Goal: Task Accomplishment & Management: Manage account settings

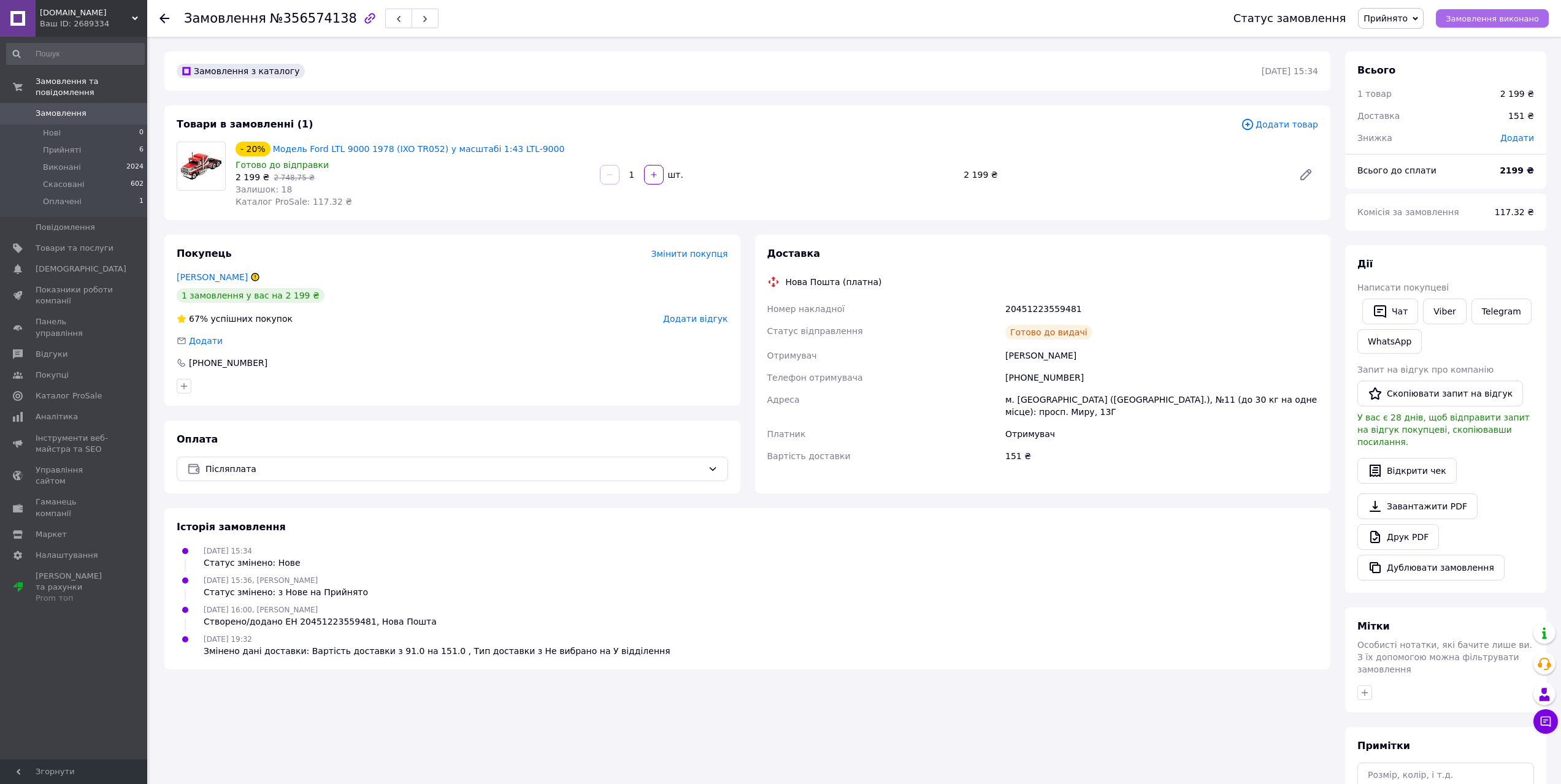
click at [1455, 21] on button "Замовлення виконано" at bounding box center [1492, 18] width 113 height 18
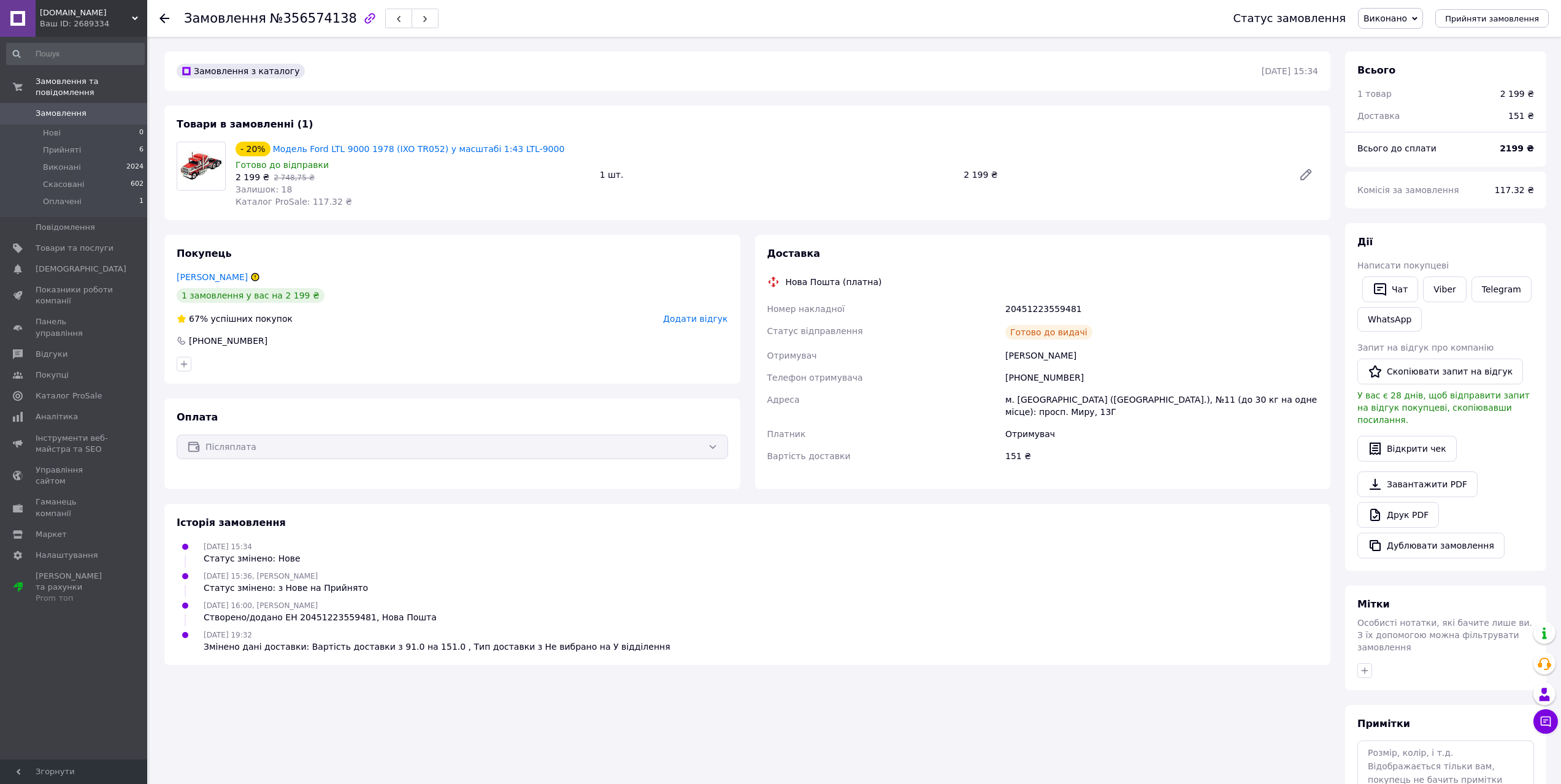
click at [338, 142] on div "Модель Ford LTL 9000 1978 (IXO TR052) у масштабі 1:43 LTL-9000" at bounding box center [419, 149] width 294 height 15
click at [343, 144] on link "Модель Ford LTL 9000 1978 (IXO TR052) у масштабі 1:43 LTL-9000" at bounding box center [419, 149] width 292 height 10
click at [1156, 604] on div "[DATE] 16:00, [PERSON_NAME]/додано ЕН 20451223559481, Нова Пошта" at bounding box center [746, 610] width 1151 height 25
drag, startPoint x: 142, startPoint y: 153, endPoint x: 129, endPoint y: 144, distance: 15.8
click at [142, 153] on div "Замовлення та повідомлення Замовлення 0 Нові 0 Прийняті 6 Виконані 2024 Скасова…" at bounding box center [74, 398] width 148 height 723
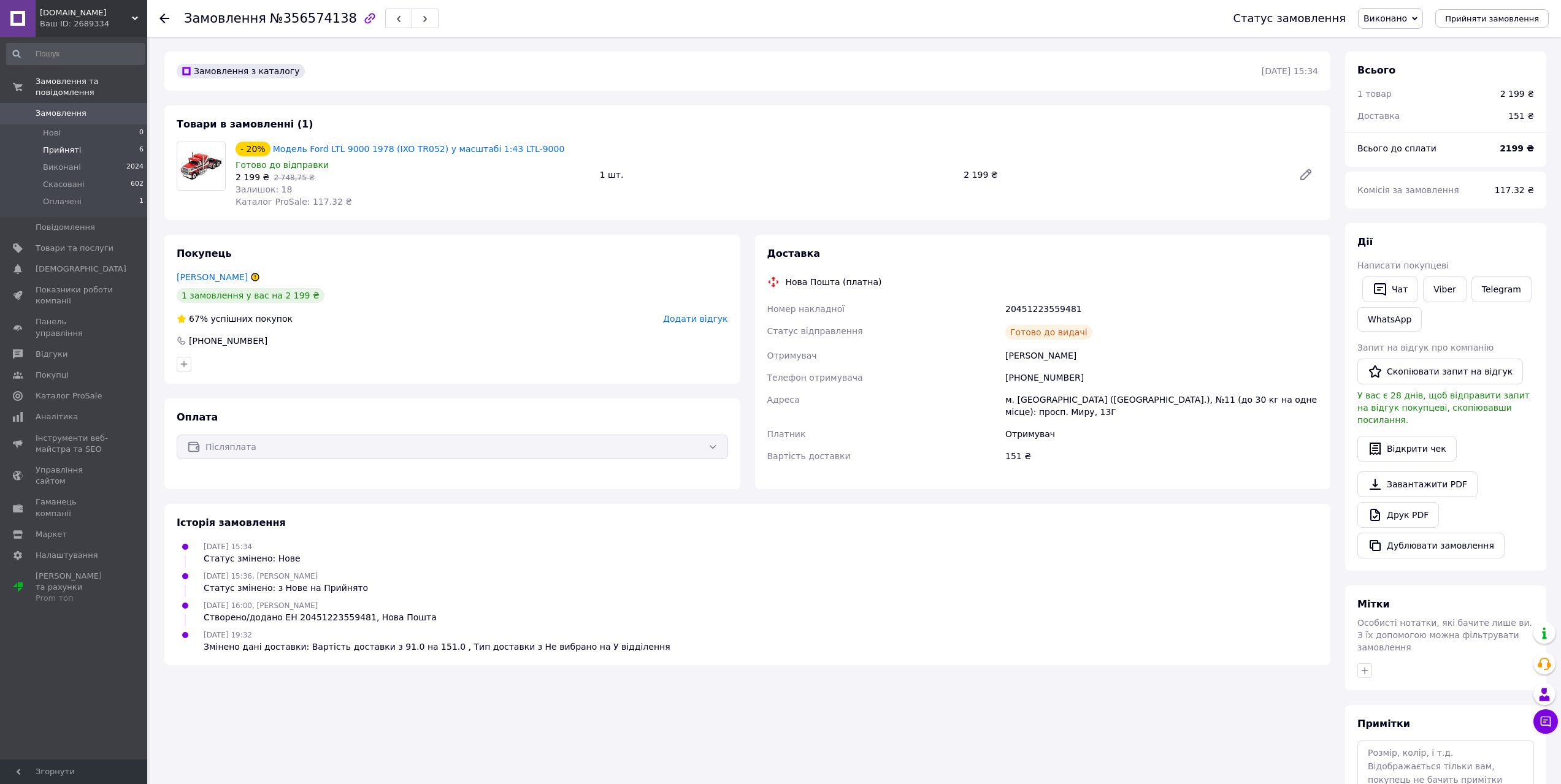
click at [126, 142] on li "Прийняті 6" at bounding box center [75, 151] width 151 height 17
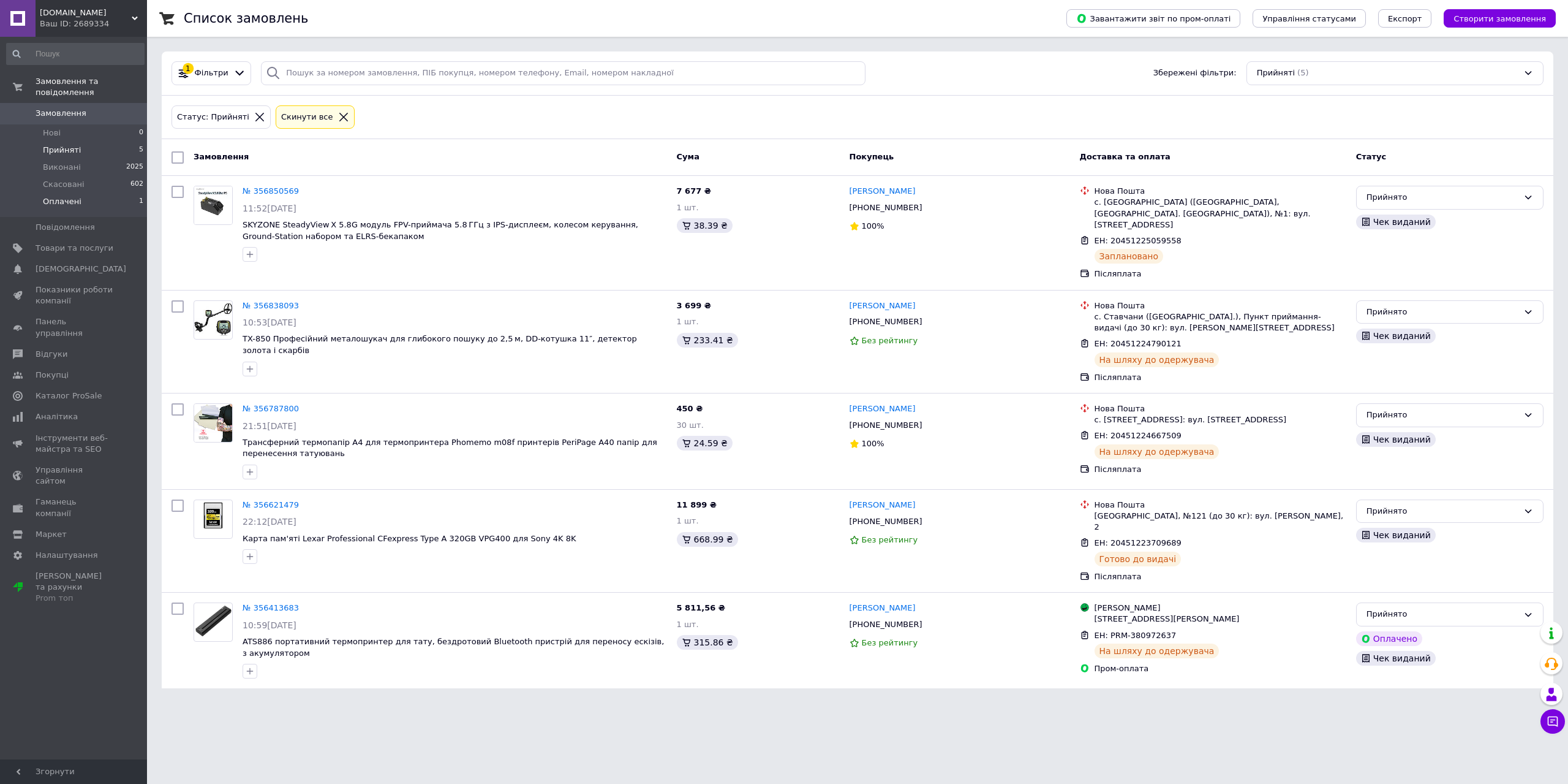
click at [135, 193] on li "Оплачені 1" at bounding box center [75, 205] width 151 height 23
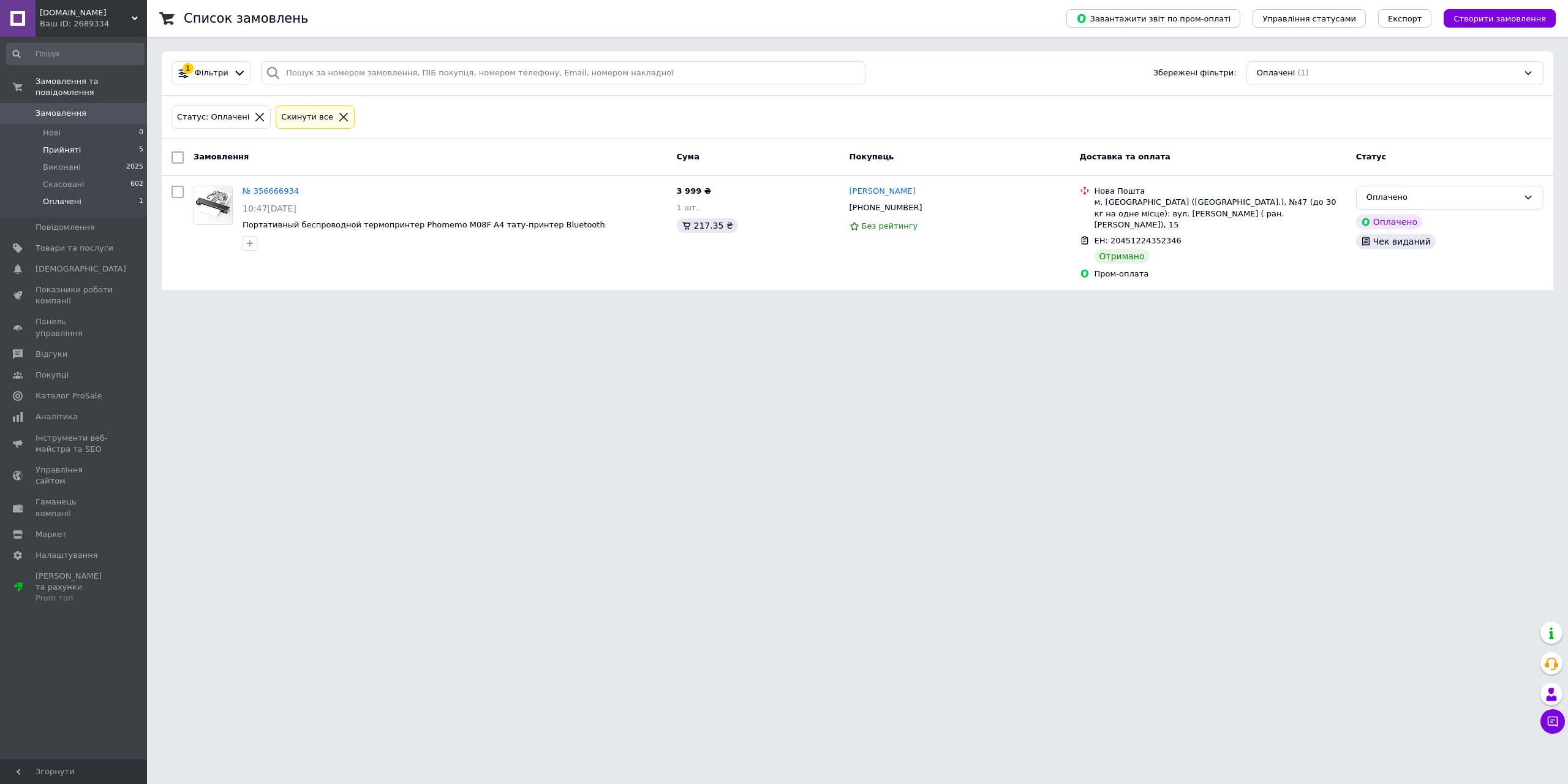
click at [119, 143] on li "Прийняті 5" at bounding box center [75, 151] width 151 height 17
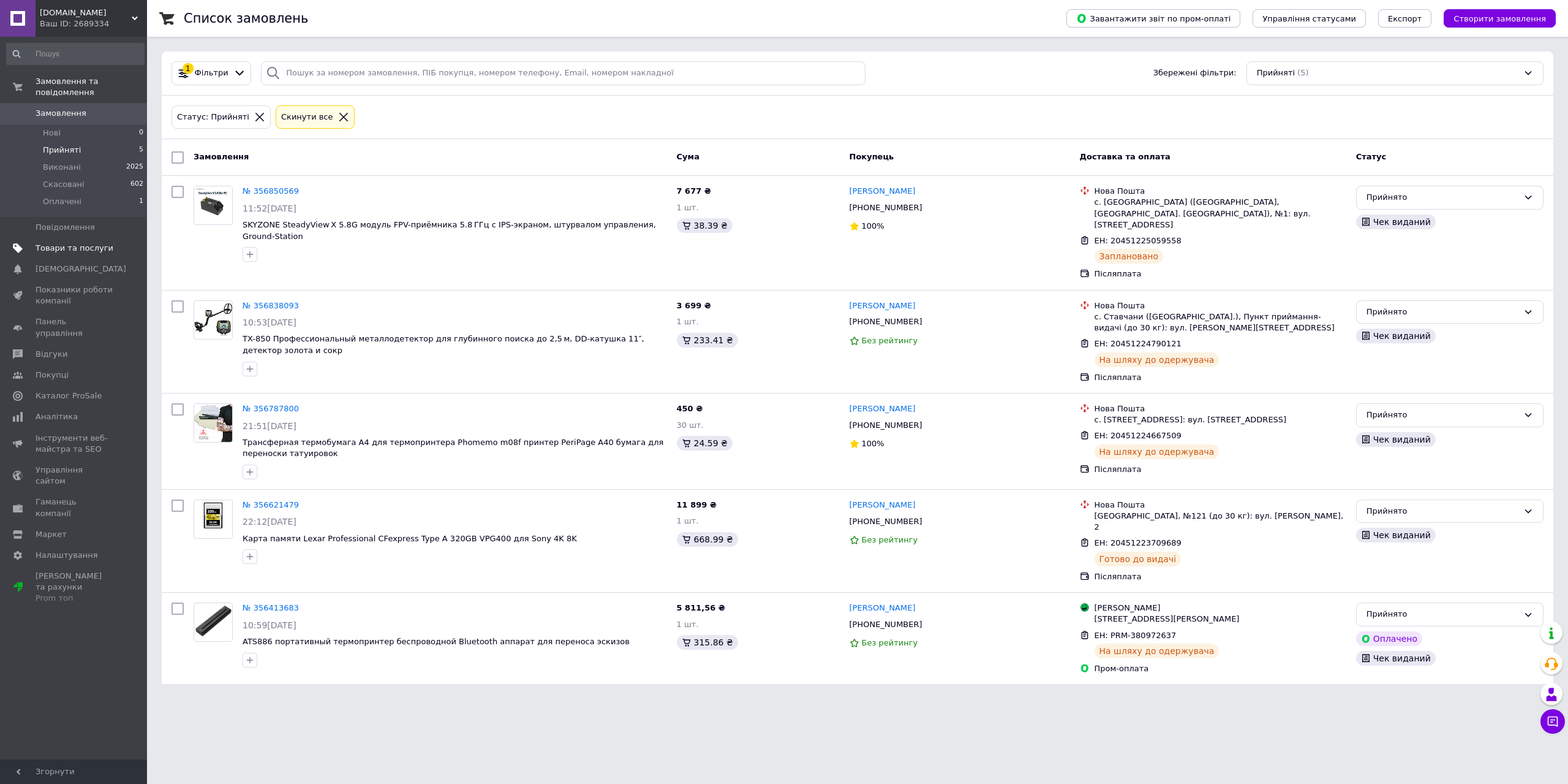
click at [126, 243] on span at bounding box center [130, 248] width 34 height 11
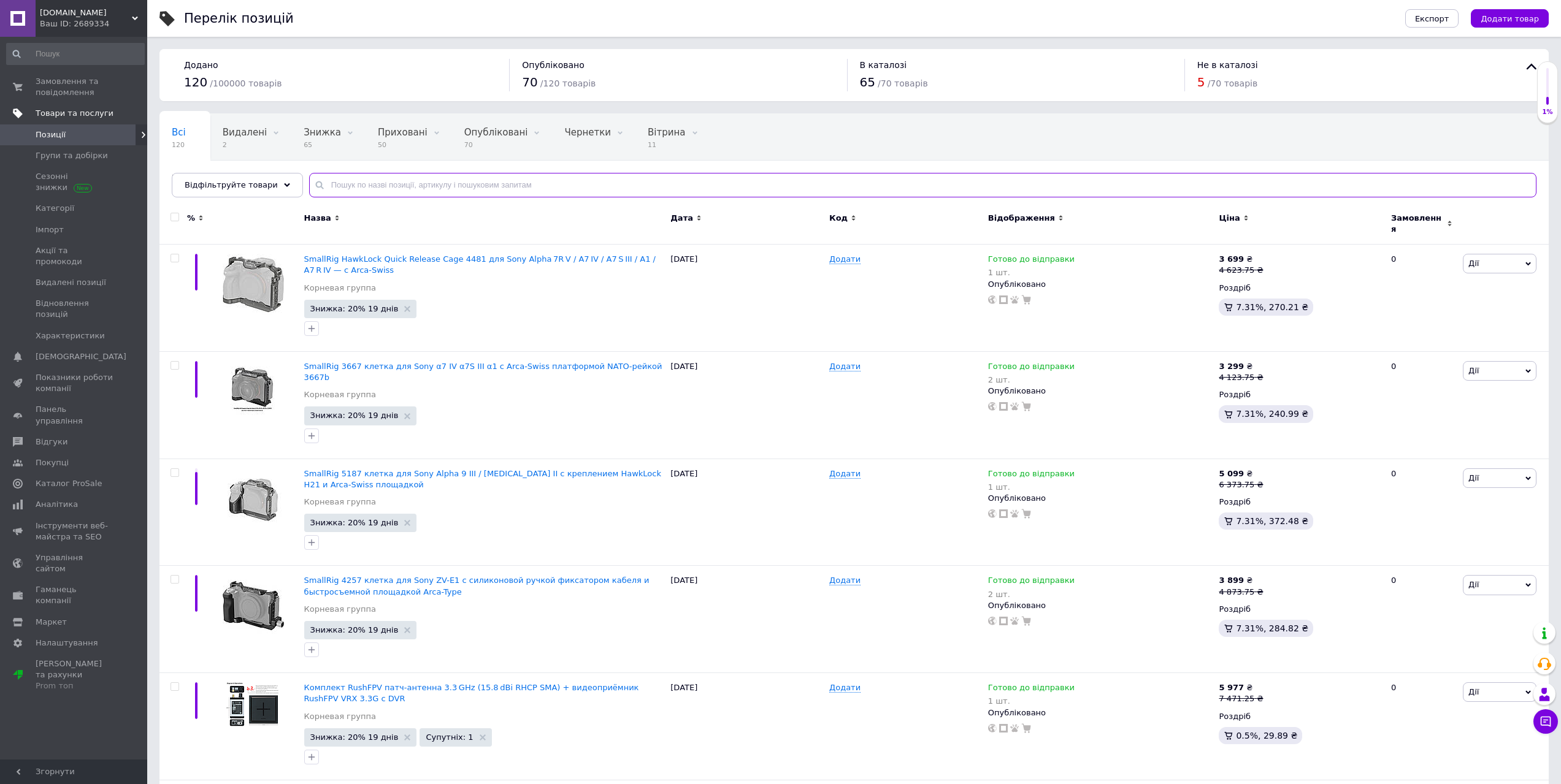
click at [363, 183] on input "text" at bounding box center [922, 185] width 1227 height 25
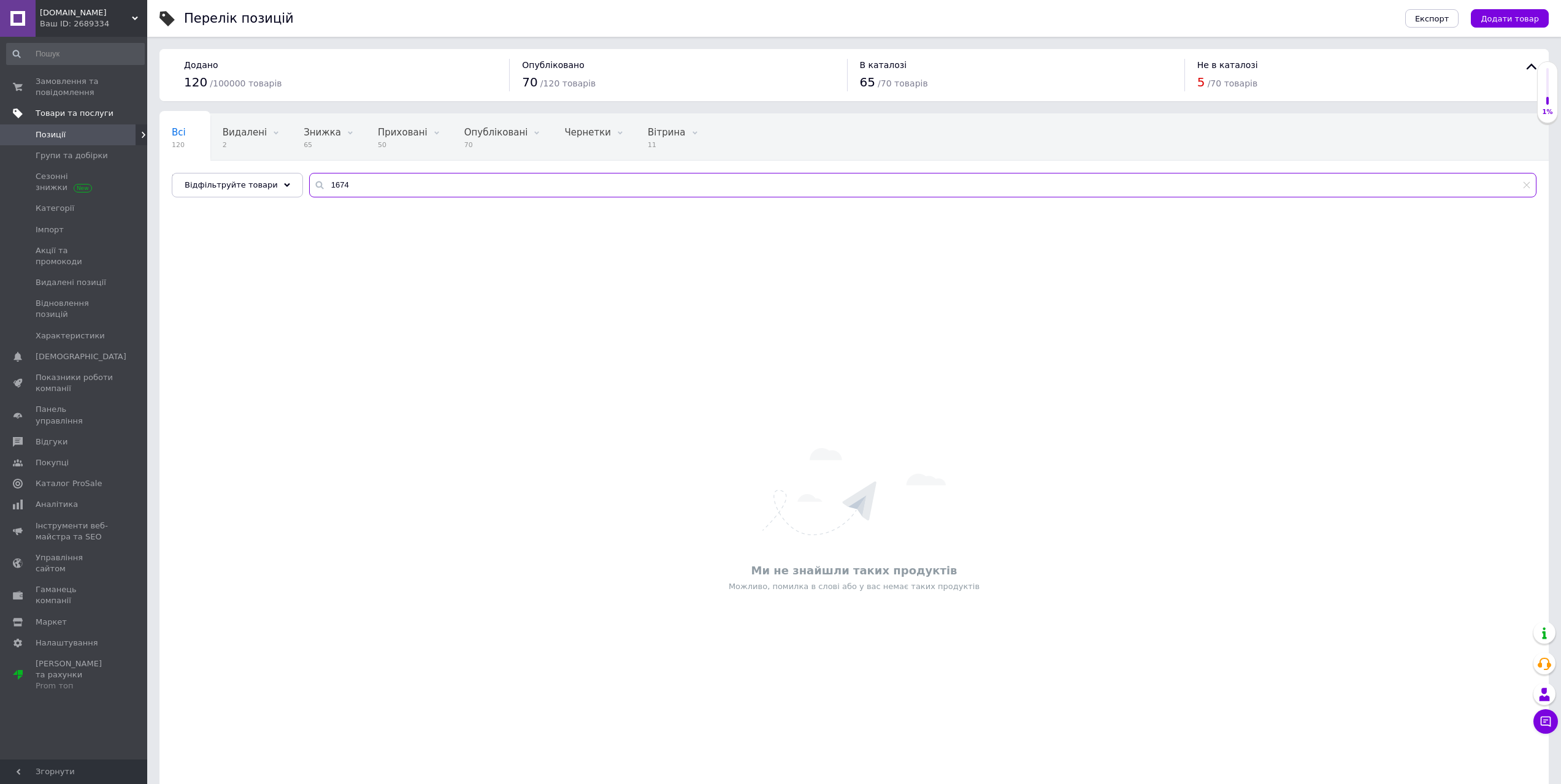
type input "1674"
click at [63, 123] on link "Товари та послуги" at bounding box center [75, 113] width 151 height 21
click at [1534, 15] on span "Додати товар" at bounding box center [1509, 19] width 58 height 10
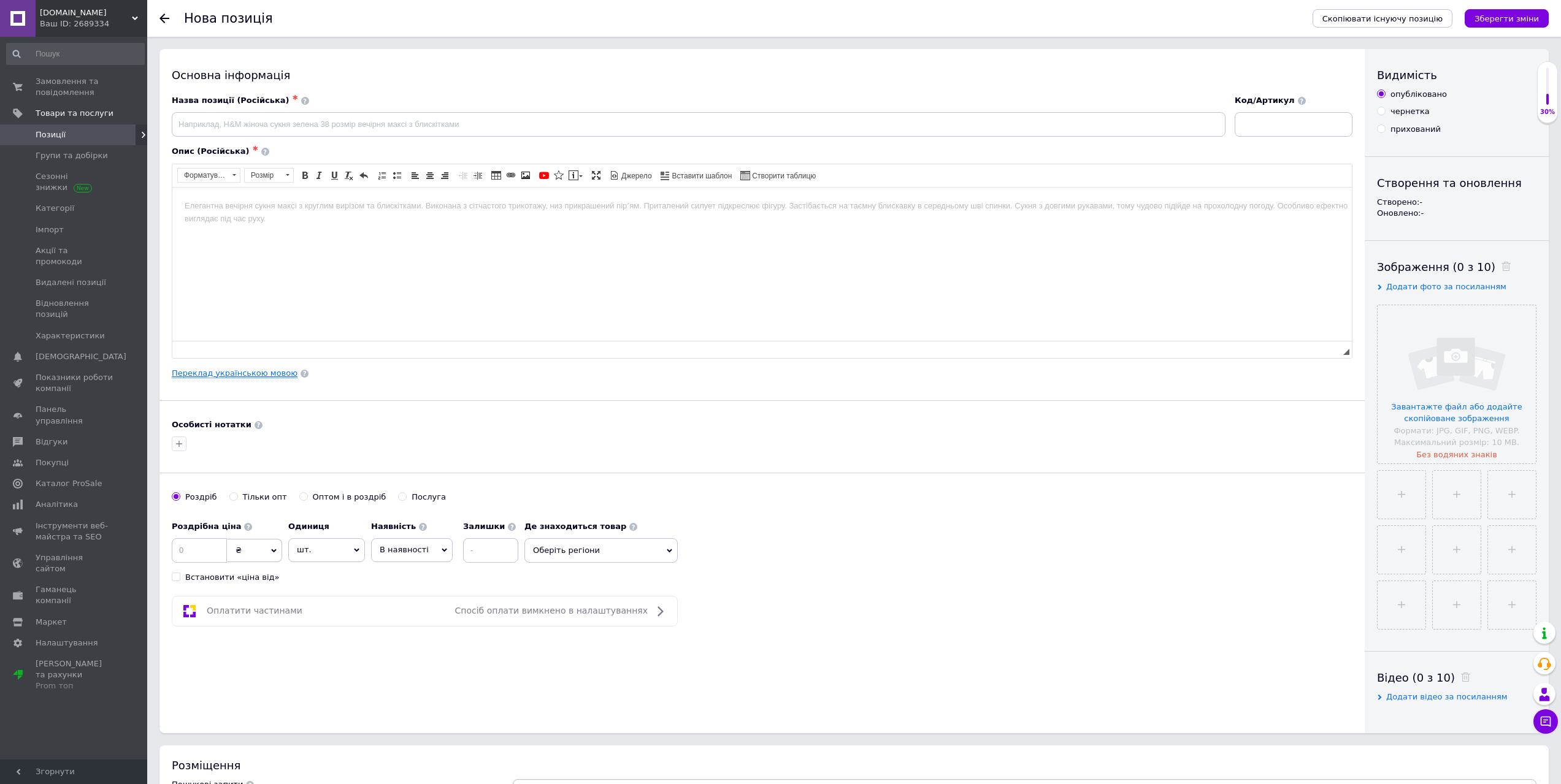
click at [250, 370] on link "Переклад українською мовою" at bounding box center [234, 373] width 126 height 10
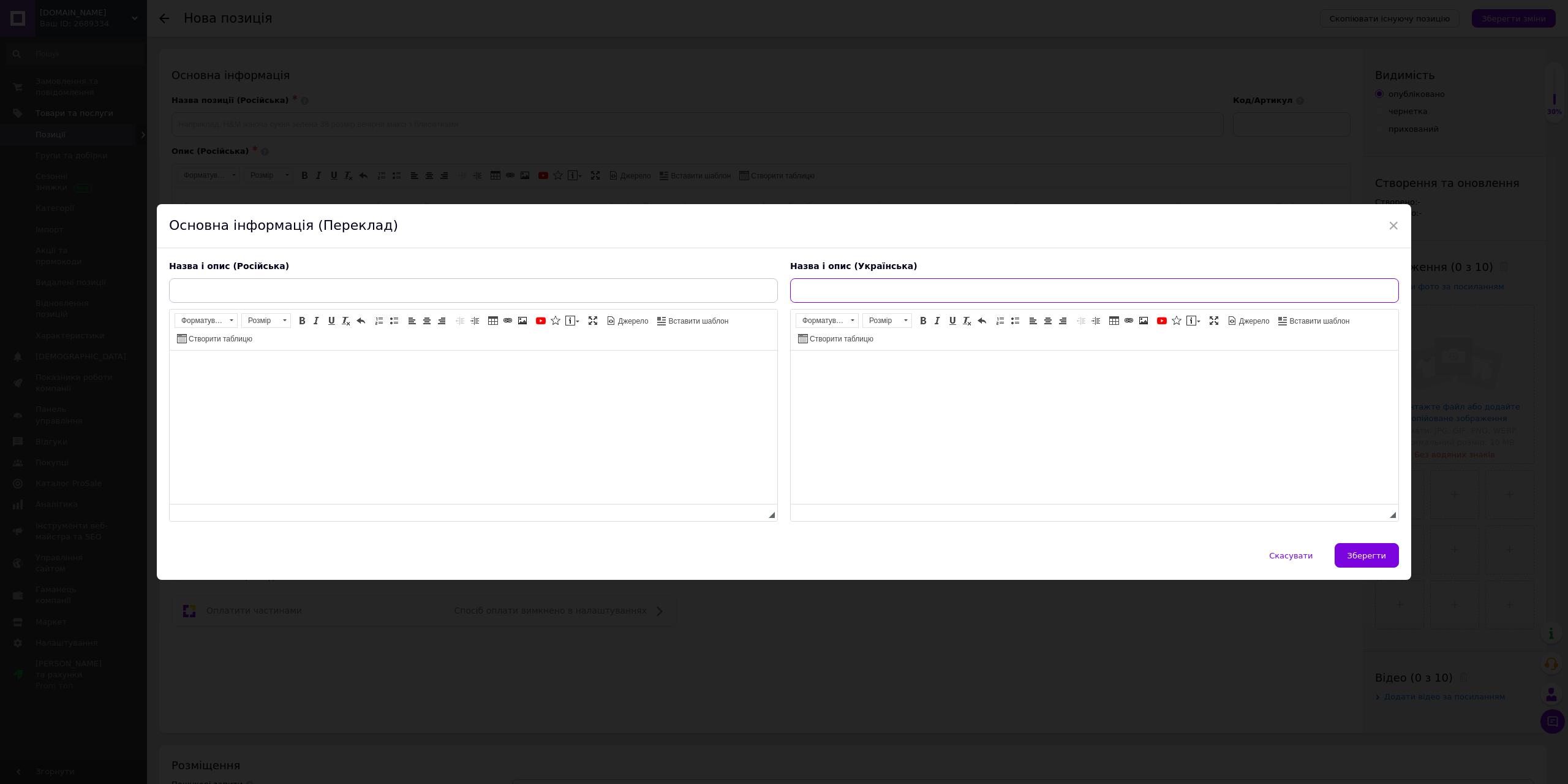
click at [871, 297] on input "text" at bounding box center [1094, 290] width 609 height 25
paste input "SmallRig Ultra Slim 4K HDMI адаптер-кабель D→A для камер BMPCC 4K/6K (міні HDMI…"
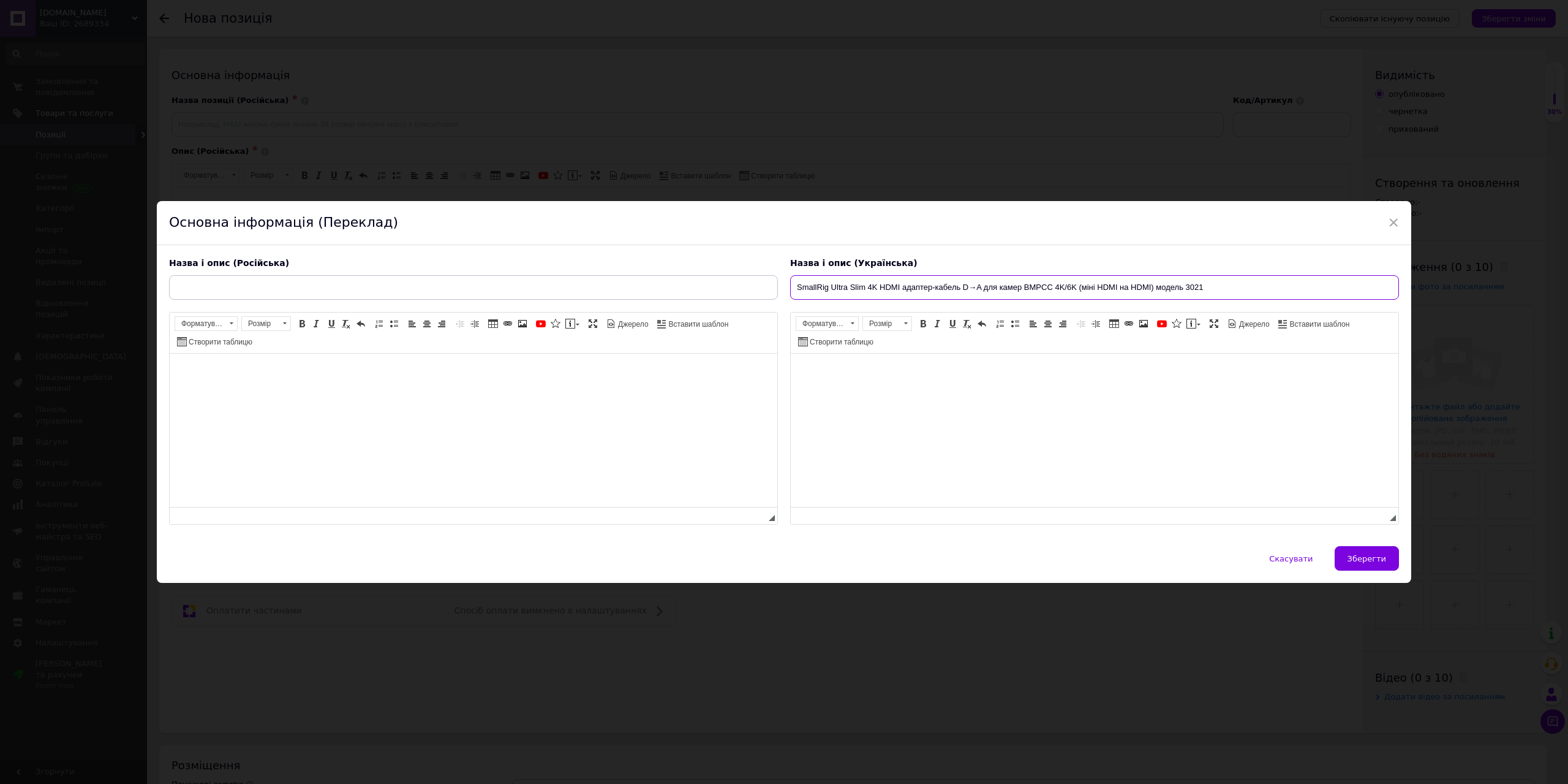
type input "SmallRig Ultra Slim 4K HDMI адаптер-кабель D→A для камер BMPCC 4K/6K (міні HDMI…"
click at [559, 289] on input "text" at bounding box center [473, 287] width 609 height 25
paste input "SmallRig Ultra Slim 4K HDMI адаптер-кабель D→A для камер BMPCC 4K/6K (micro HDM…"
type input "SmallRig Ultra Slim 4K HDMI адаптер-кабель D→A для камер BMPCC 4K/6K (micro HDM…"
drag, startPoint x: 888, startPoint y: 397, endPoint x: 886, endPoint y: 387, distance: 10.2
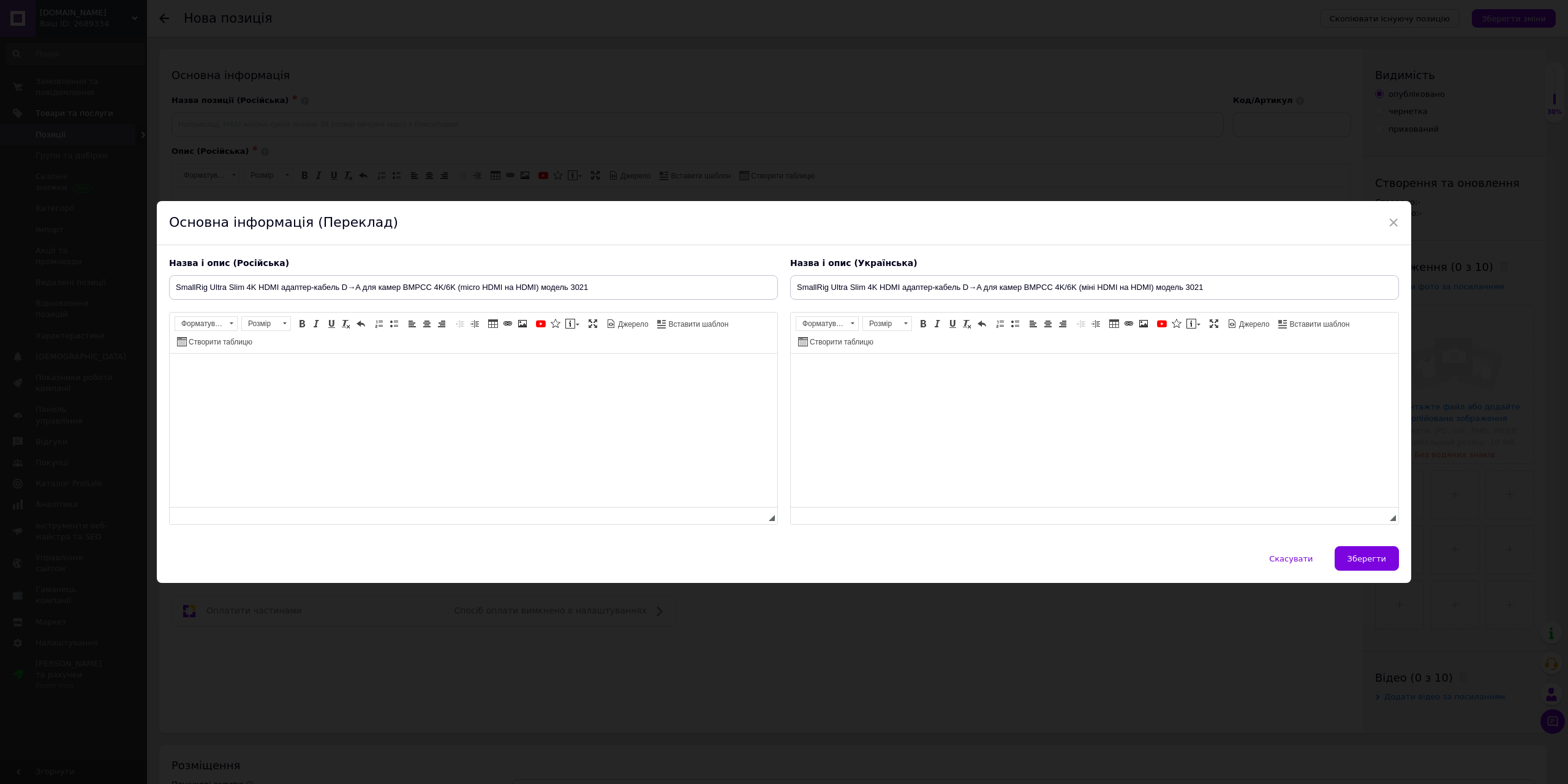
click at [887, 391] on html at bounding box center [1094, 372] width 608 height 37
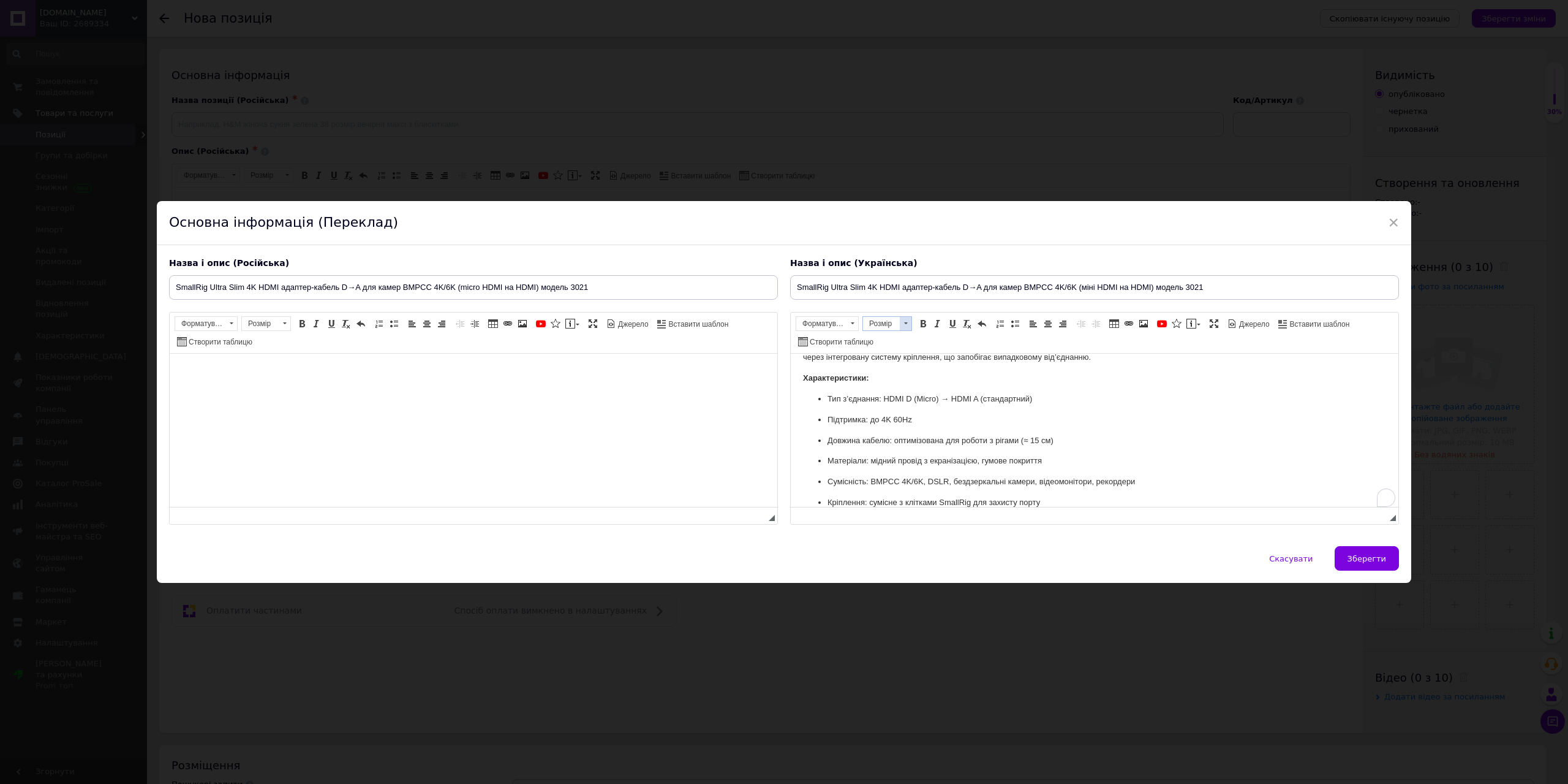
scroll to position [52, 0]
click at [695, 364] on html at bounding box center [473, 372] width 608 height 37
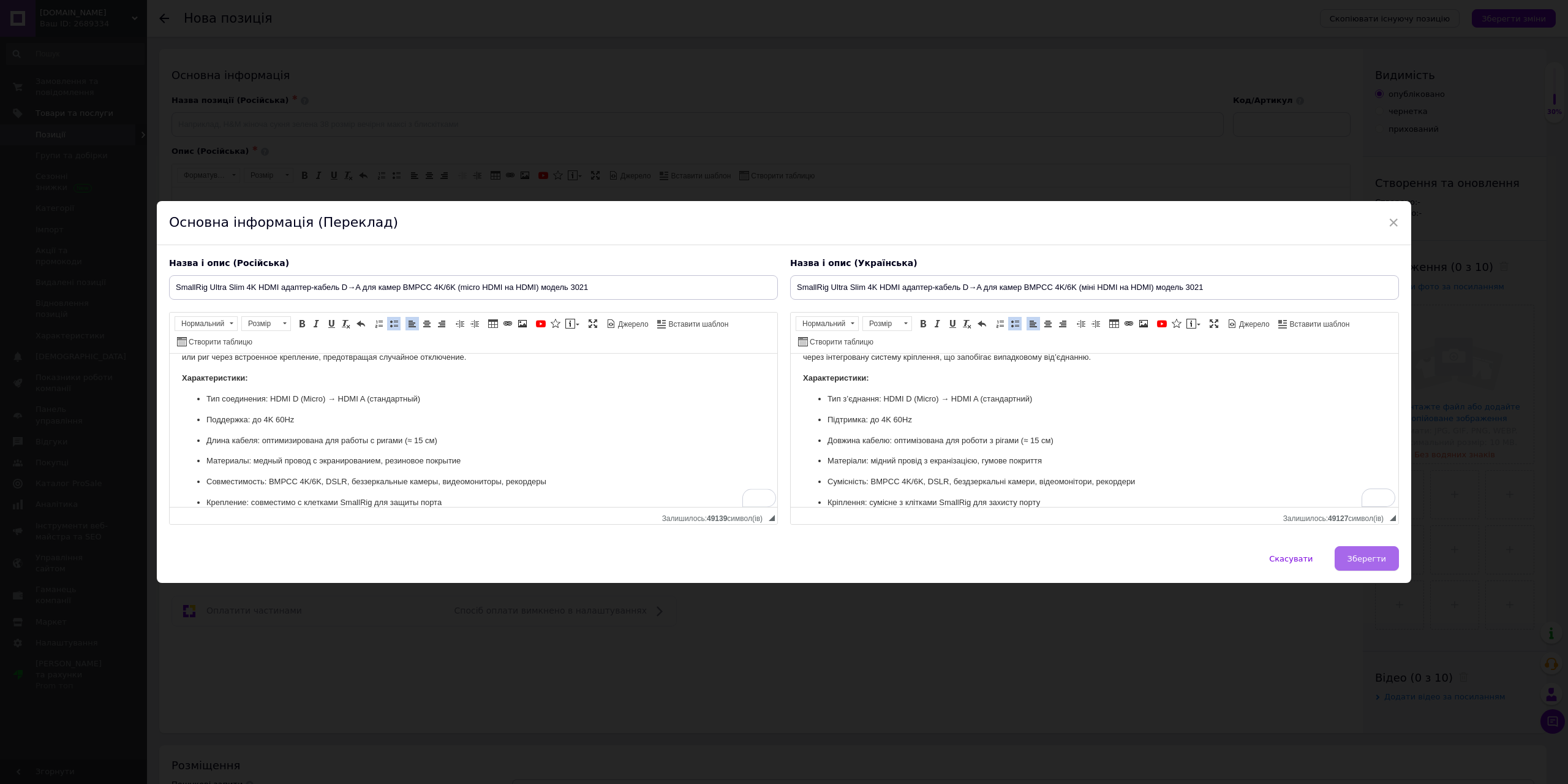
click at [1363, 554] on span "Зберегти" at bounding box center [1367, 559] width 39 height 10
type input "SmallRig Ultra Slim 4K HDMI адаптер-кабель D→A для камер BMPCC 4K/6K (micro HDM…"
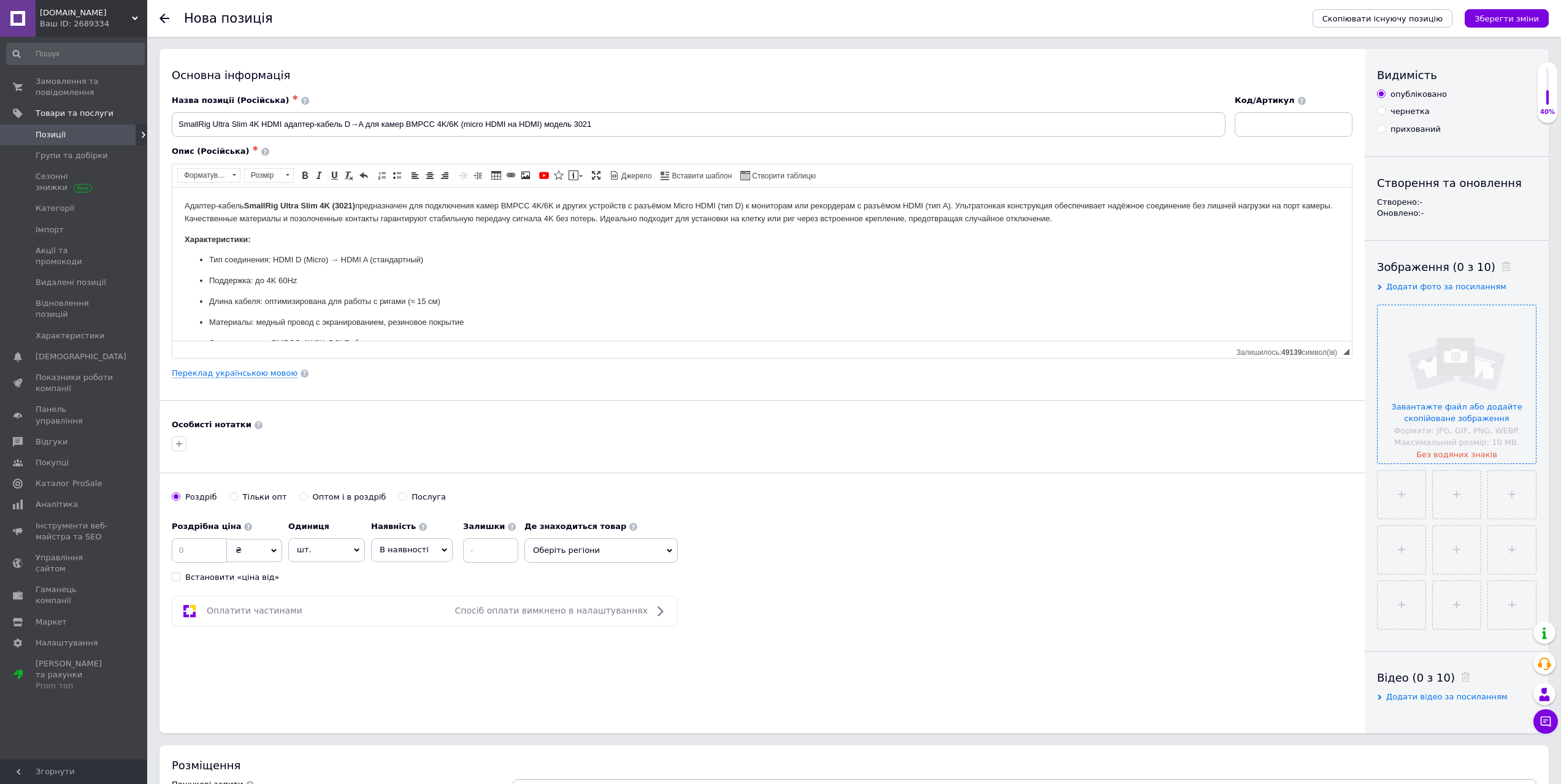
click at [1436, 338] on input "file" at bounding box center [1456, 384] width 158 height 158
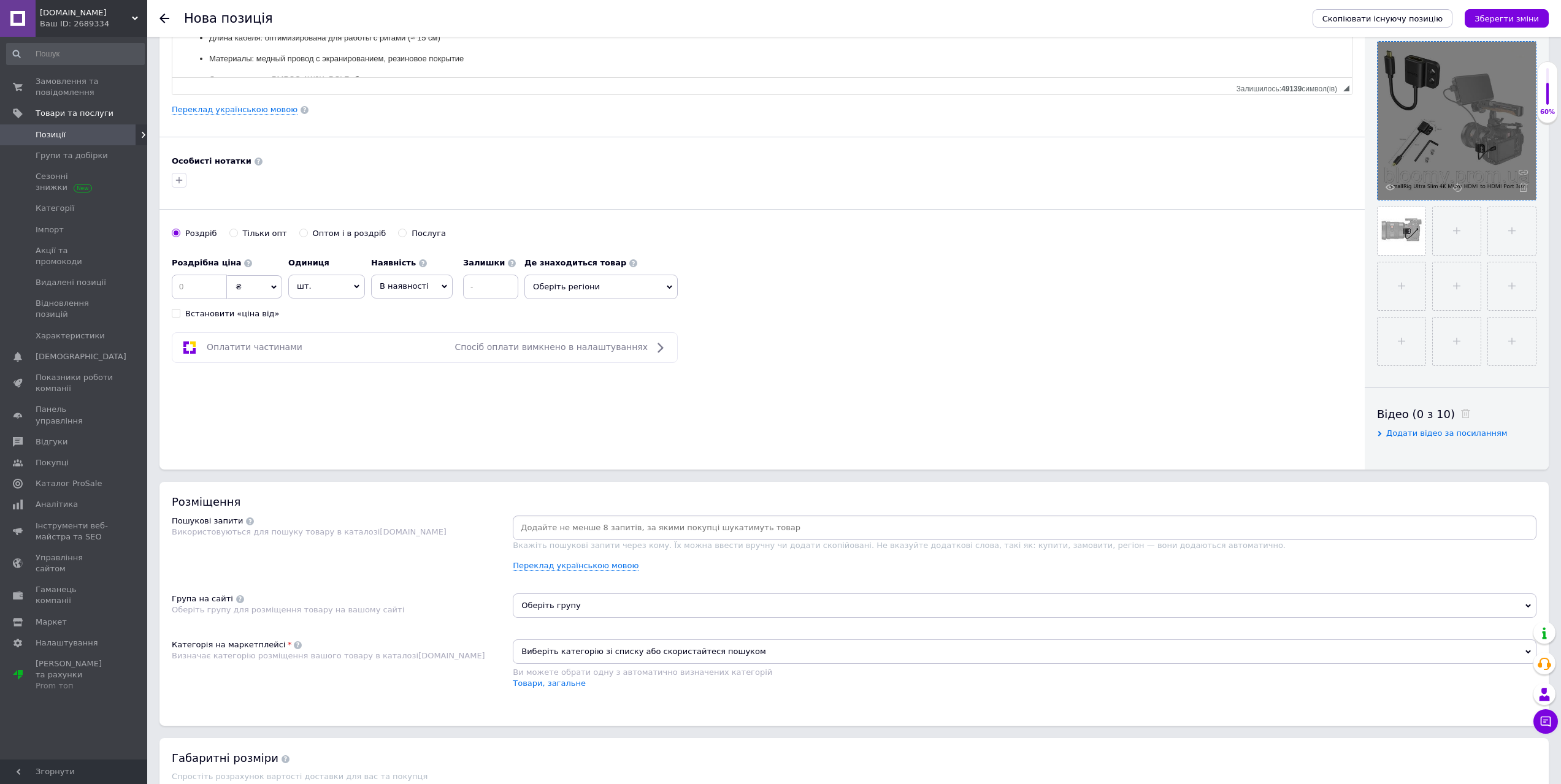
scroll to position [307, 0]
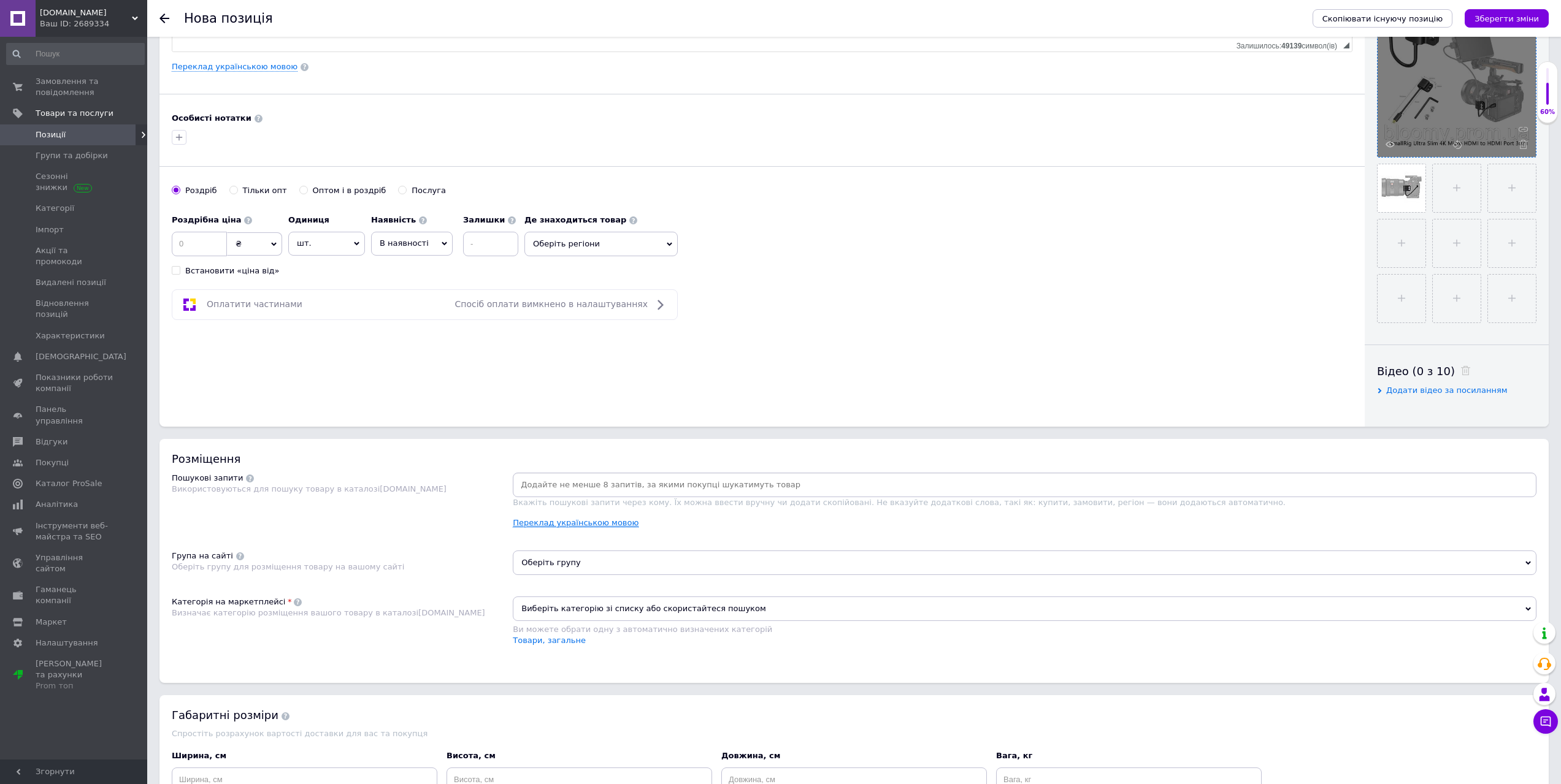
click at [550, 518] on link "Переклад українською мовою" at bounding box center [575, 522] width 126 height 10
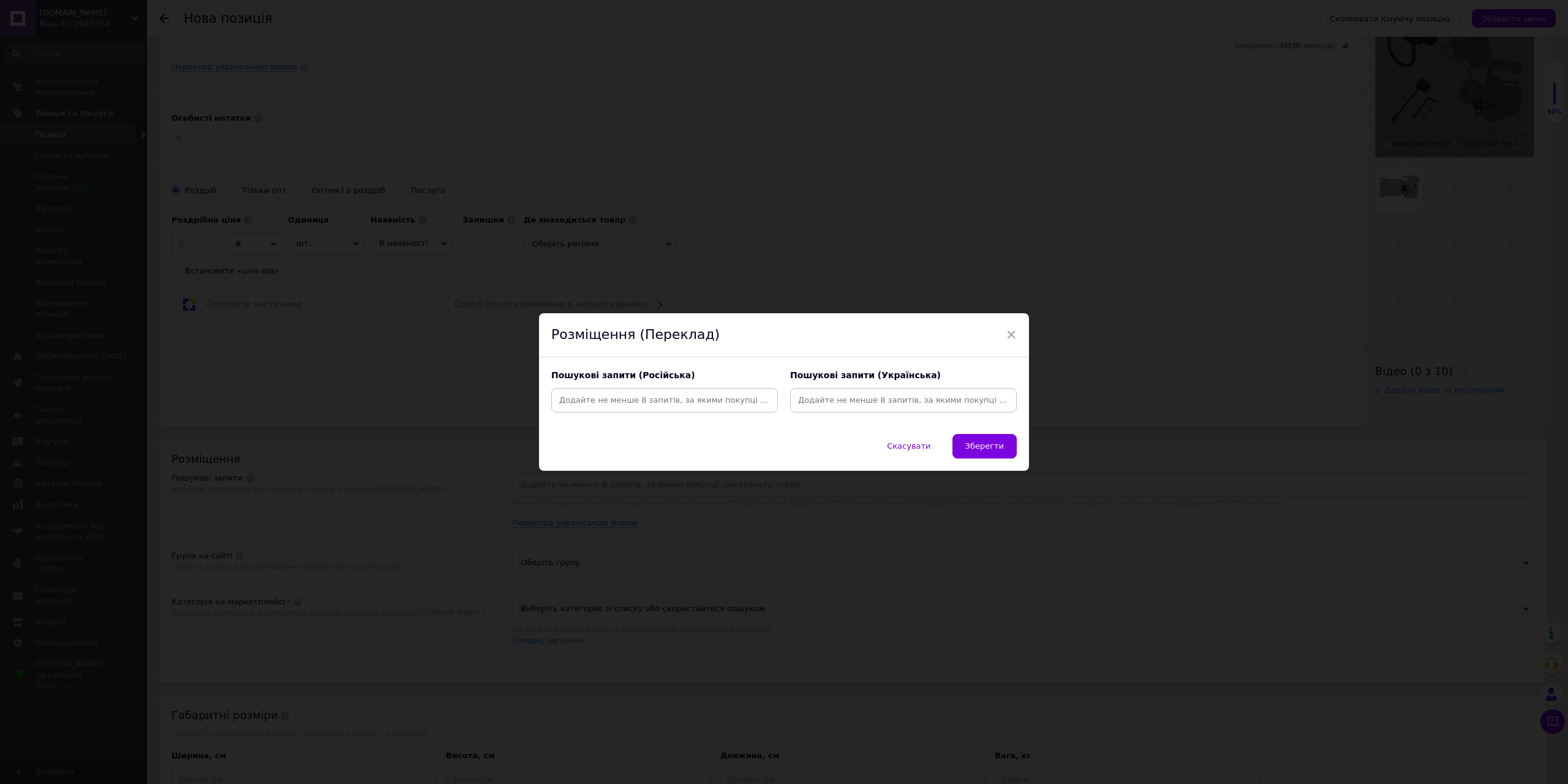
click at [612, 401] on input at bounding box center [665, 400] width 222 height 18
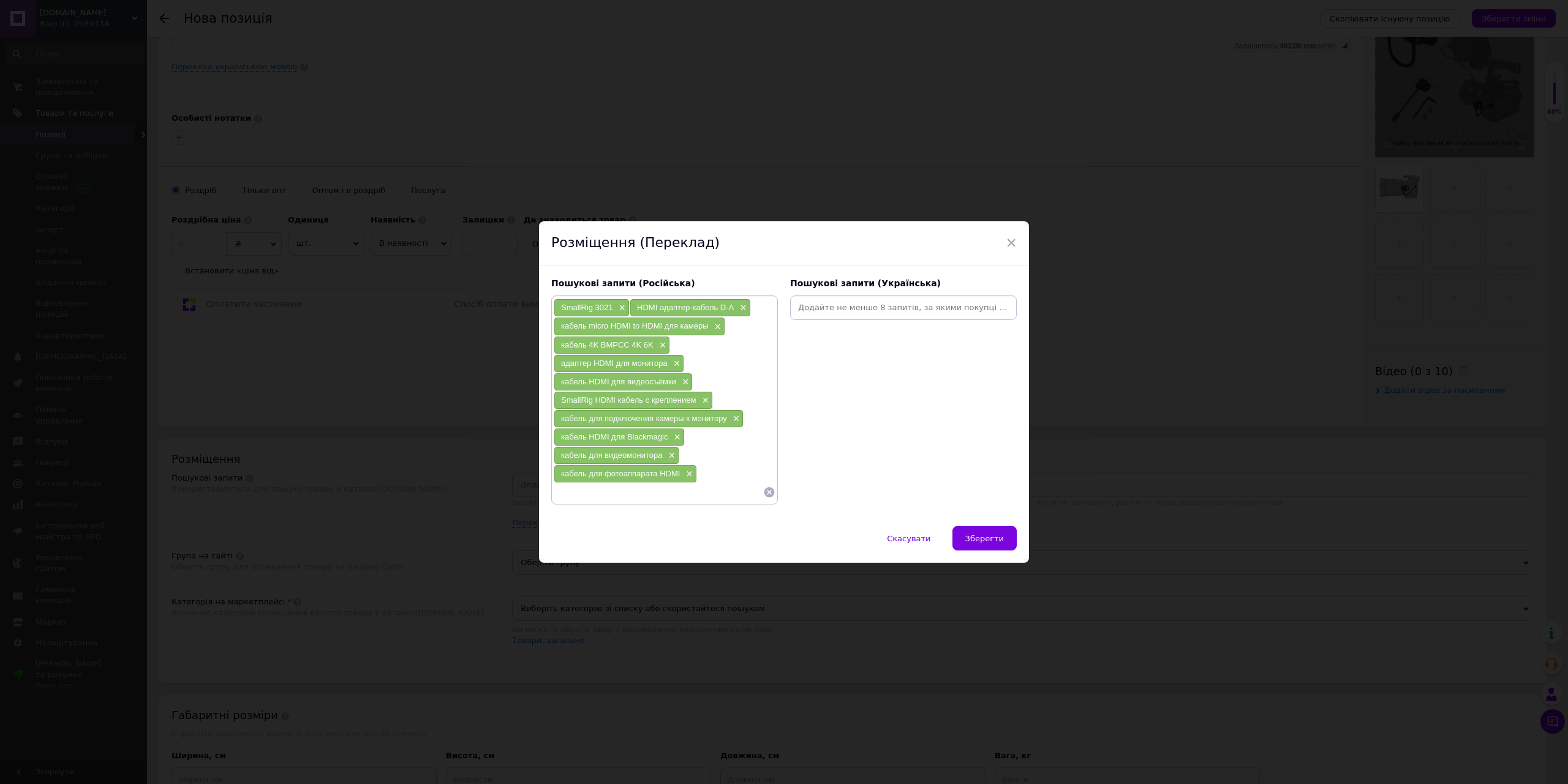
drag, startPoint x: 871, startPoint y: 328, endPoint x: 864, endPoint y: 318, distance: 12.2
click at [871, 328] on div "Пошукові запити (Українська)" at bounding box center [904, 392] width 239 height 239
click at [862, 315] on input at bounding box center [904, 308] width 222 height 18
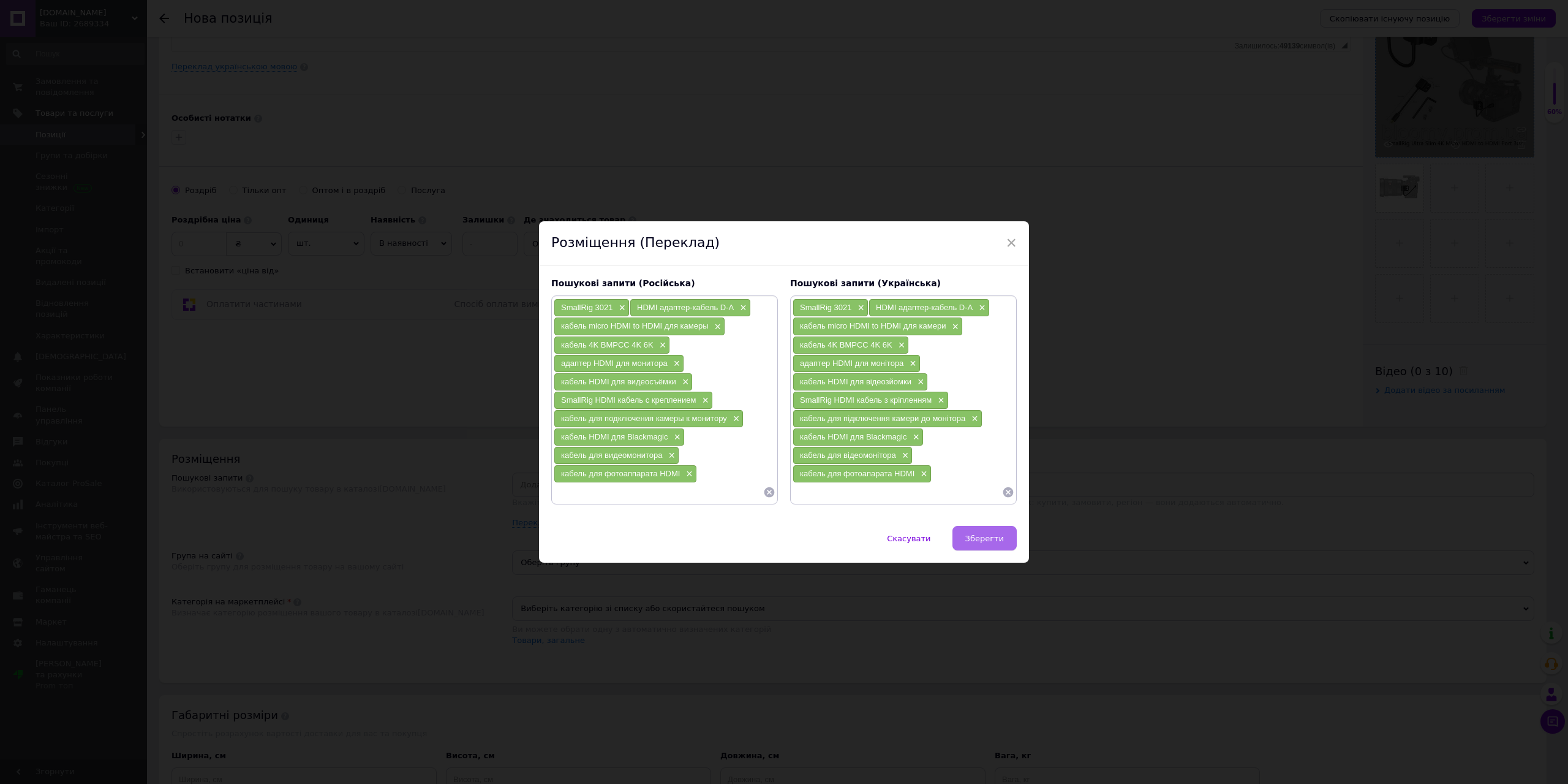
click at [995, 534] on span "Зберегти" at bounding box center [985, 538] width 39 height 10
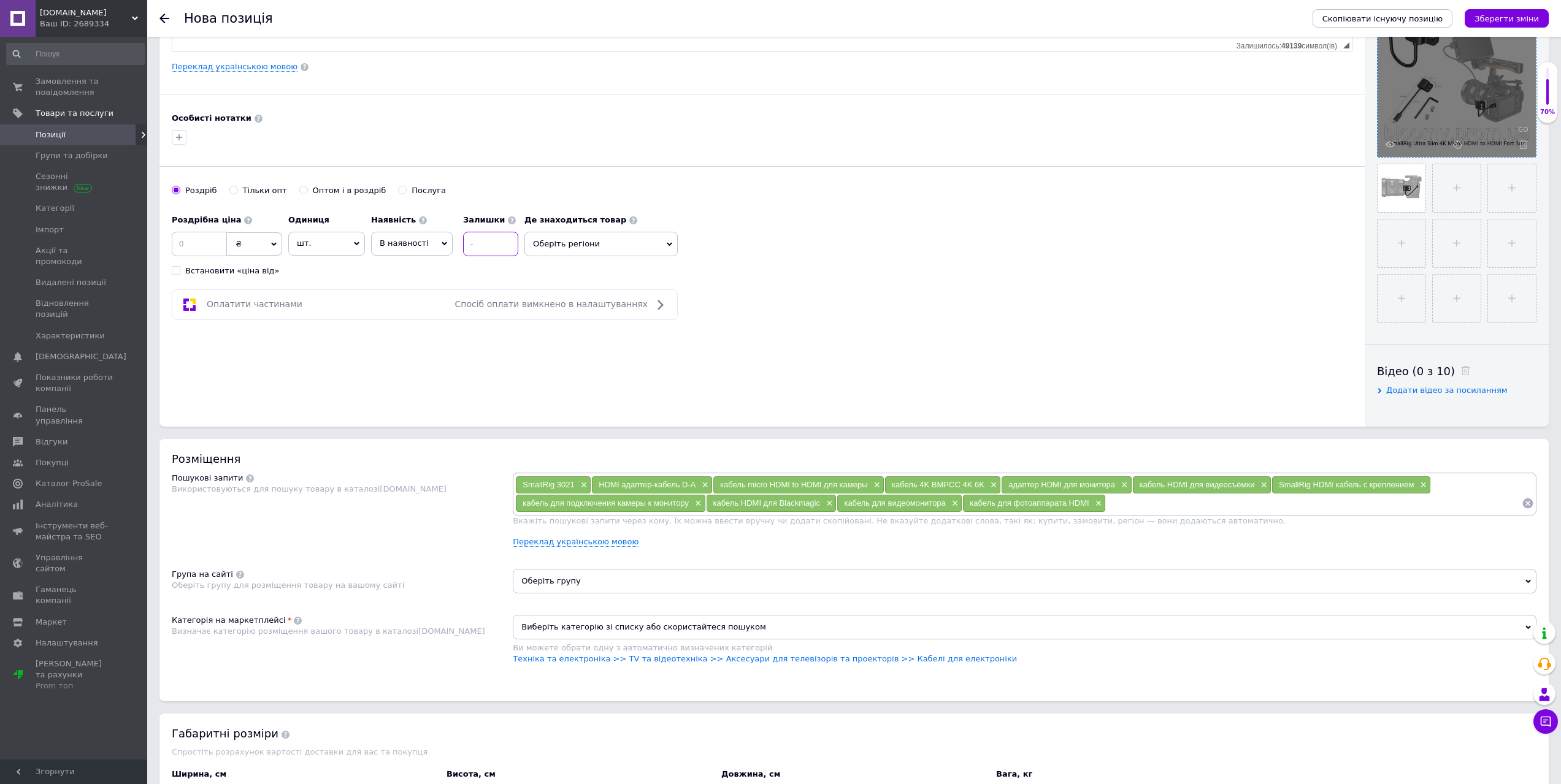
click at [467, 243] on input at bounding box center [491, 243] width 56 height 25
type input "10"
click at [422, 245] on span "В наявності" at bounding box center [412, 243] width 82 height 23
drag, startPoint x: 420, startPoint y: 323, endPoint x: 523, endPoint y: 285, distance: 109.8
click at [420, 322] on li "Готово до відправки" at bounding box center [412, 320] width 80 height 29
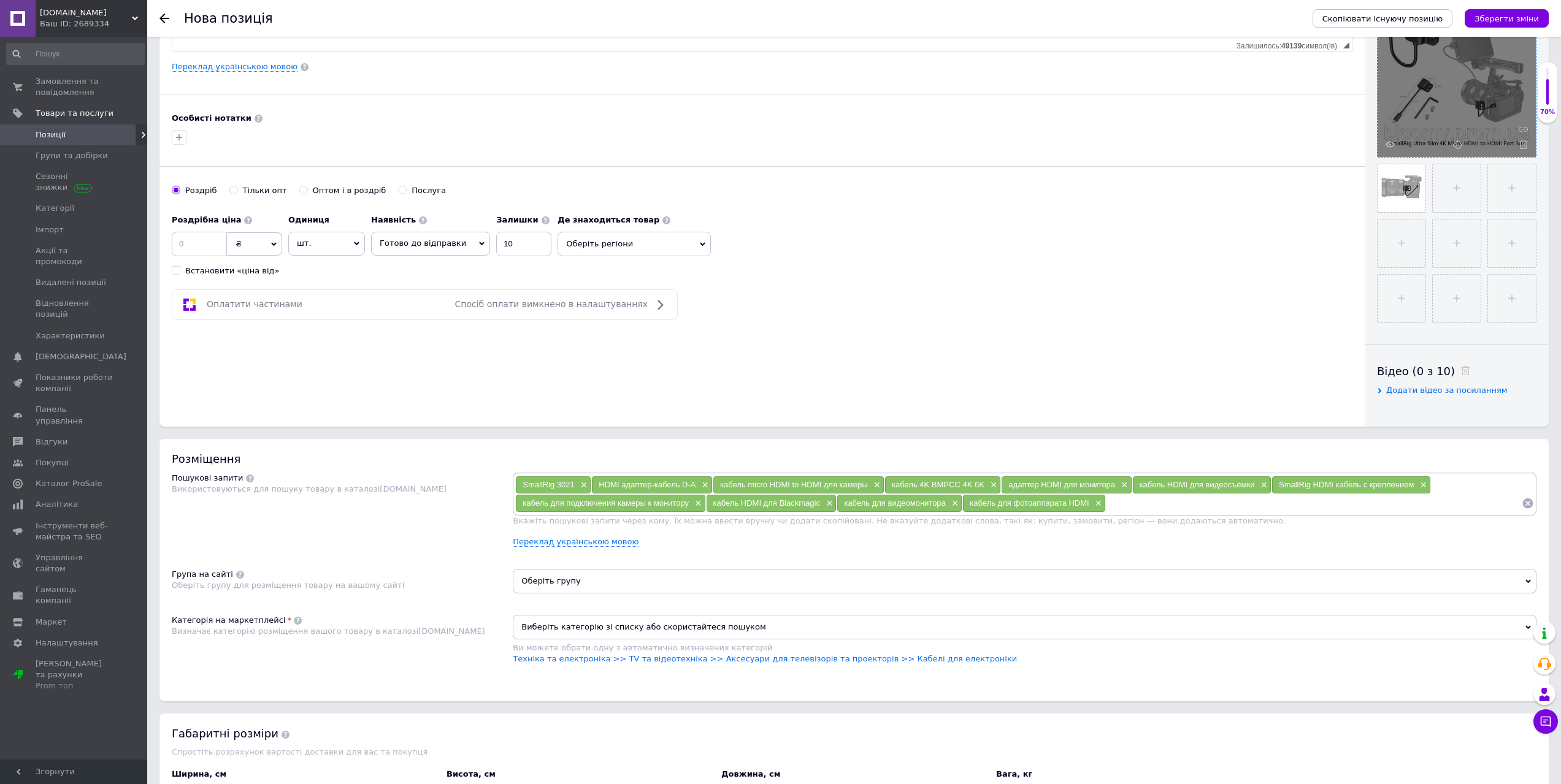
click at [611, 242] on span "Оберіть регіони" at bounding box center [634, 243] width 153 height 25
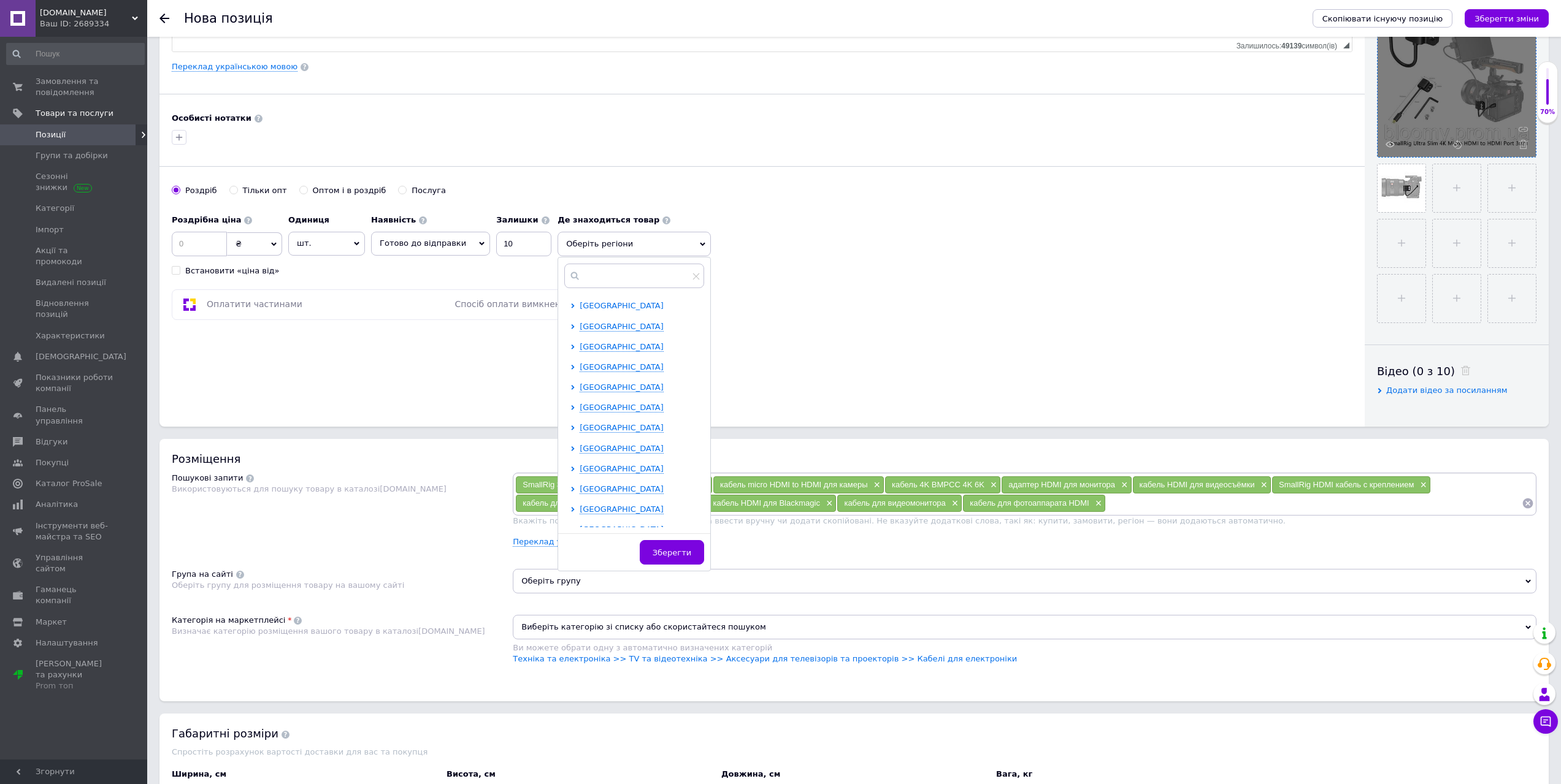
click at [629, 308] on span "Івано-Франківська область" at bounding box center [622, 306] width 84 height 10
click at [632, 331] on span "Івано-Франківськ" at bounding box center [643, 327] width 84 height 10
checkbox input "true"
click at [748, 274] on div "Роздрібна ціна ₴ $ EUR CHF GBP ¥ PLN ₸ MDL HUF KGS CNY TRY KRW lei Встановити «…" at bounding box center [761, 243] width 1180 height 68
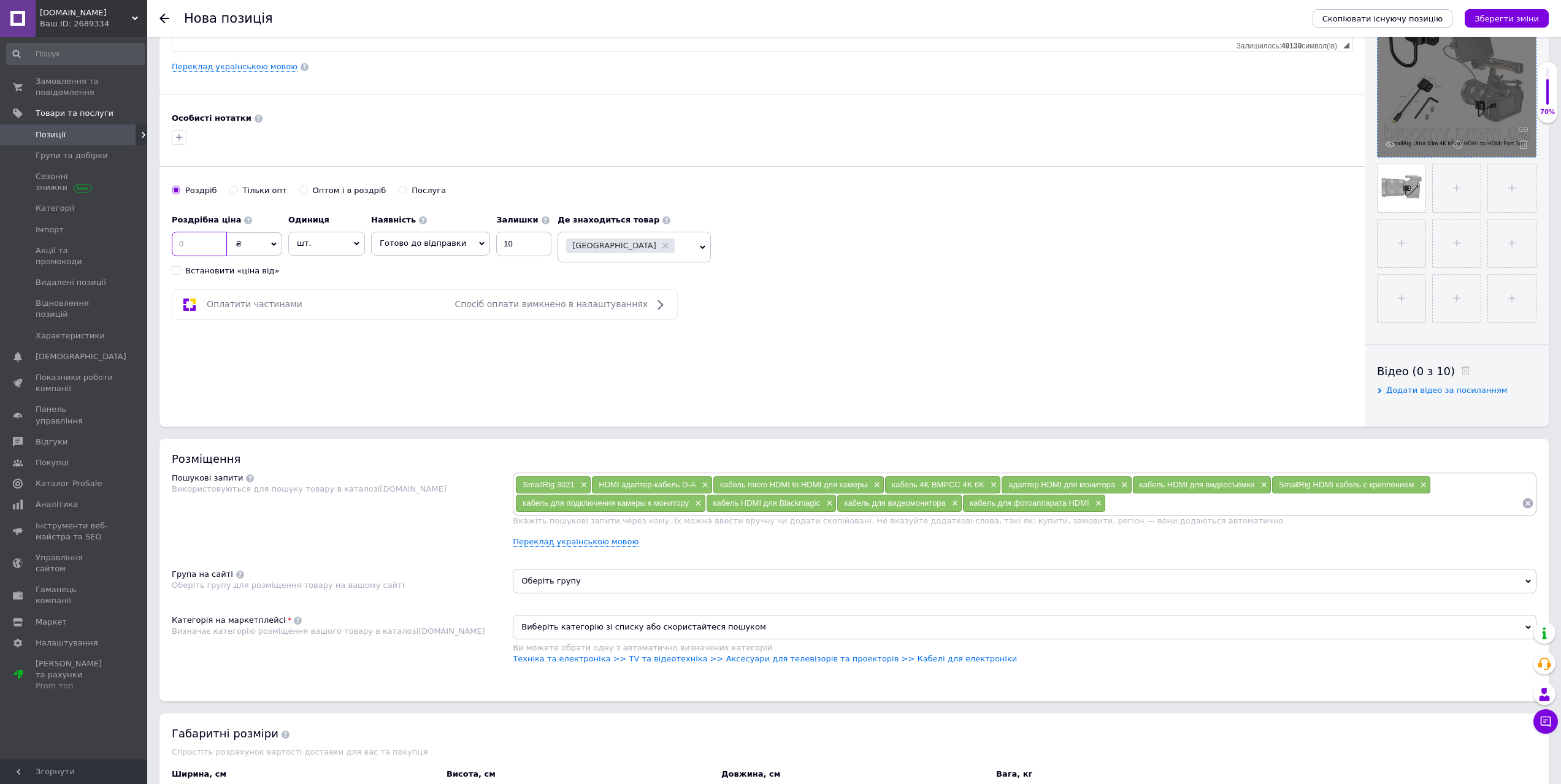
click at [195, 235] on input at bounding box center [199, 243] width 56 height 25
type input "873.75"
click at [1164, 278] on div "Основна інформація Назва позиції (Російська) ✱ SmallRig Ultra Slim 4K HDMI адап…" at bounding box center [761, 84] width 1205 height 684
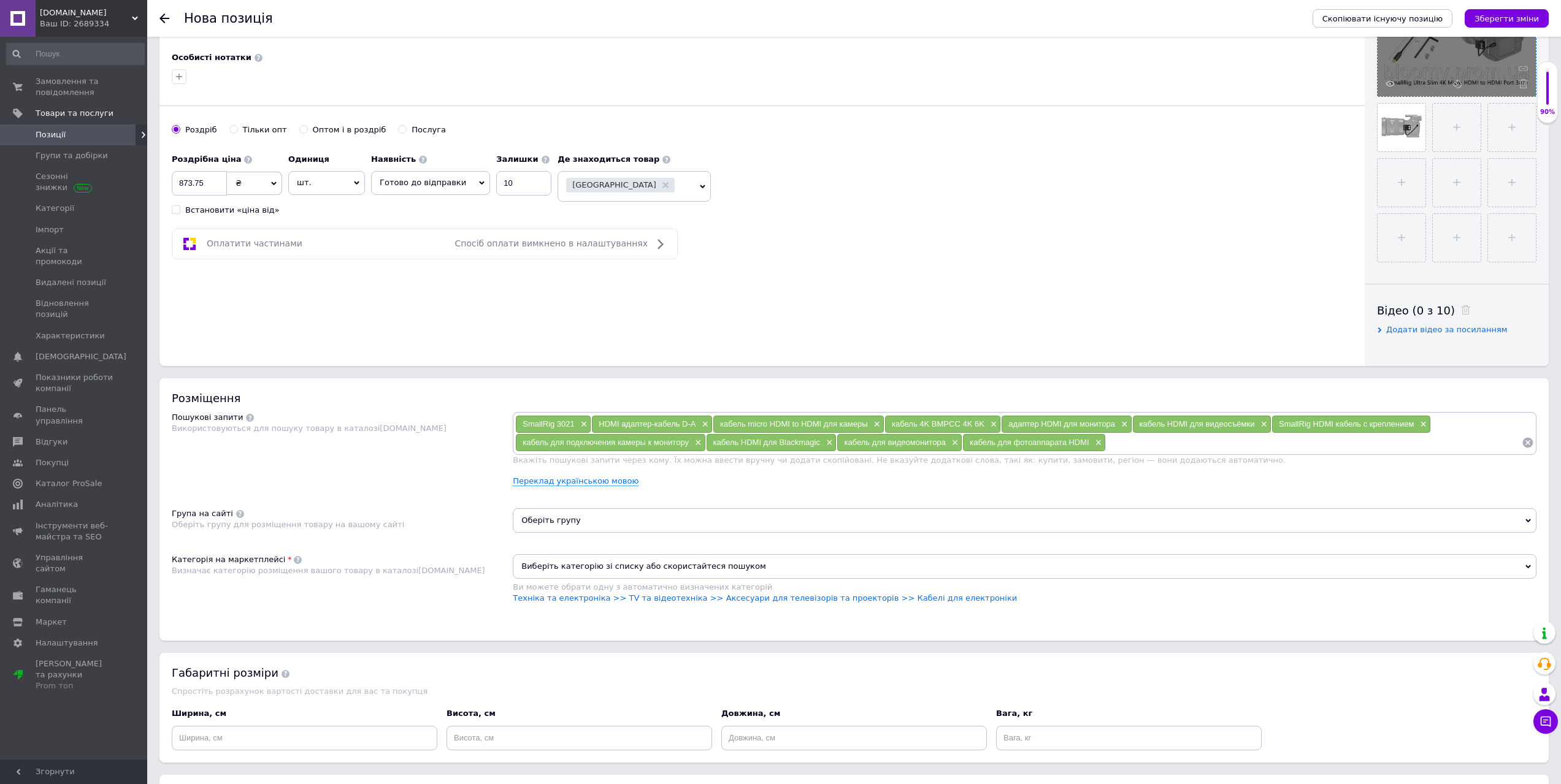
scroll to position [552, 0]
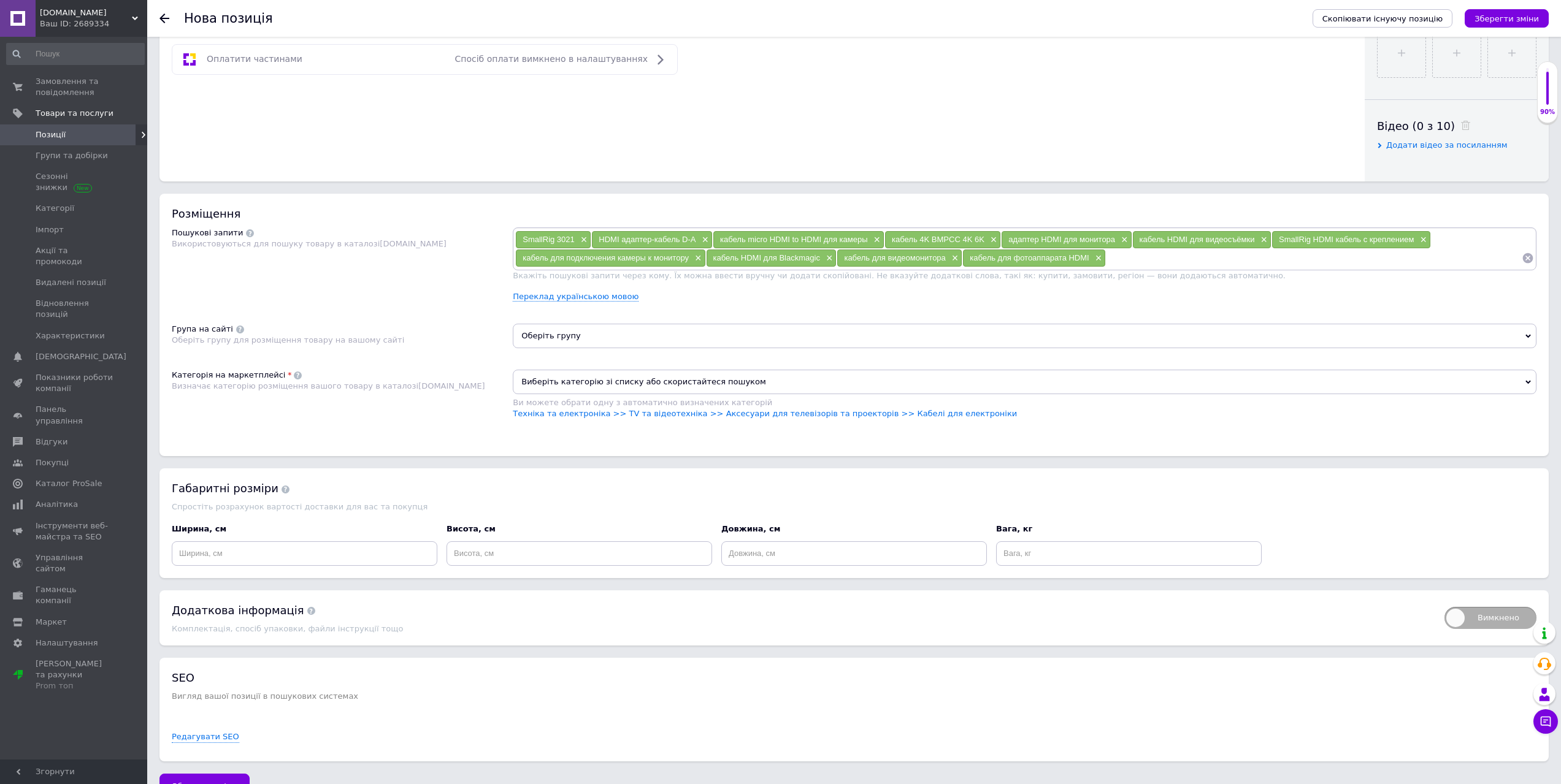
click at [645, 371] on span "Виберіть категорію зі списку або скористайтеся пошуком" at bounding box center [1024, 381] width 1023 height 25
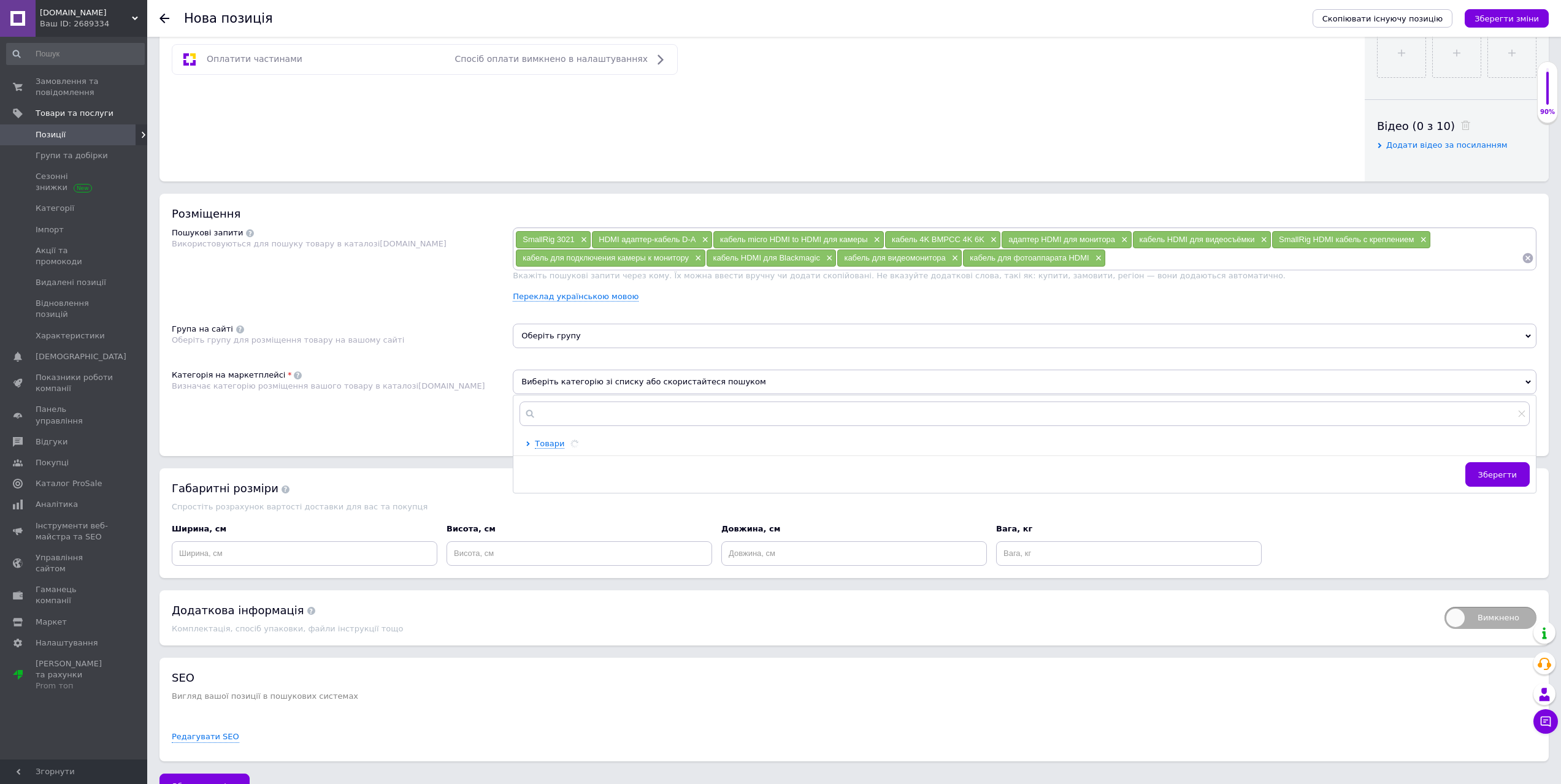
click at [524, 382] on span "Виберіть категорію зі списку або скористайтеся пошуком" at bounding box center [1024, 381] width 1023 height 25
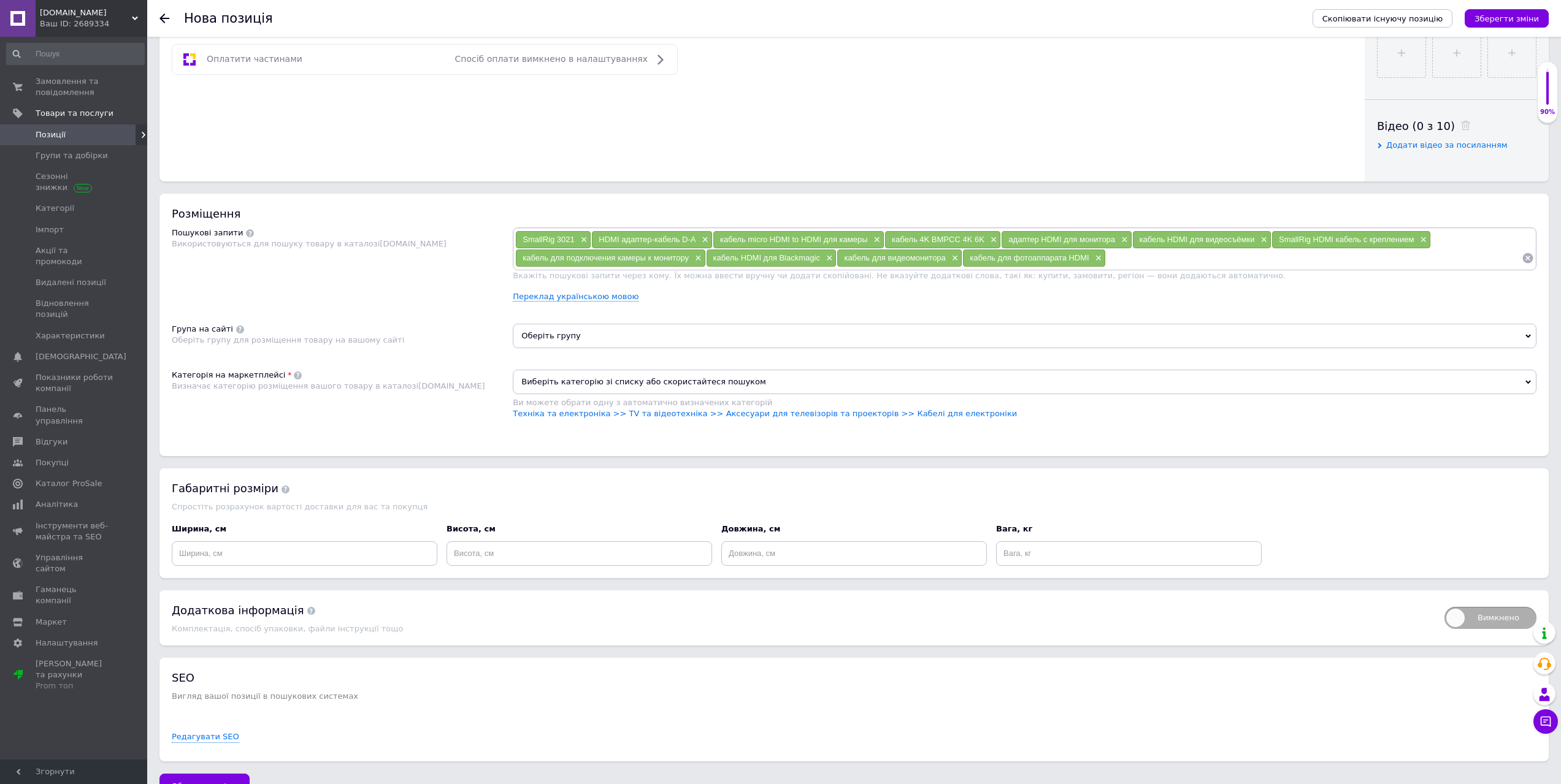
click at [624, 384] on span "Виберіть категорію зі списку або скористайтеся пошуком" at bounding box center [1024, 381] width 1023 height 25
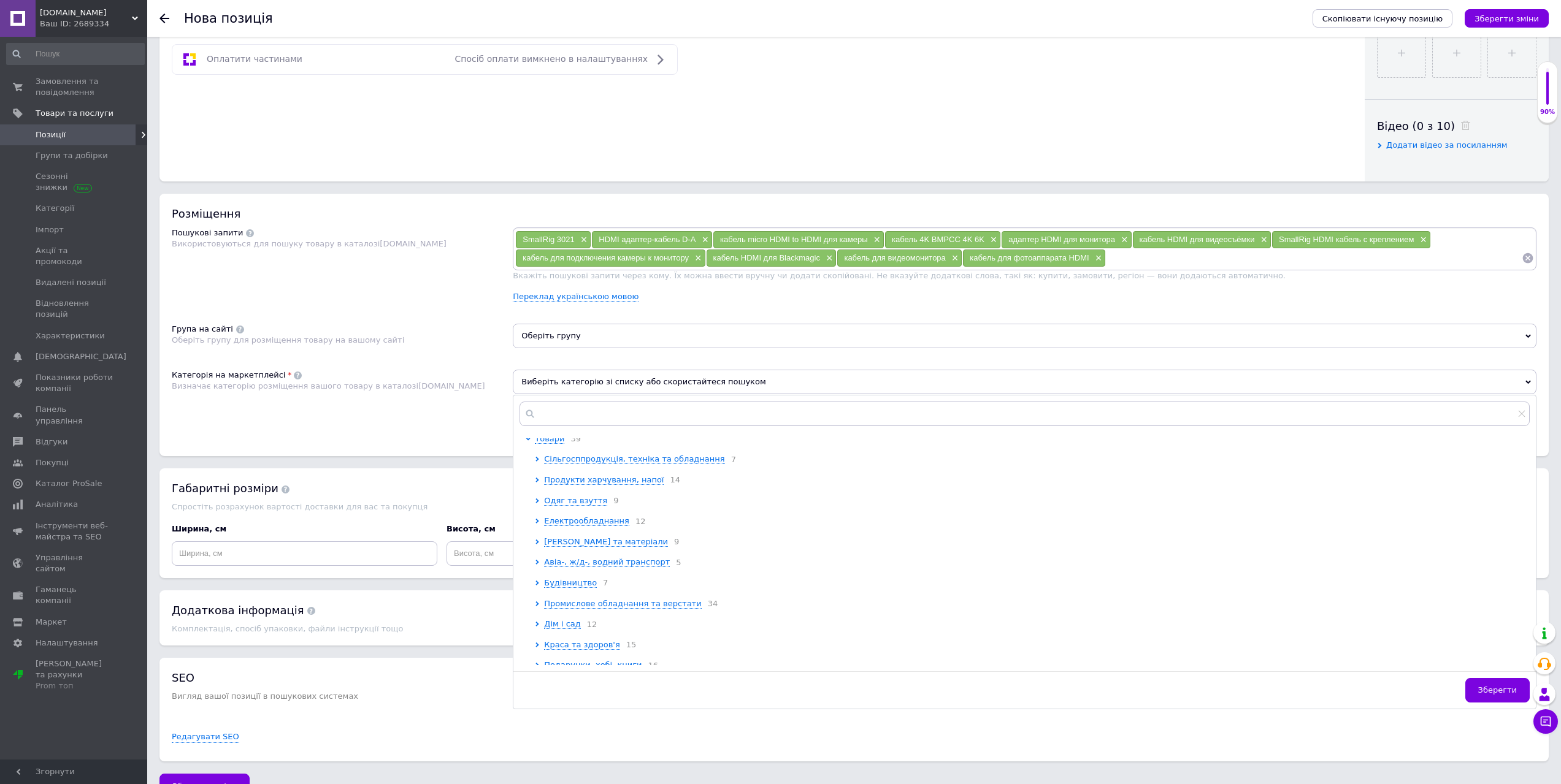
scroll to position [0, 0]
click at [606, 409] on input "text" at bounding box center [1024, 413] width 1010 height 25
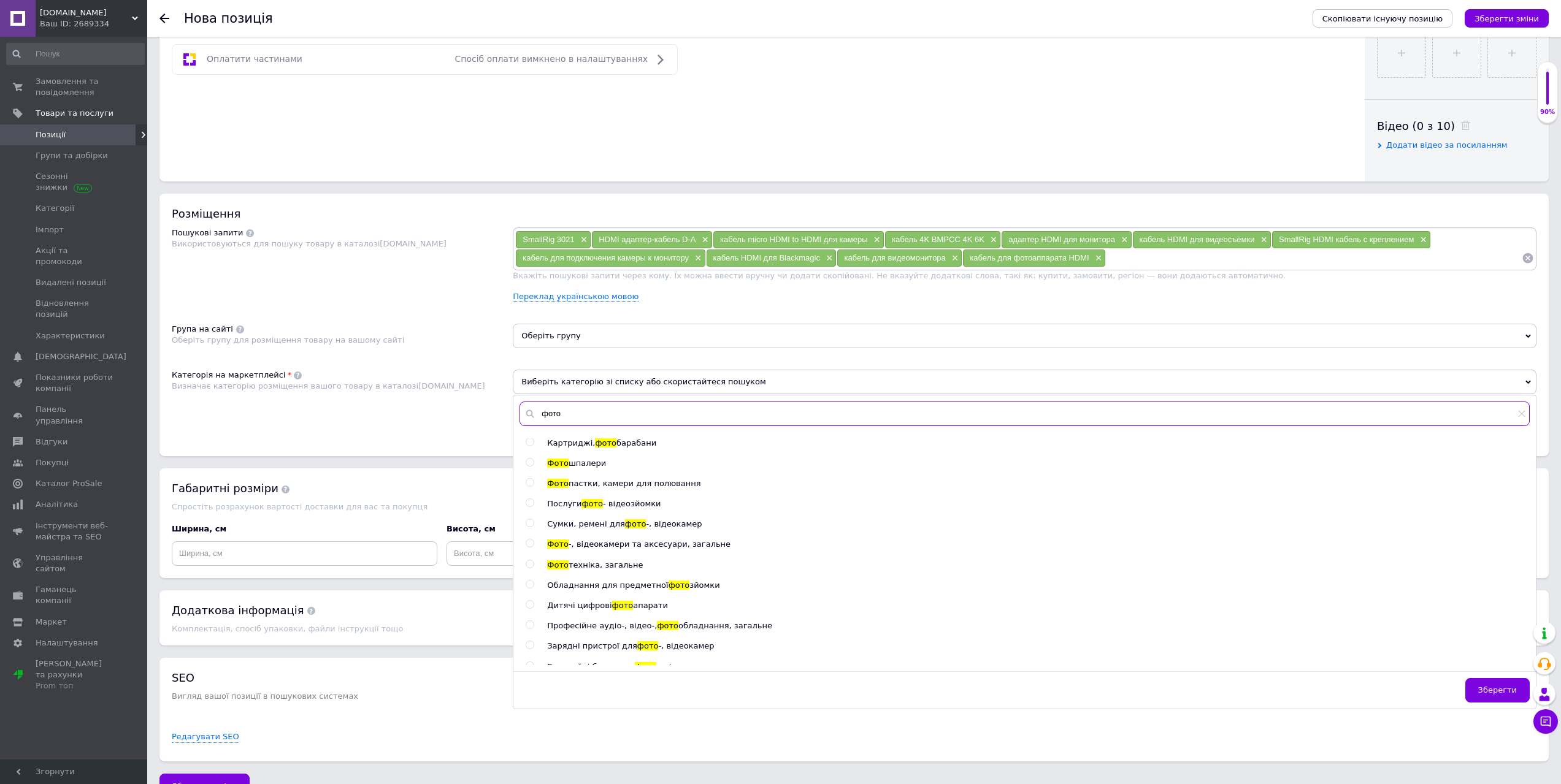
scroll to position [212, 0]
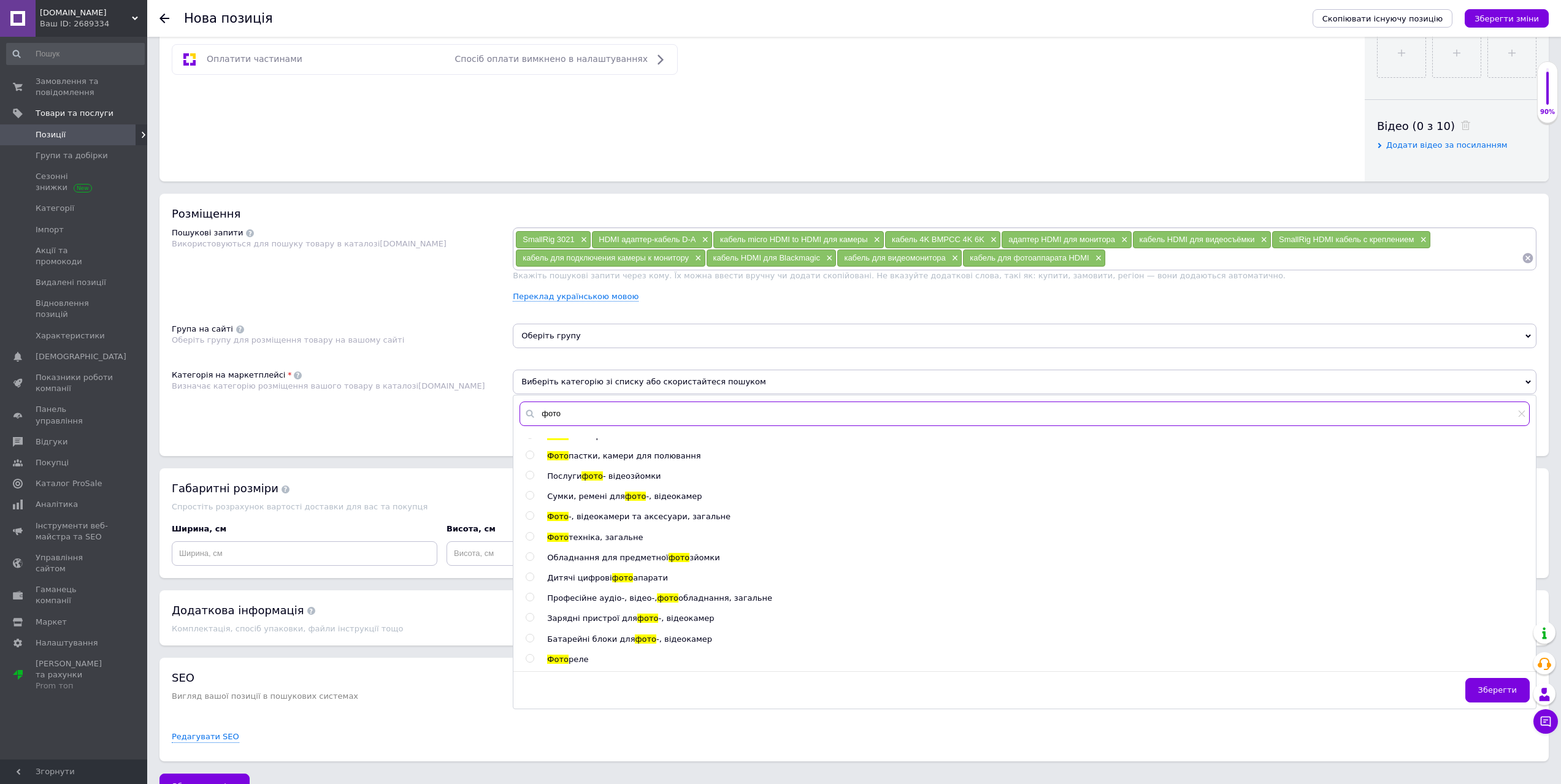
type input "фото"
drag, startPoint x: 583, startPoint y: 407, endPoint x: 512, endPoint y: 400, distance: 71.3
click at [511, 400] on div "Категорія на маркетплейсі Визначає категорію розміщення вашого товару в каталоз…" at bounding box center [853, 400] width 1364 height 62
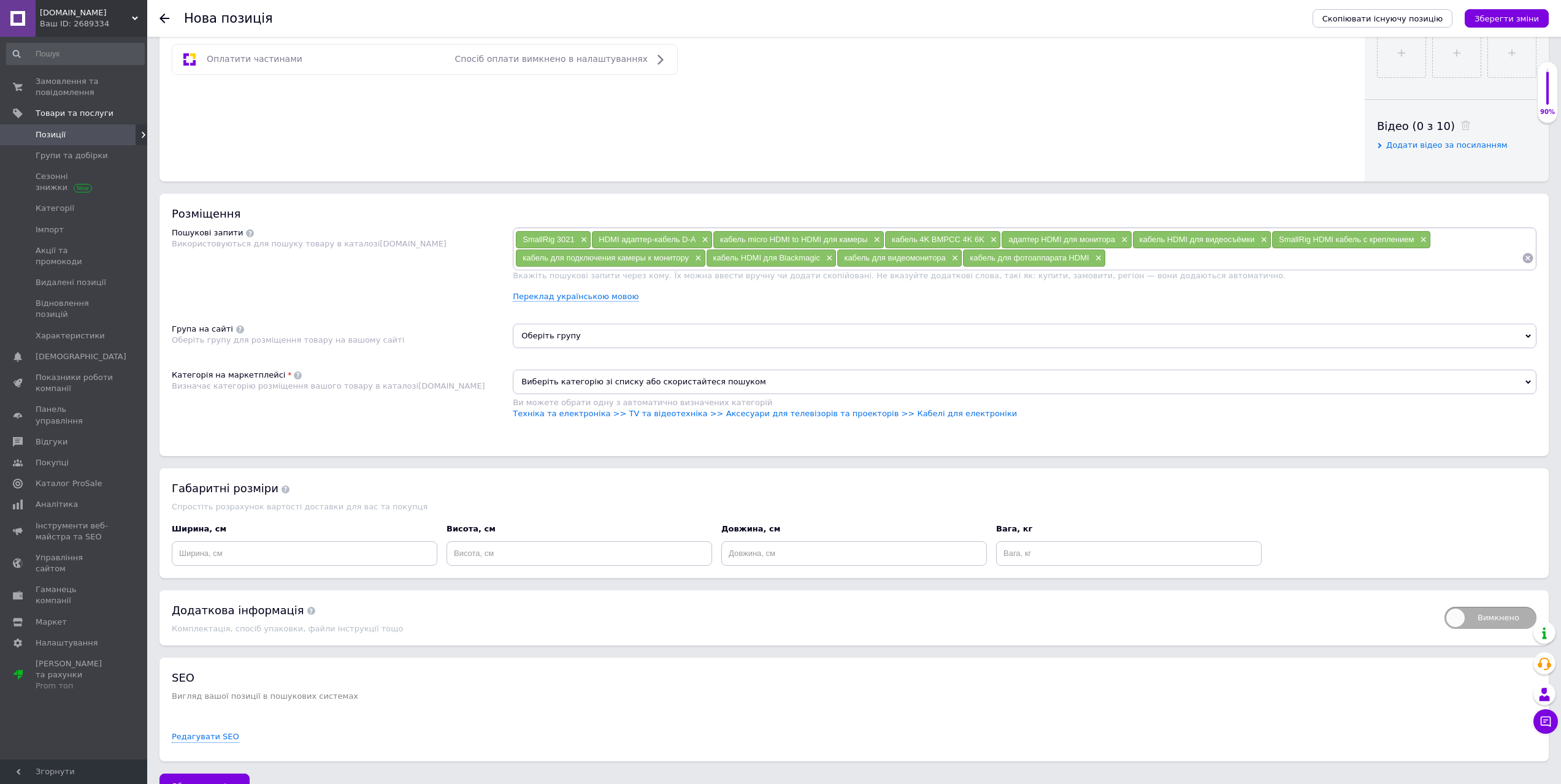
click at [678, 376] on span "Виберіть категорію зі списку або скористайтеся пошуком" at bounding box center [1024, 381] width 1023 height 25
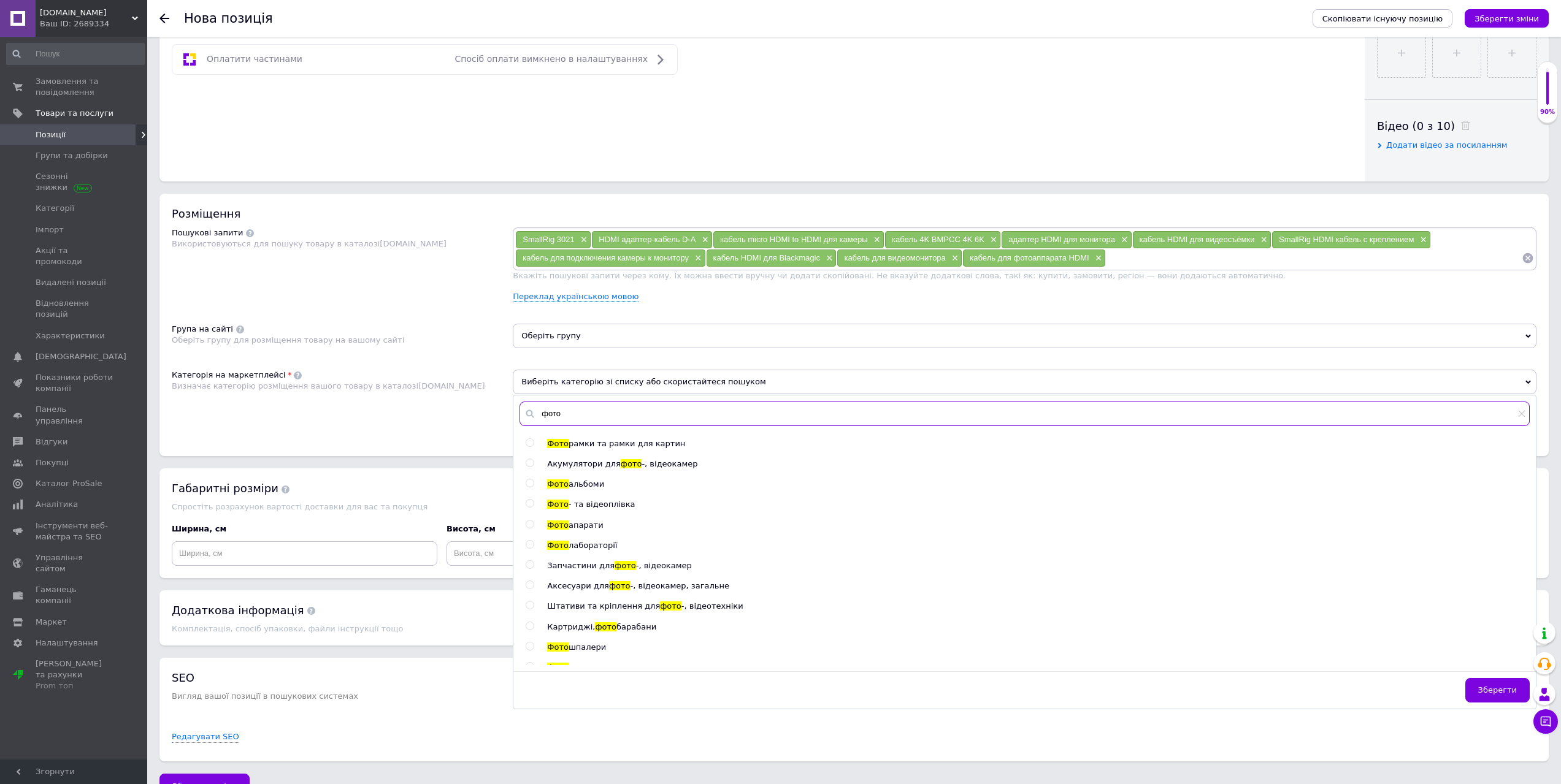
drag, startPoint x: 604, startPoint y: 419, endPoint x: 540, endPoint y: 415, distance: 64.1
click at [540, 415] on input "фото" at bounding box center [1024, 413] width 1010 height 25
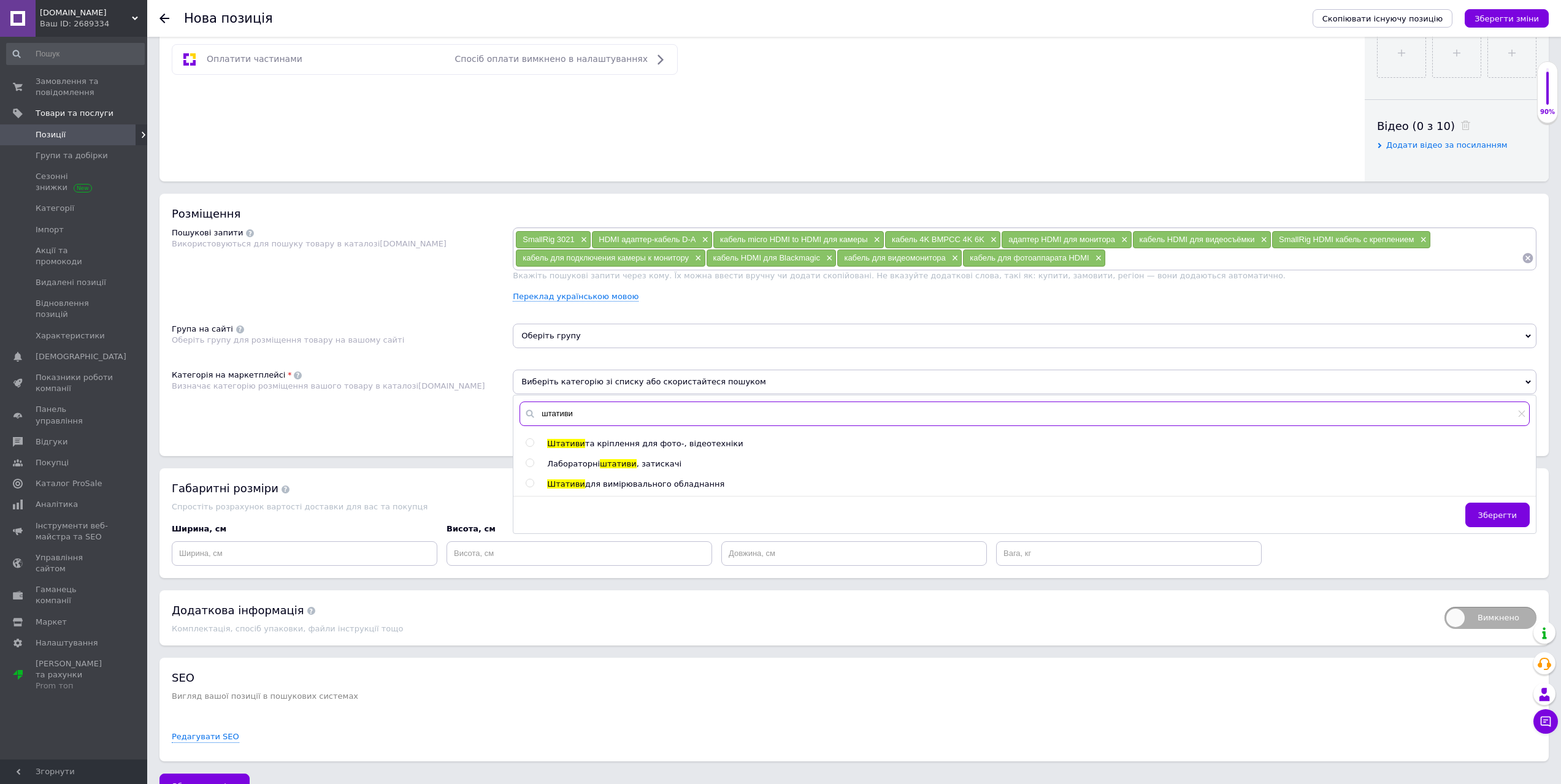
type input "штативи"
click at [656, 445] on span "та кріплення для фото-, відеотехніки" at bounding box center [664, 444] width 158 height 10
radio input "true"
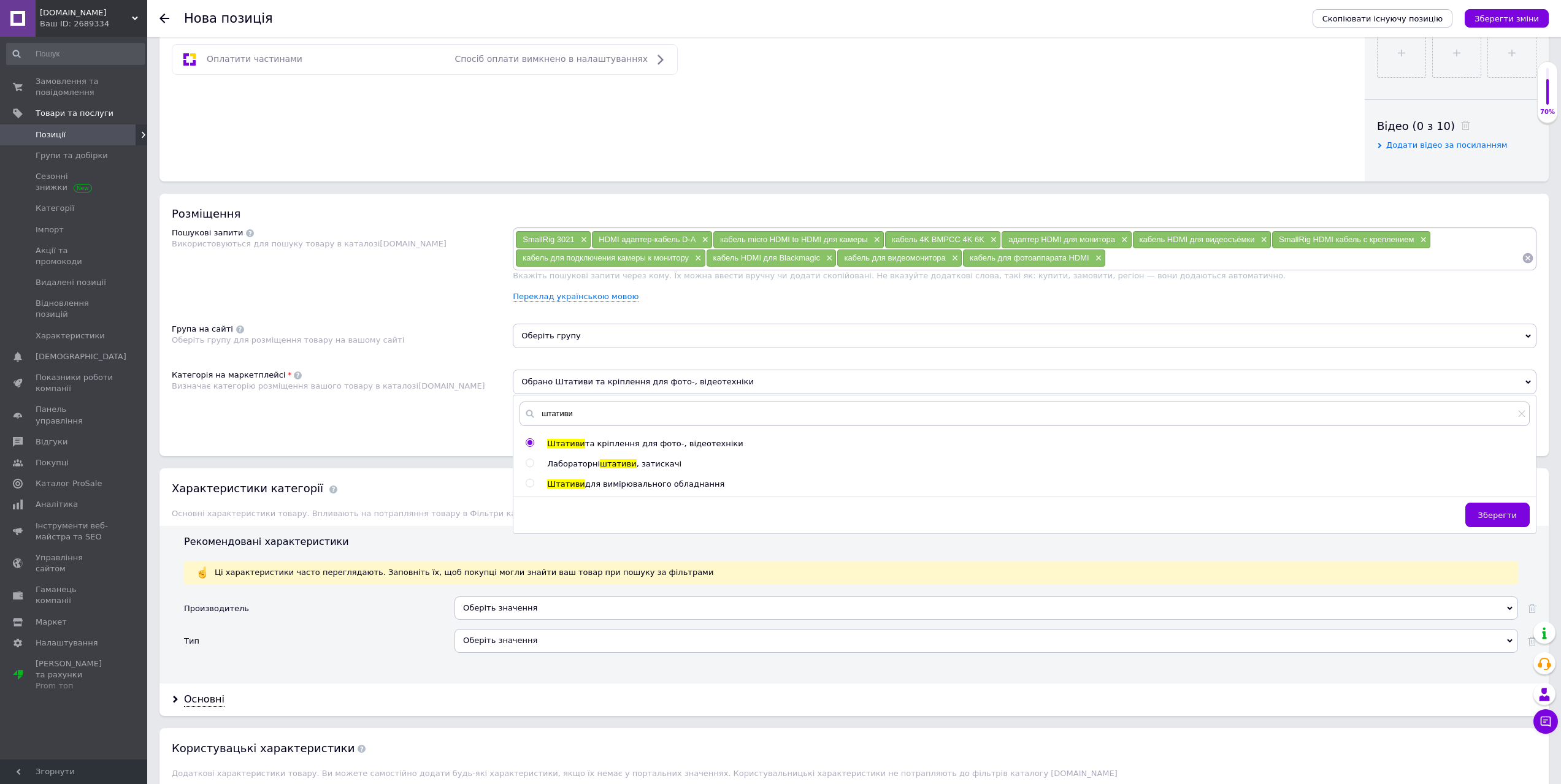
click at [408, 415] on div "Категорія на маркетплейсі Визначає категорію розміщення вашого товару в каталоз…" at bounding box center [342, 400] width 341 height 62
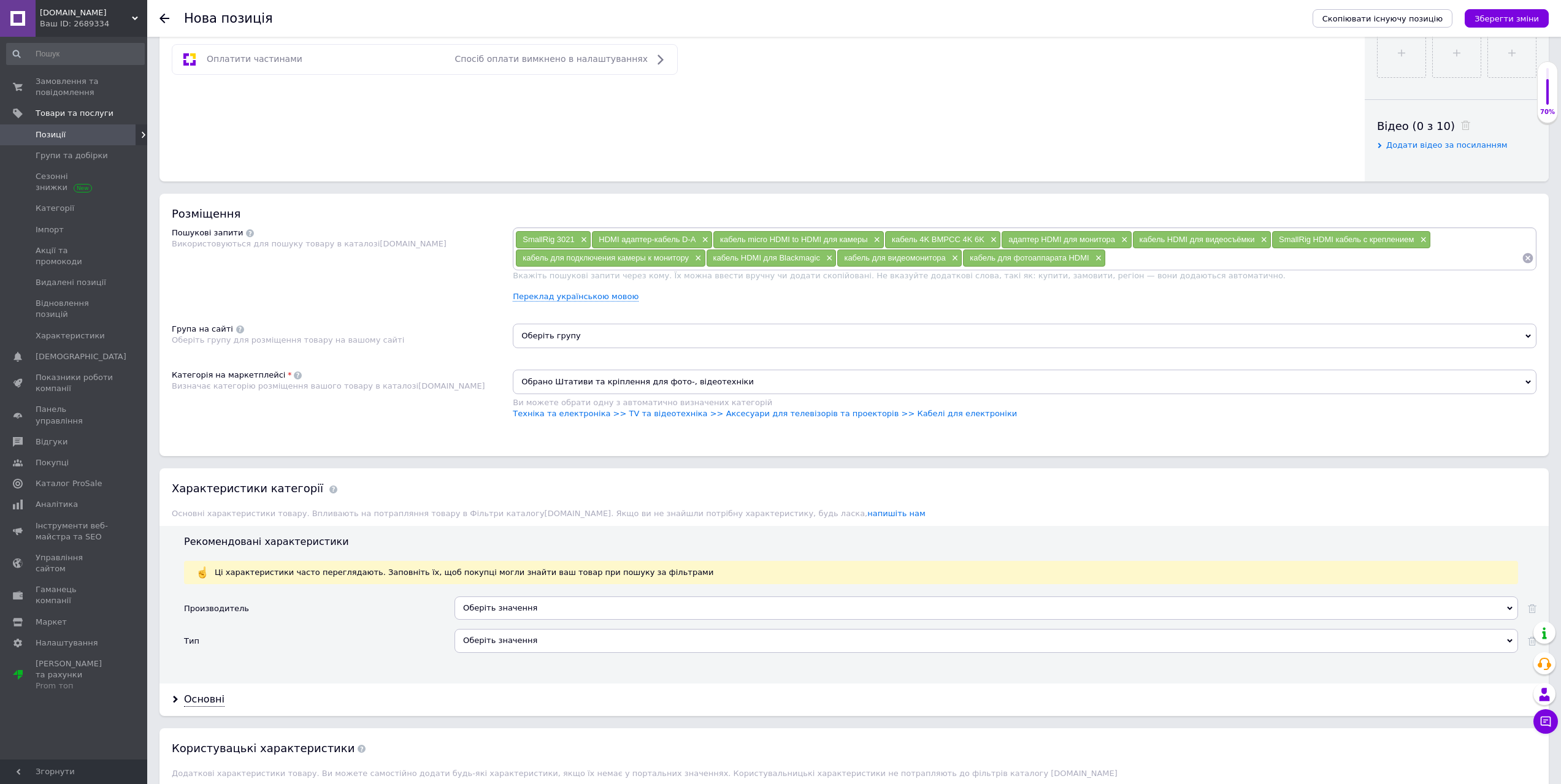
click at [533, 606] on div "Оберіть значення" at bounding box center [986, 607] width 1064 height 23
type input "і"
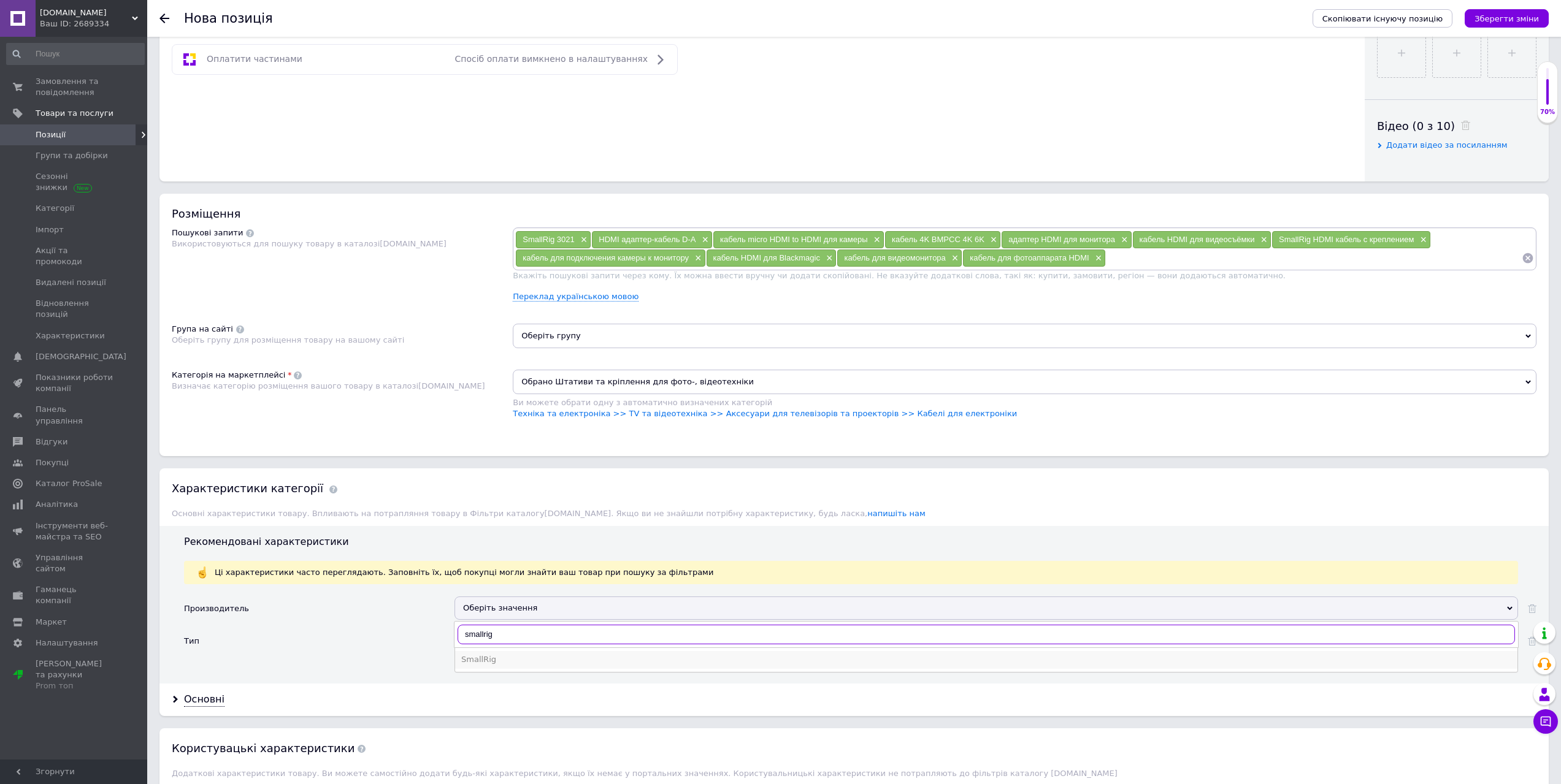
type input "smallrig"
click at [489, 656] on div "SmallRig" at bounding box center [986, 660] width 1050 height 11
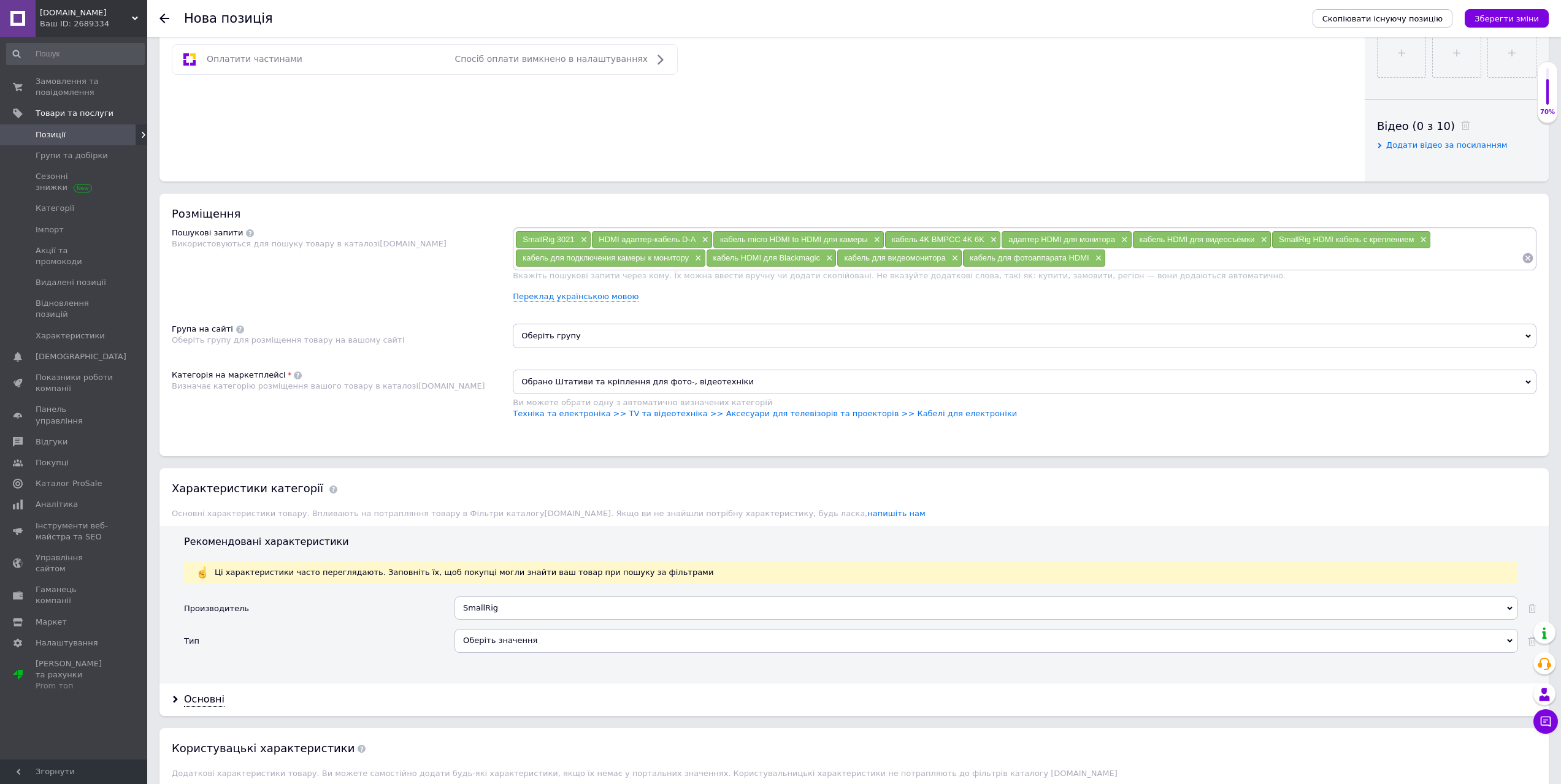
click at [493, 644] on div "Оберіть значення" at bounding box center [986, 640] width 1064 height 23
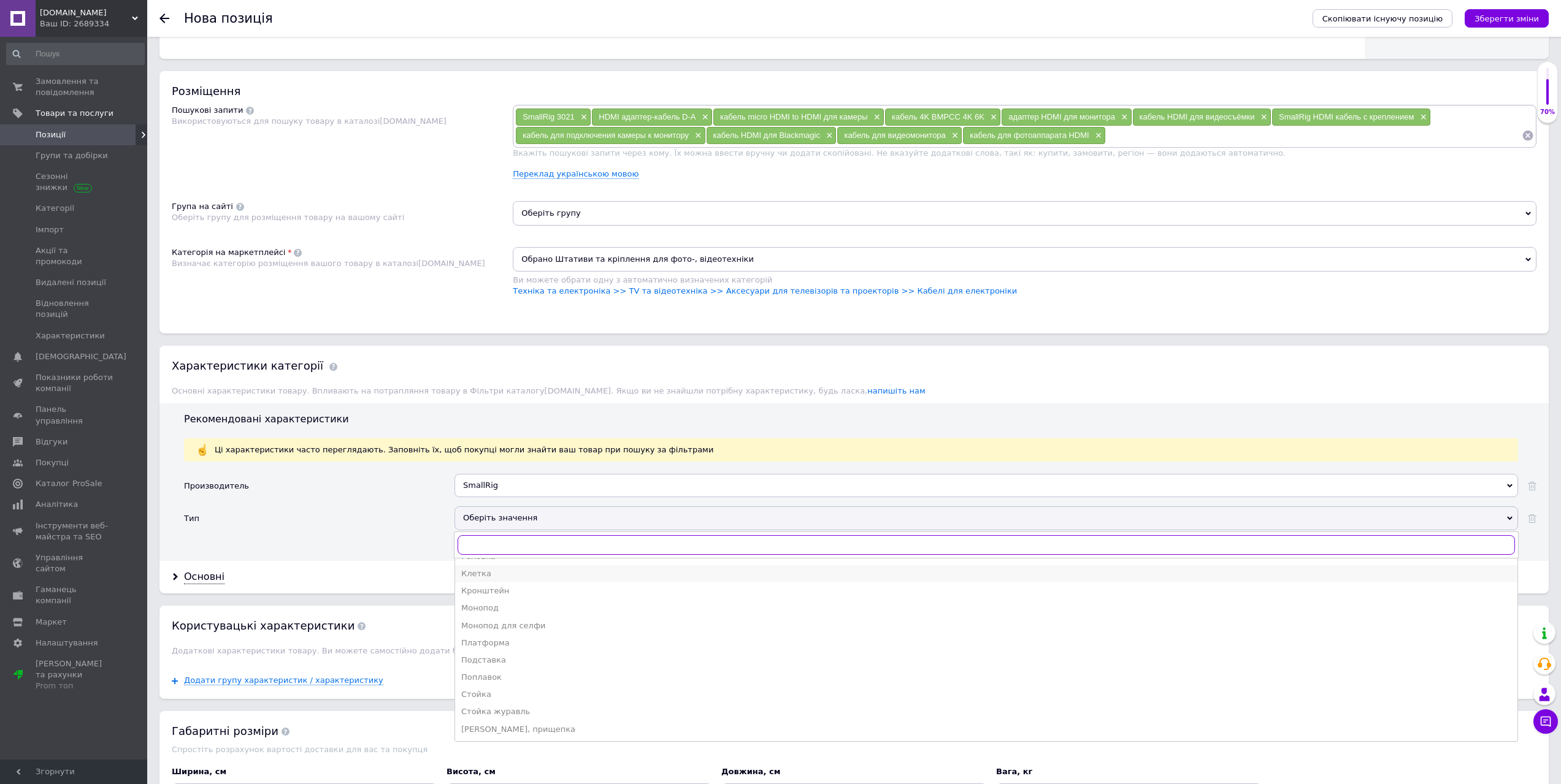
scroll to position [0, 0]
click at [534, 569] on div "Адаптер" at bounding box center [986, 570] width 1050 height 11
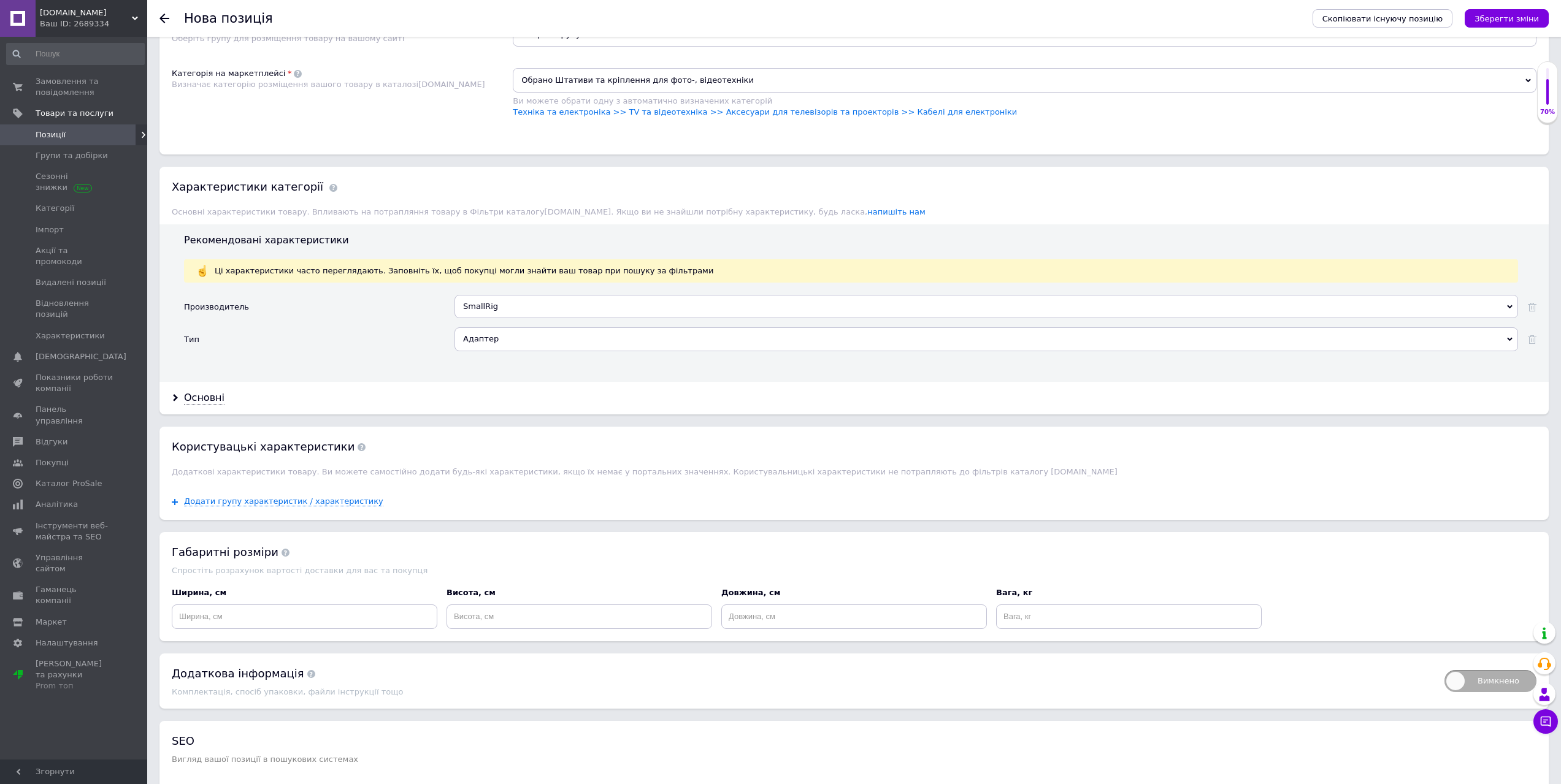
scroll to position [858, 0]
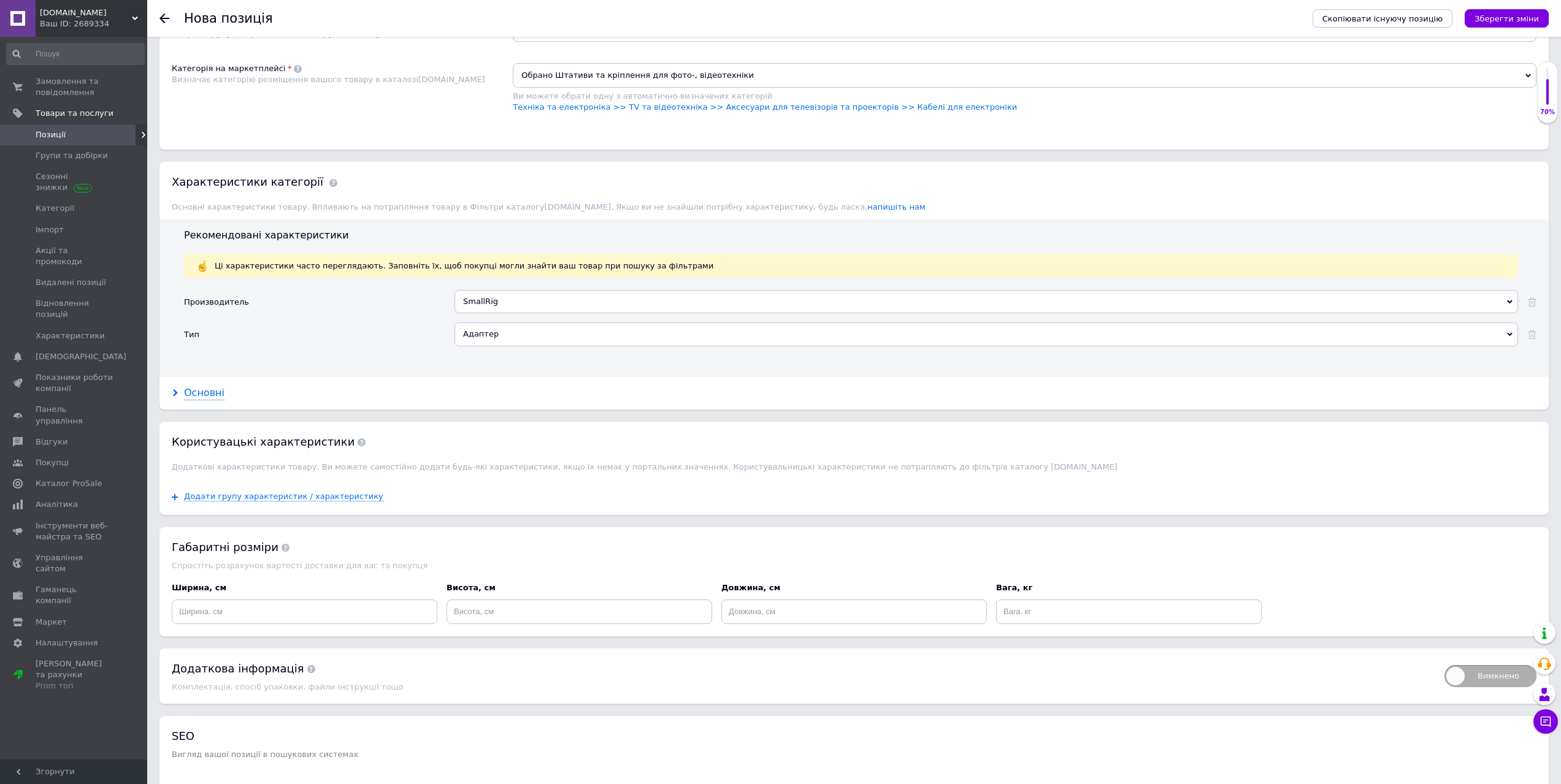
click at [196, 392] on div "Основні" at bounding box center [204, 393] width 40 height 14
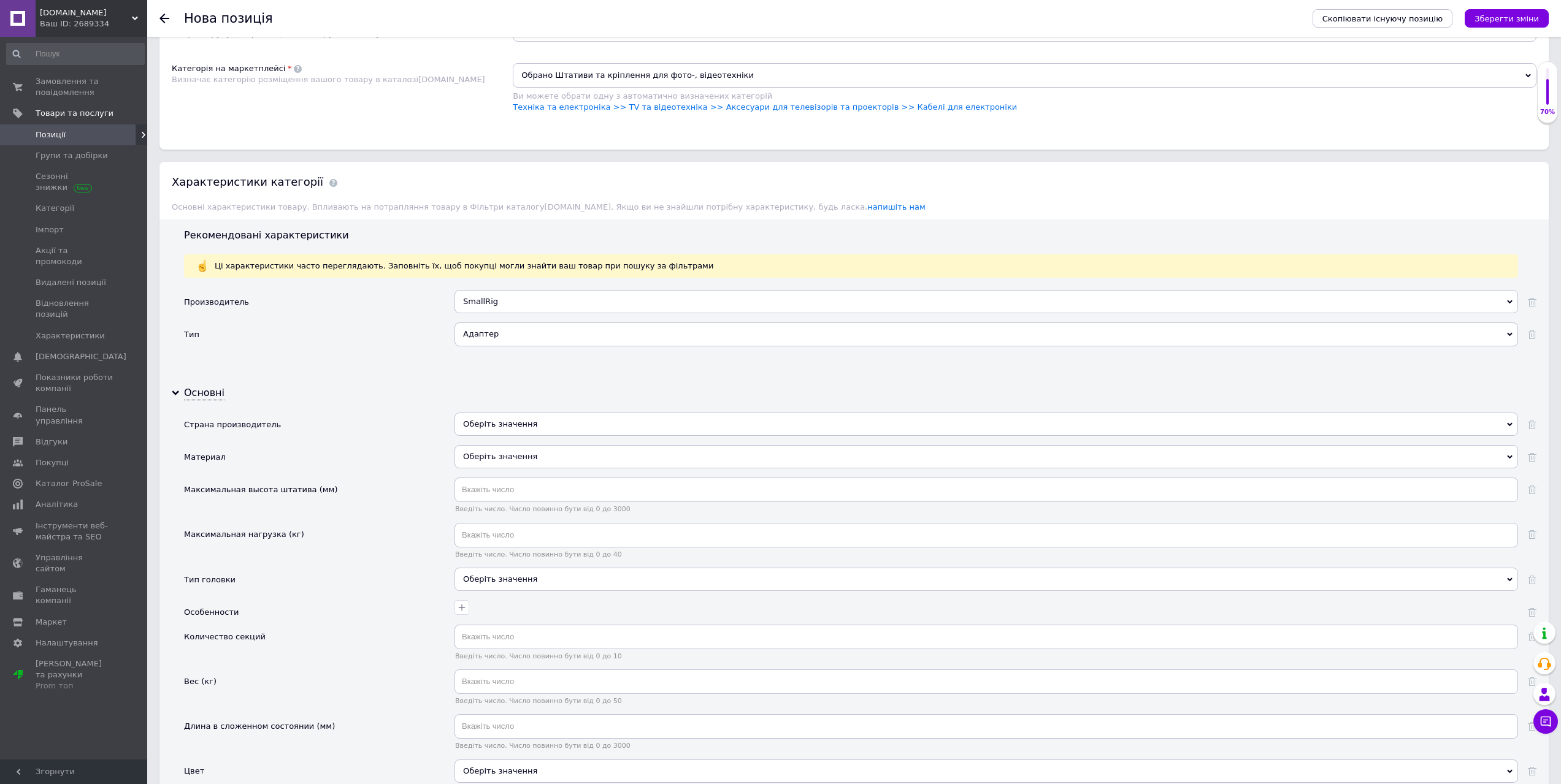
click at [464, 427] on div "Оберіть значення" at bounding box center [986, 423] width 1064 height 23
type input "китай"
click at [512, 470] on div "Китай" at bounding box center [986, 476] width 1050 height 11
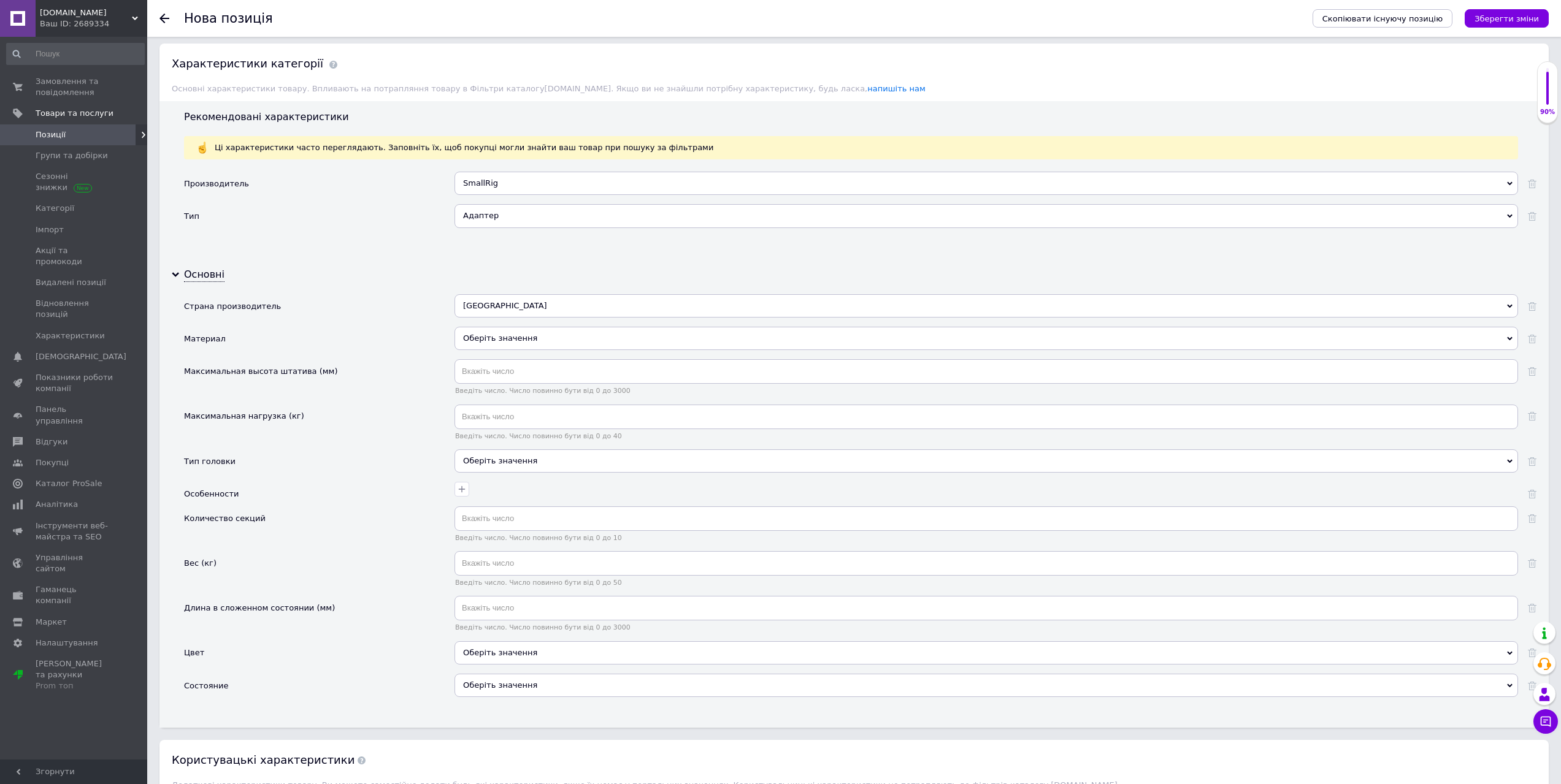
scroll to position [981, 0]
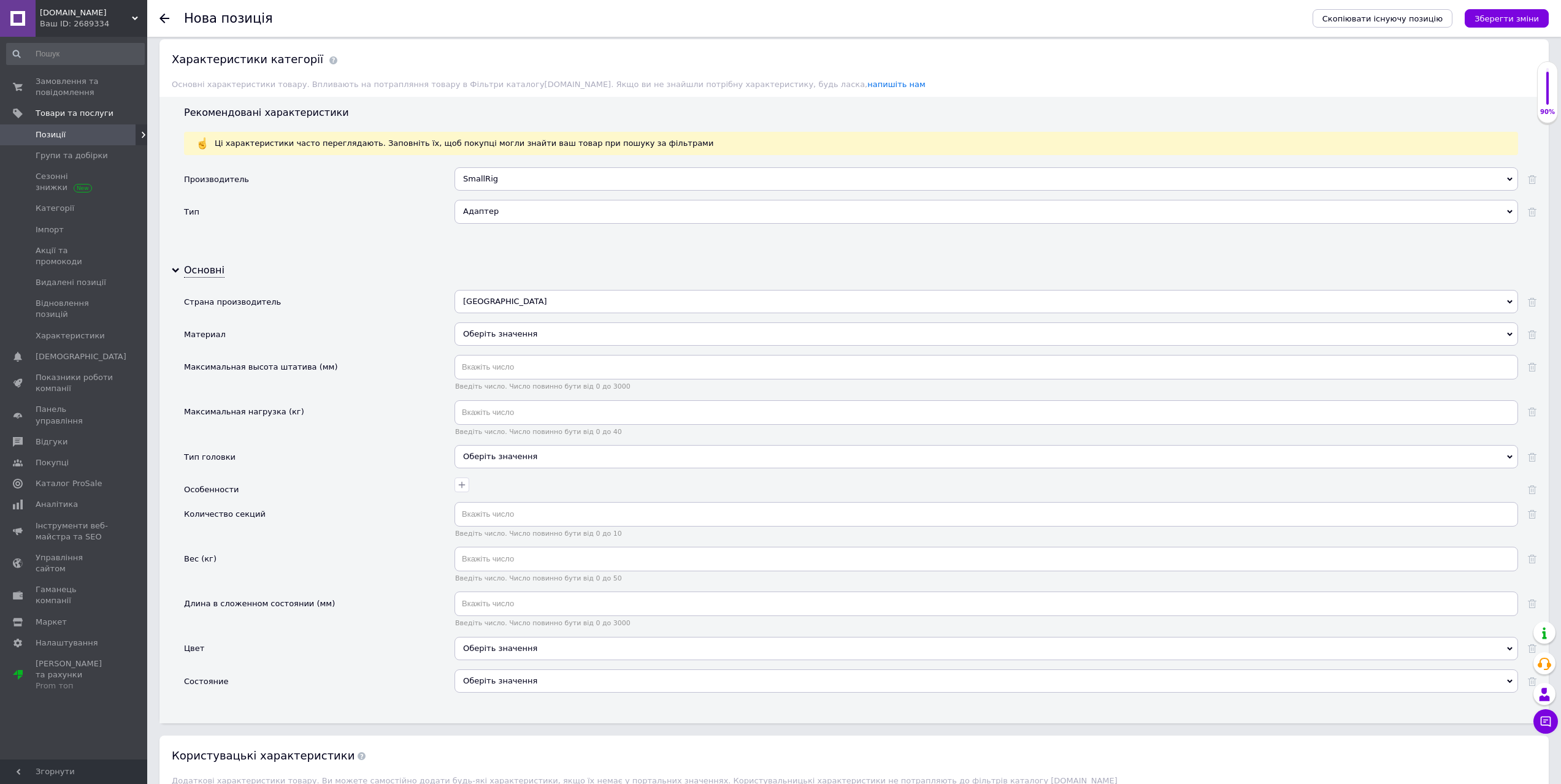
drag, startPoint x: 531, startPoint y: 676, endPoint x: 536, endPoint y: 688, distance: 13.0
click at [531, 674] on div "Оберіть значення" at bounding box center [986, 680] width 1064 height 23
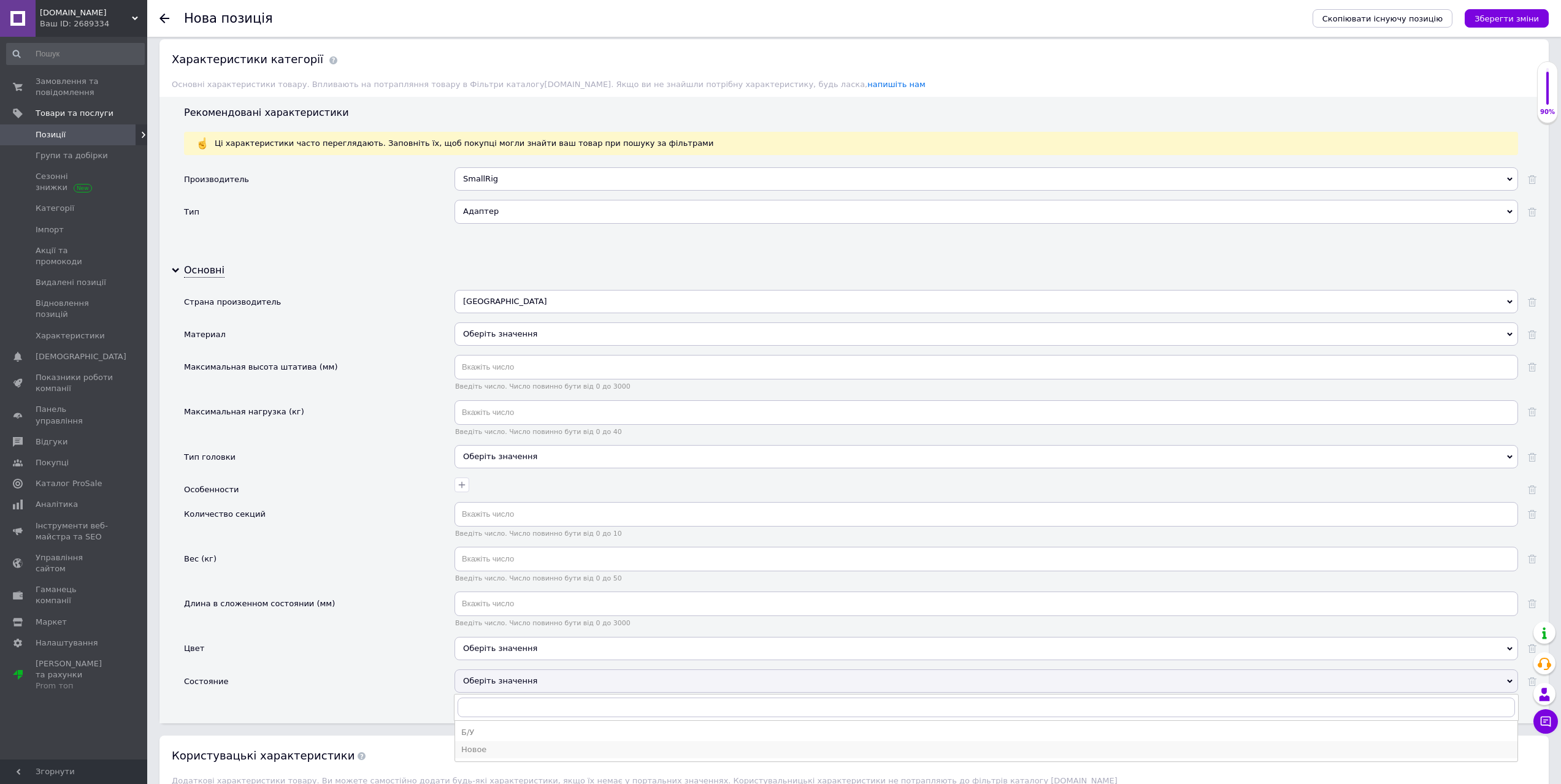
click at [519, 742] on li "Новое" at bounding box center [986, 750] width 1062 height 17
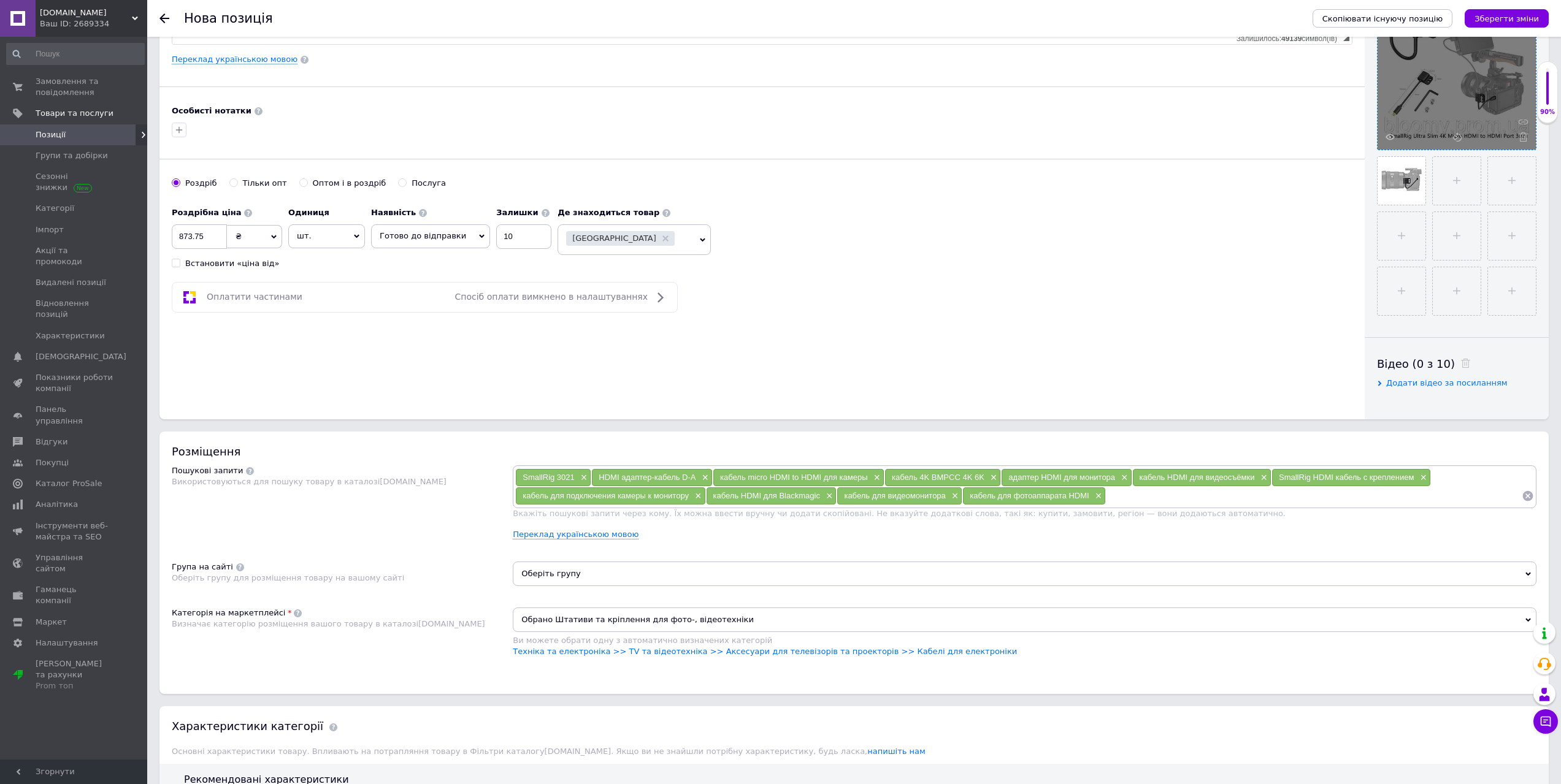
scroll to position [245, 0]
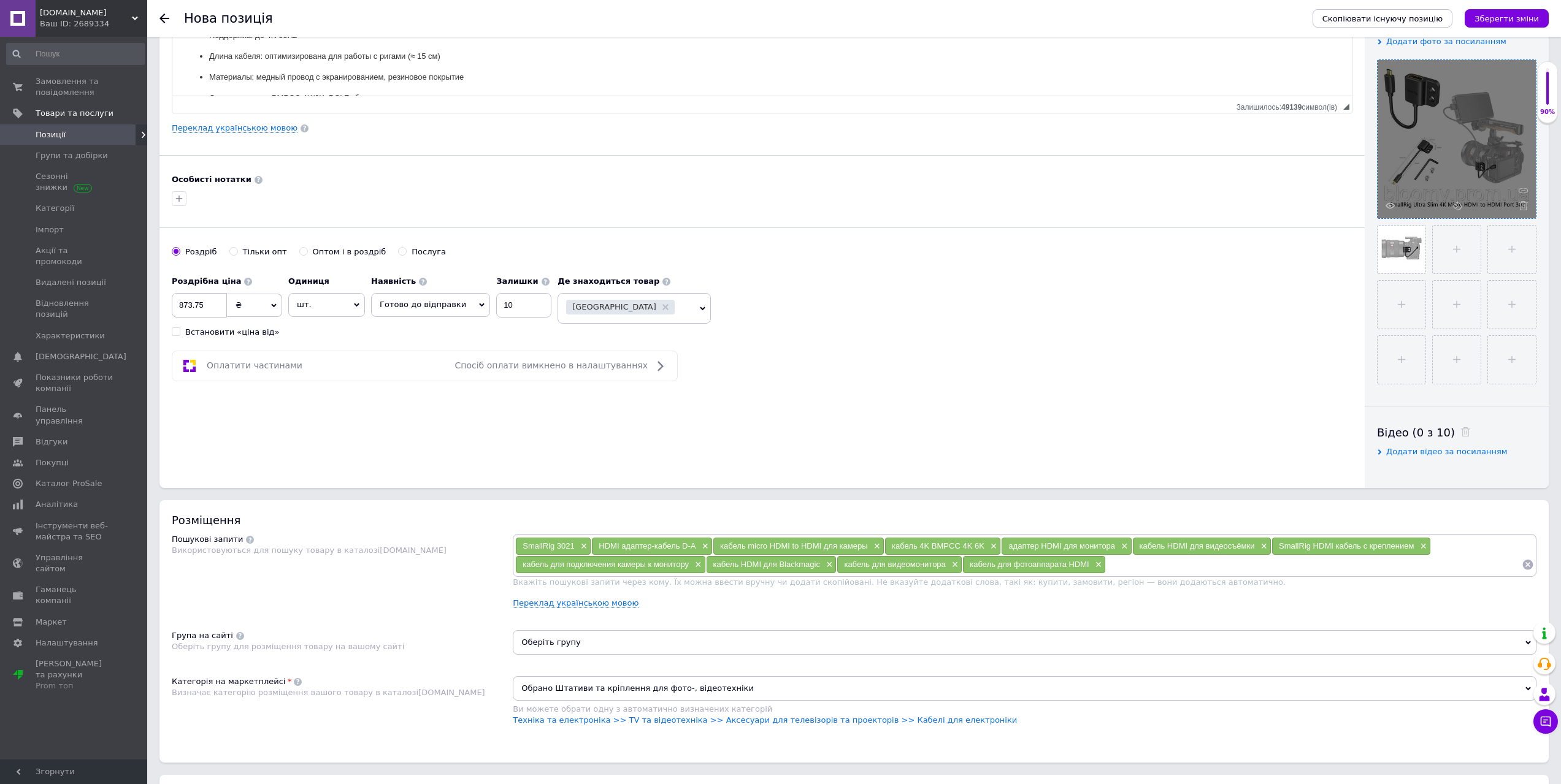
click at [1551, 74] on div "90%" at bounding box center [1547, 92] width 20 height 48
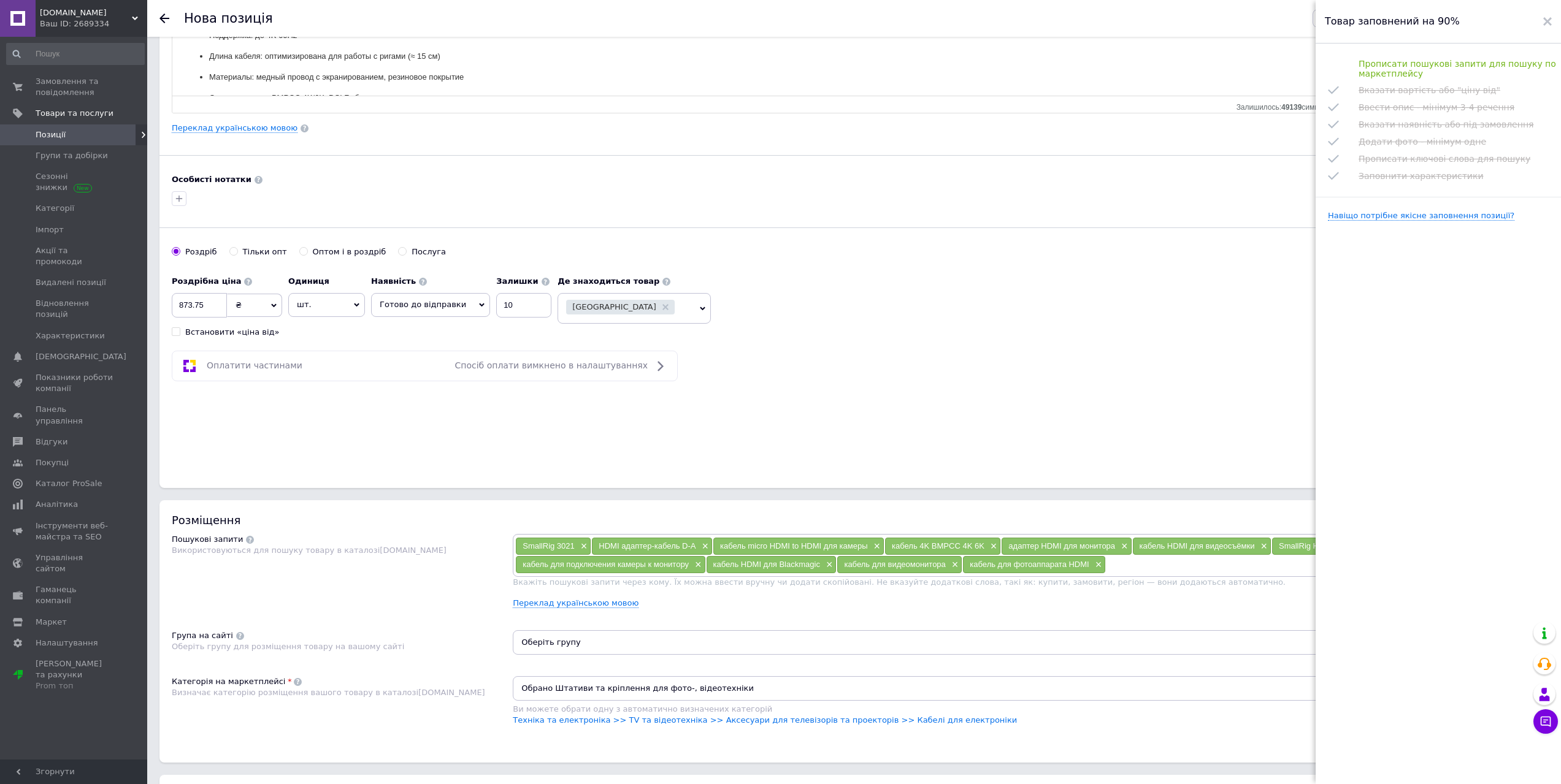
click at [1083, 355] on div "Оплатити частинами Спосіб оплати вимкнено в налаштуваннях" at bounding box center [761, 365] width 1180 height 31
click at [1544, 14] on div at bounding box center [1547, 21] width 9 height 25
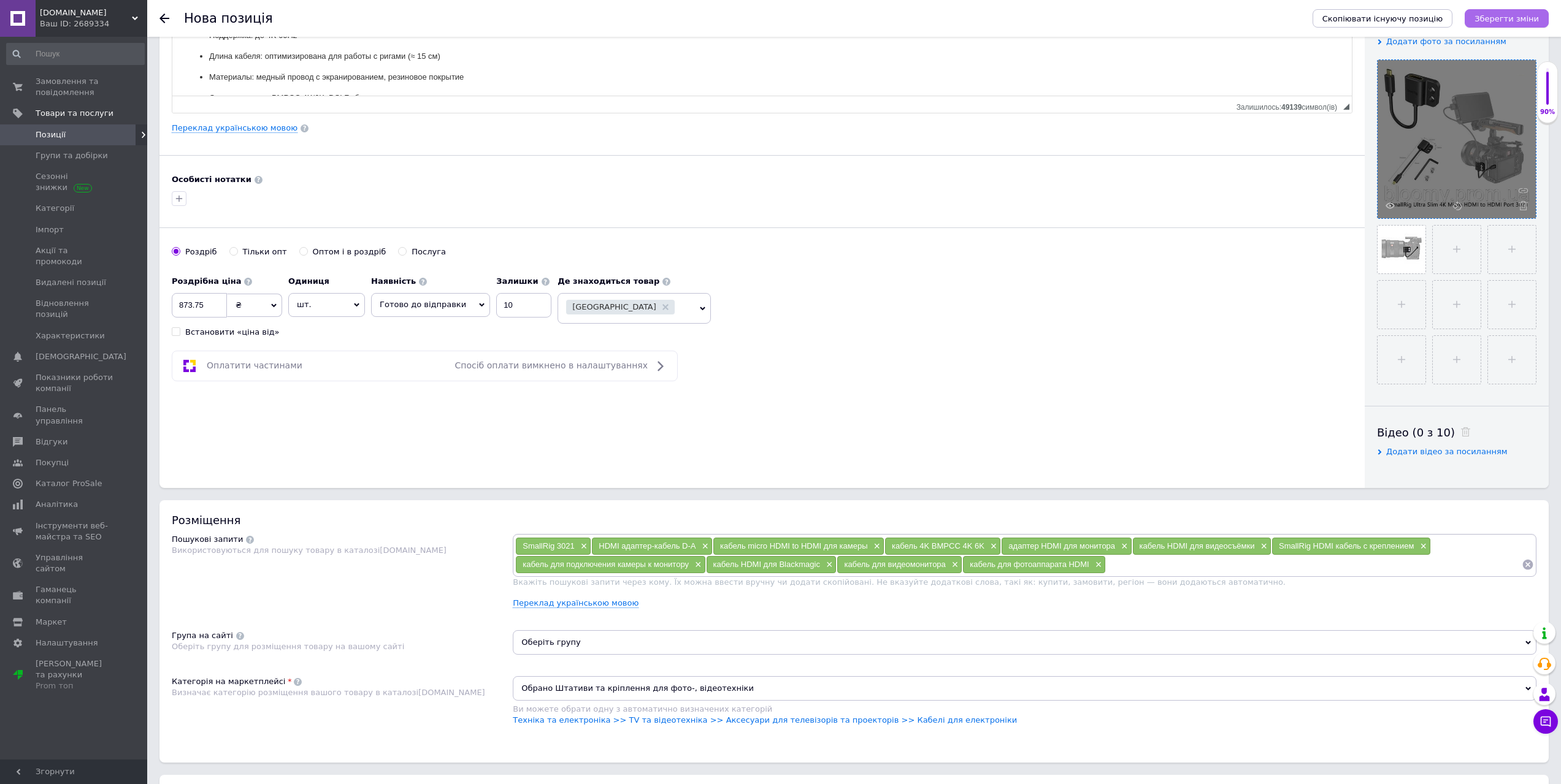
click at [1479, 16] on button "Зберегти зміни" at bounding box center [1506, 18] width 84 height 18
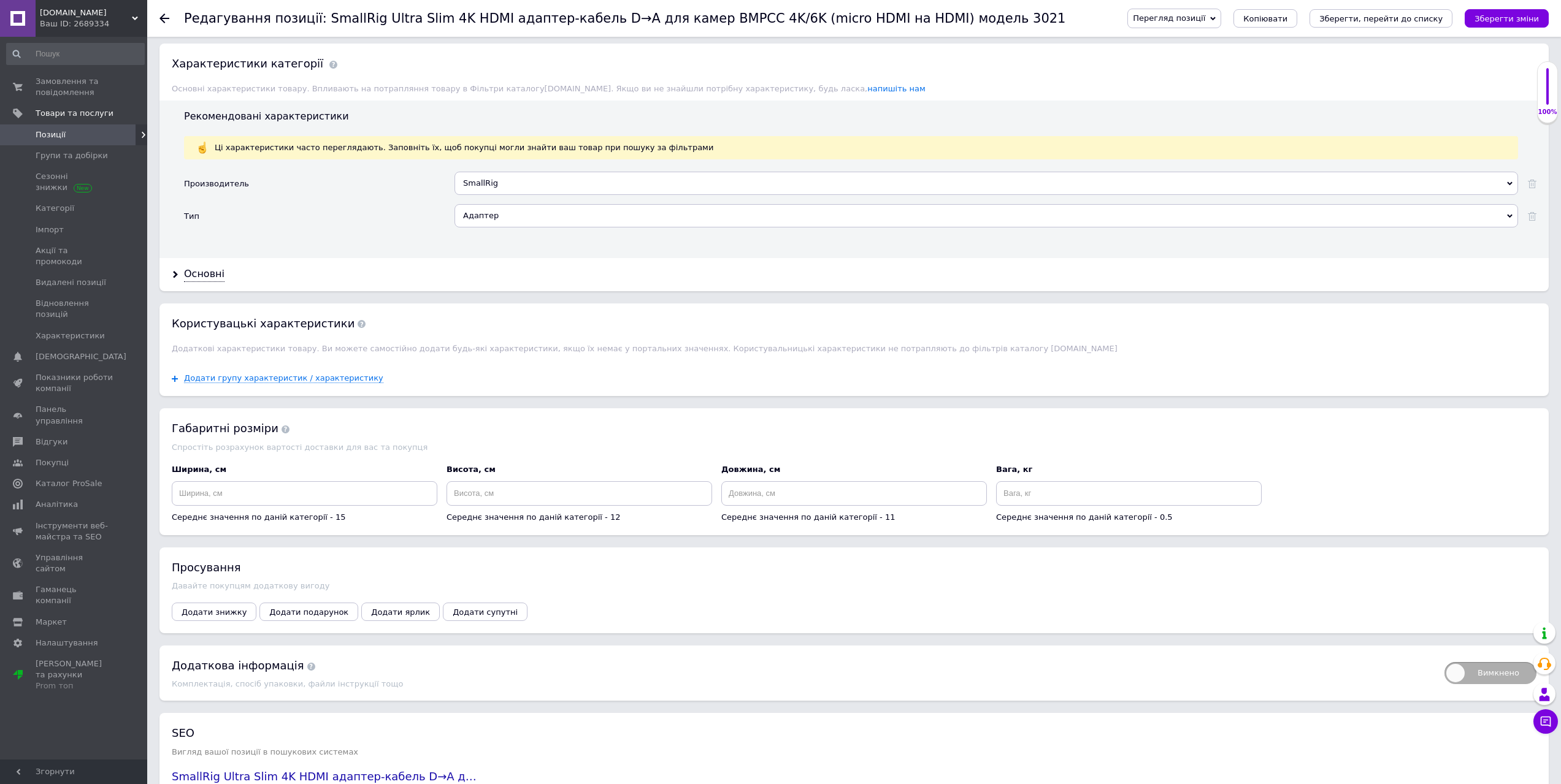
scroll to position [1099, 0]
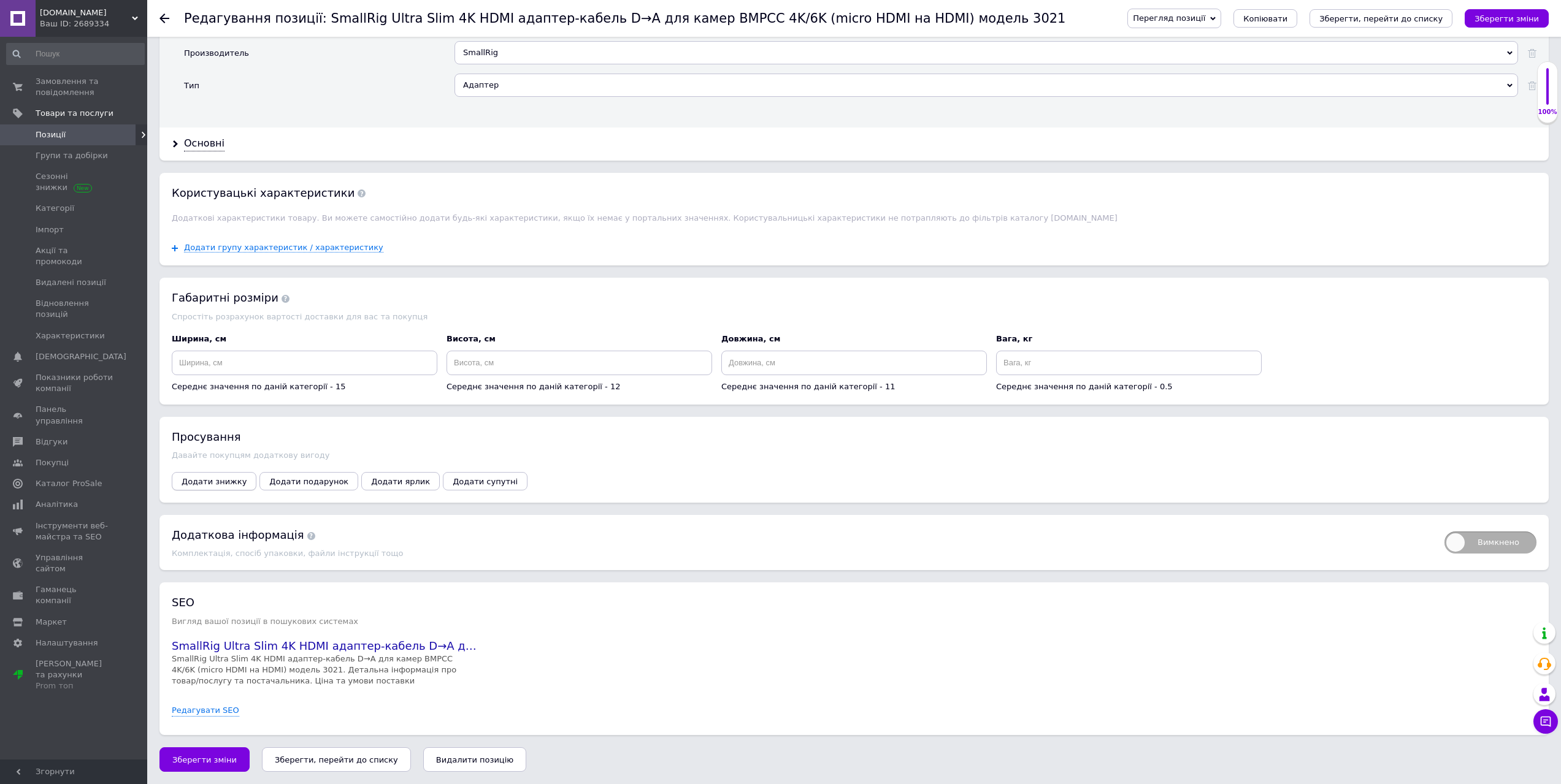
click at [189, 472] on button "Додати знижку" at bounding box center [213, 480] width 85 height 18
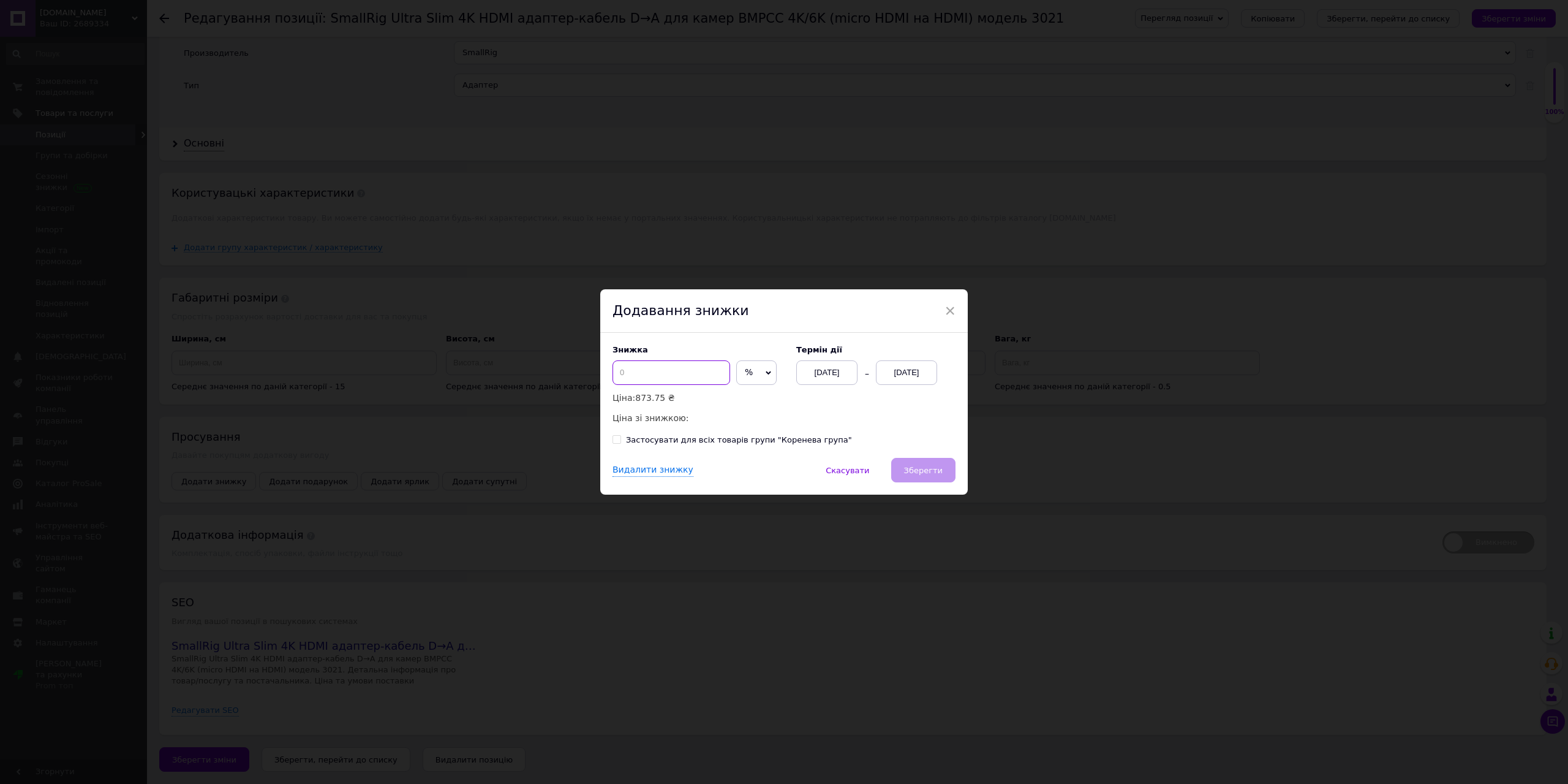
click at [673, 377] on input at bounding box center [671, 373] width 117 height 25
type input "20"
click at [920, 363] on div "[DATE]" at bounding box center [906, 373] width 61 height 25
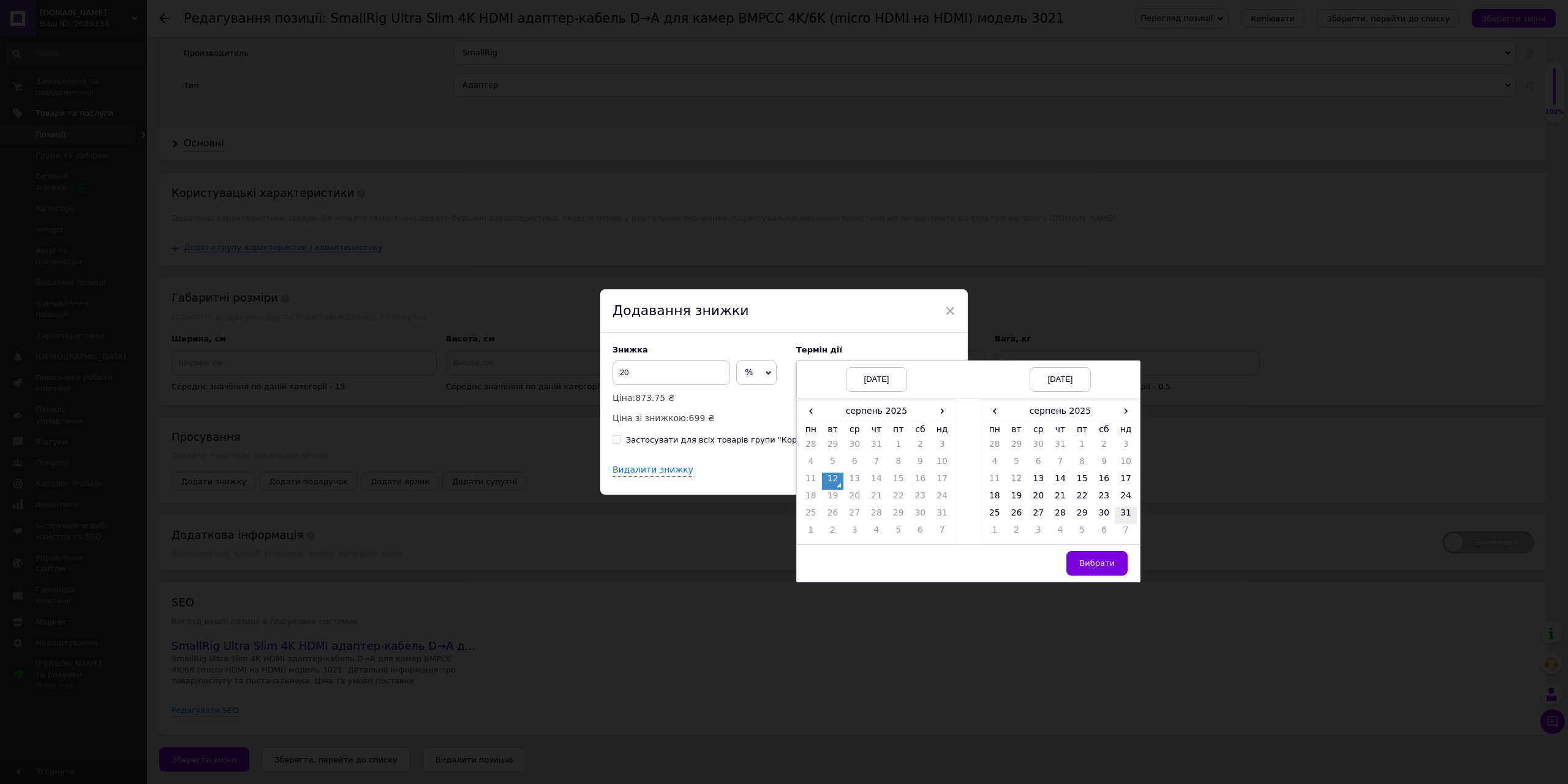
click at [1122, 511] on td "31" at bounding box center [1126, 515] width 22 height 17
click at [1096, 568] on span "Вибрати" at bounding box center [1097, 563] width 36 height 10
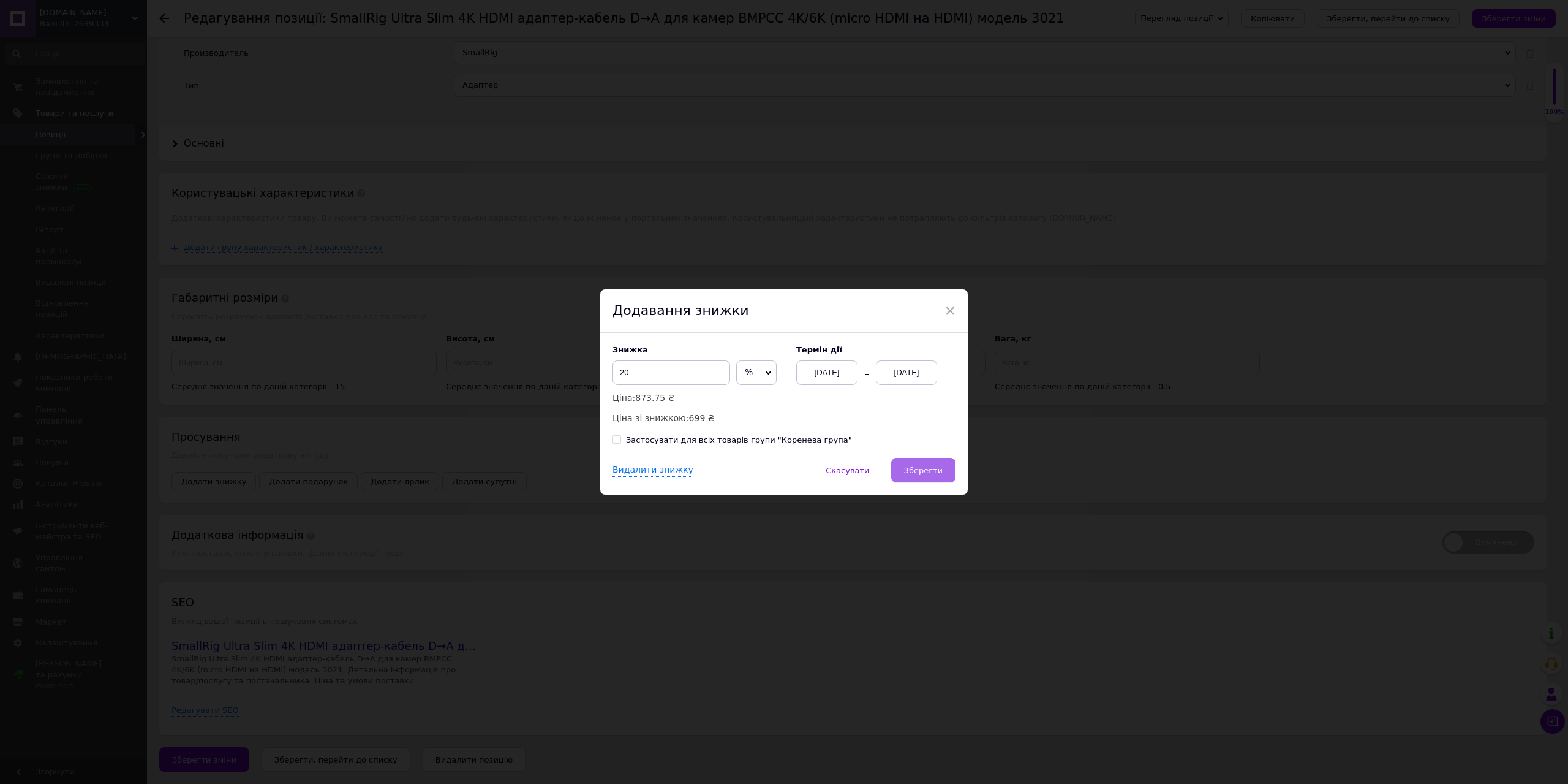
click at [930, 468] on span "Зберегти" at bounding box center [923, 471] width 39 height 10
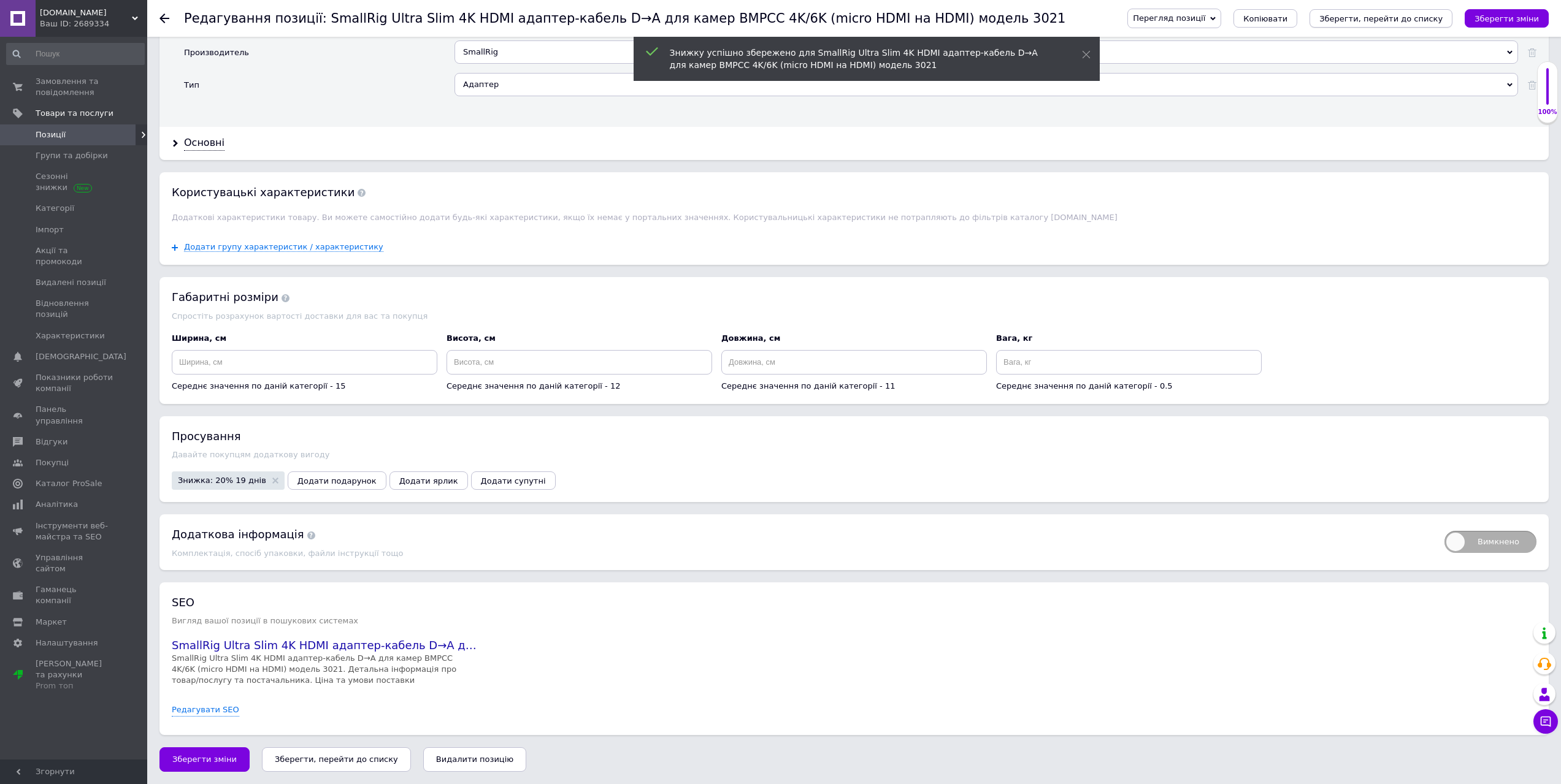
click at [1431, 12] on button "Зберегти, перейти до списку" at bounding box center [1381, 18] width 143 height 18
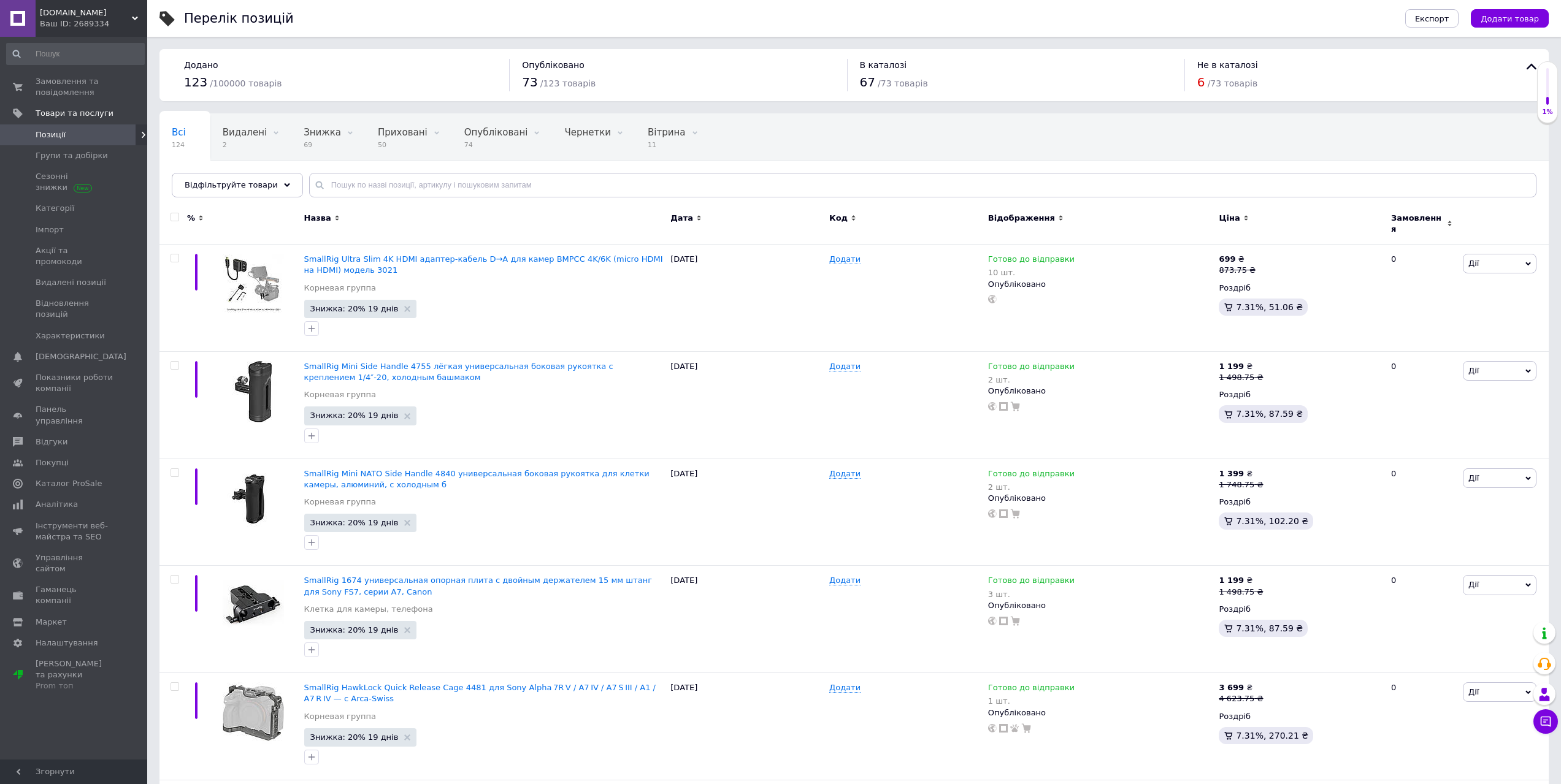
click at [1527, 28] on div "Експорт Додати товар" at bounding box center [1464, 18] width 168 height 36
click at [1521, 14] on span "Додати товар" at bounding box center [1509, 19] width 58 height 10
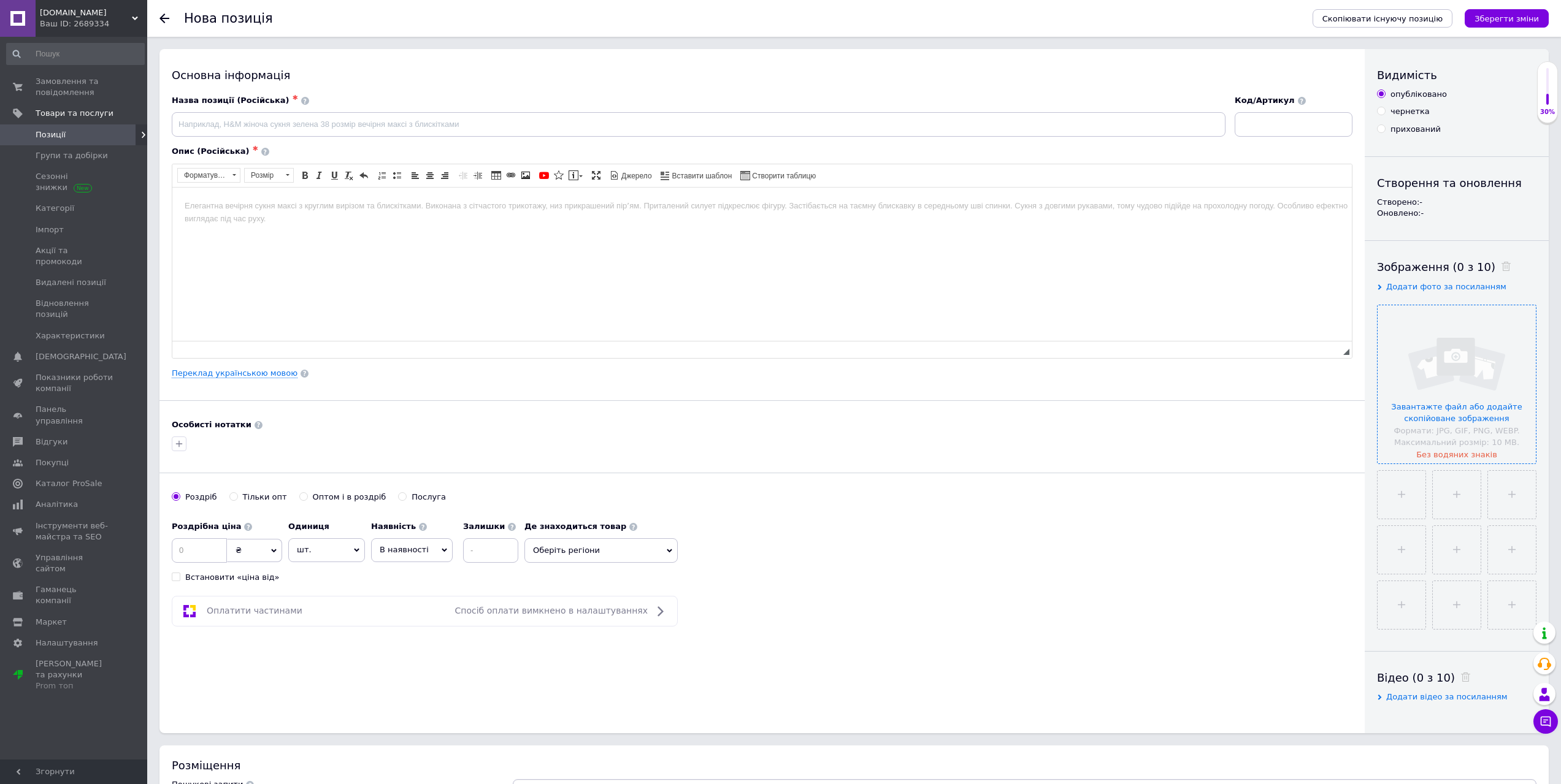
click at [1445, 375] on input "file" at bounding box center [1456, 384] width 158 height 158
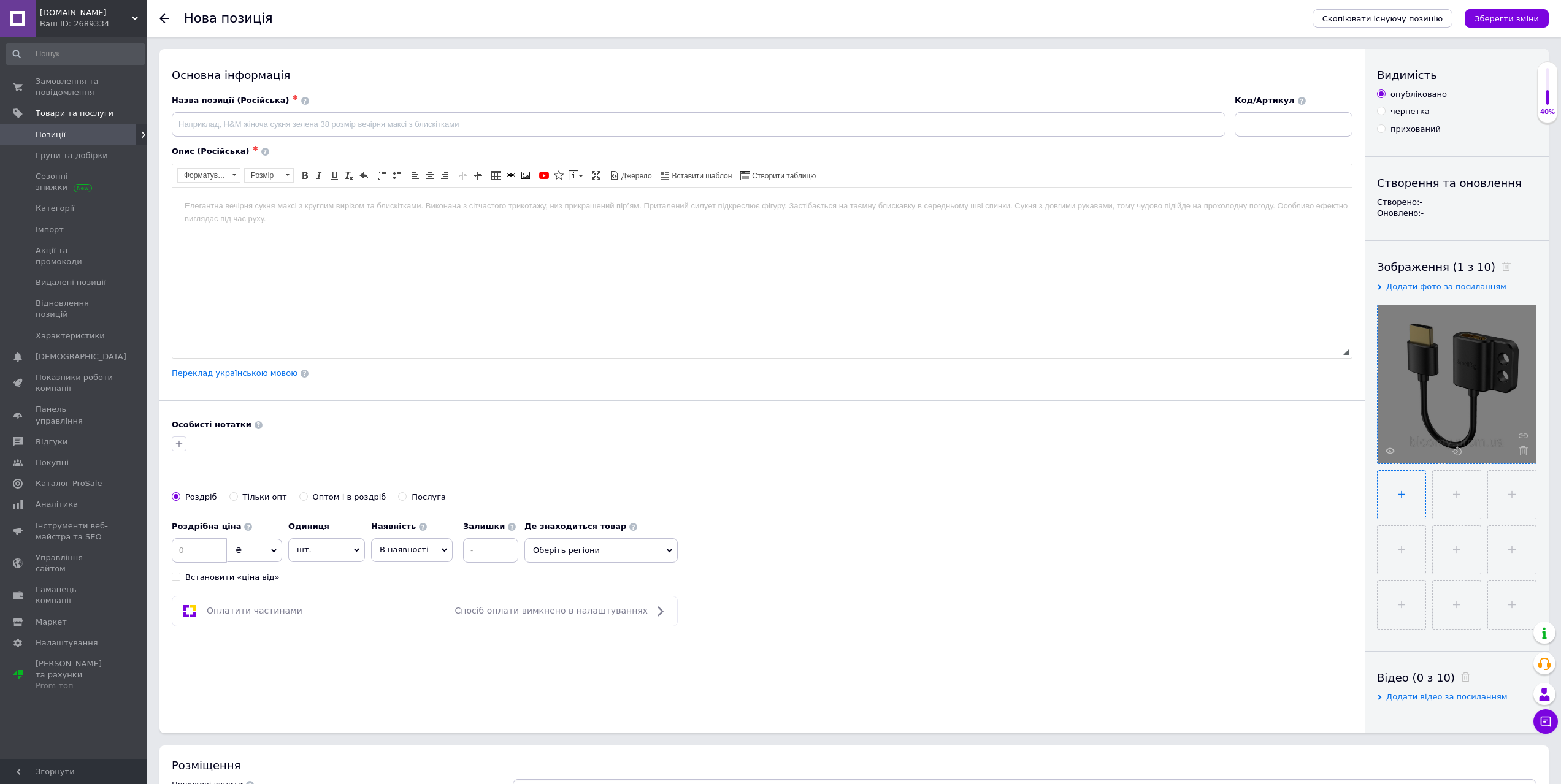
click at [1413, 498] on input "file" at bounding box center [1402, 495] width 48 height 48
click at [223, 374] on link "Переклад українською мовою" at bounding box center [234, 373] width 126 height 10
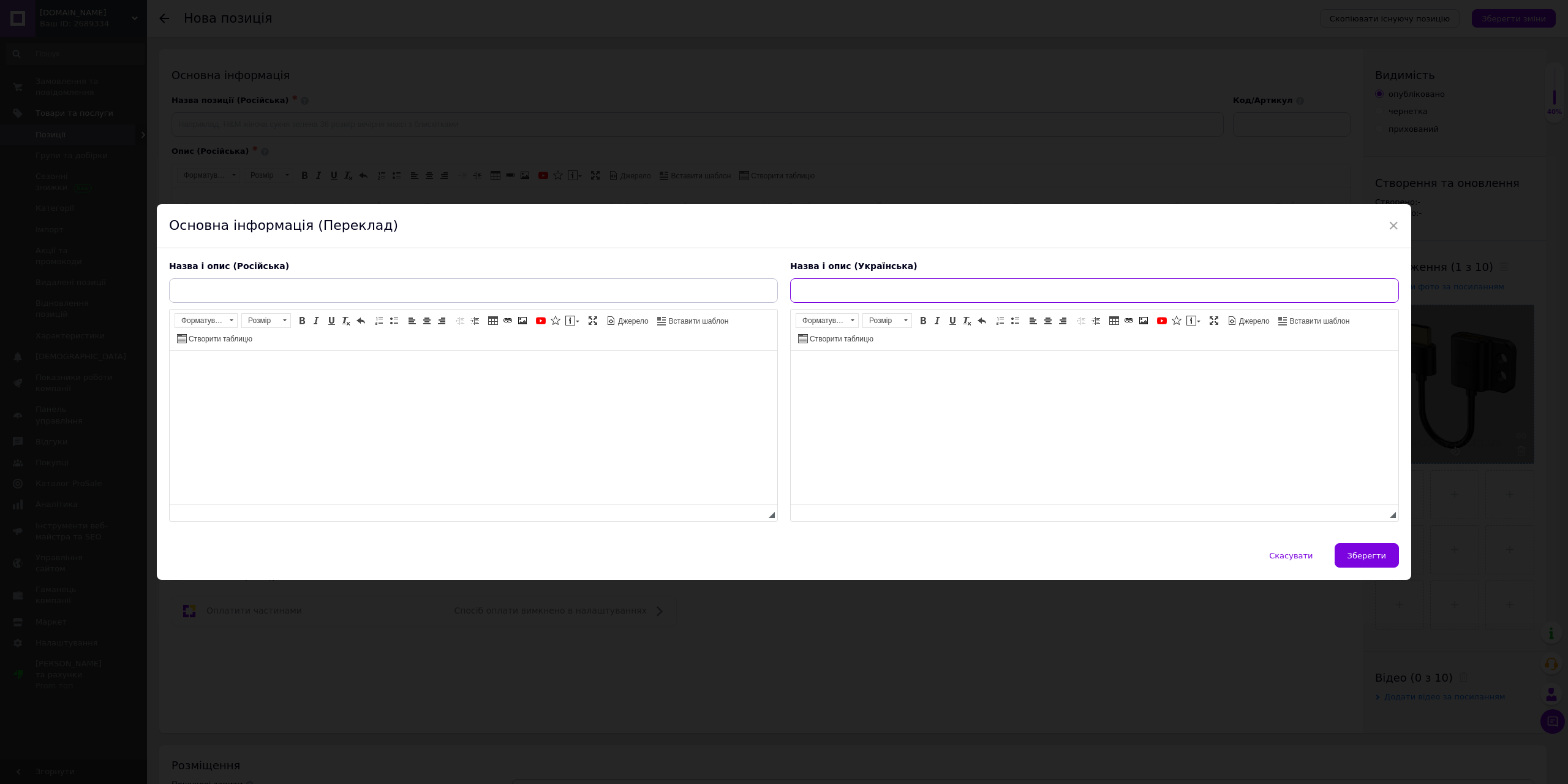
click at [880, 296] on input "text" at bounding box center [1094, 290] width 609 height 25
paste input "SmallRig Ultra Slim 4K Adapter Cable A to A/C to A /D TO A for BMPCC 4K 6K for …"
type input "SmallRig Ultra Slim 4K Adapter Cable A to A/C to A /D TO A for BMPCC 4K 6K for …"
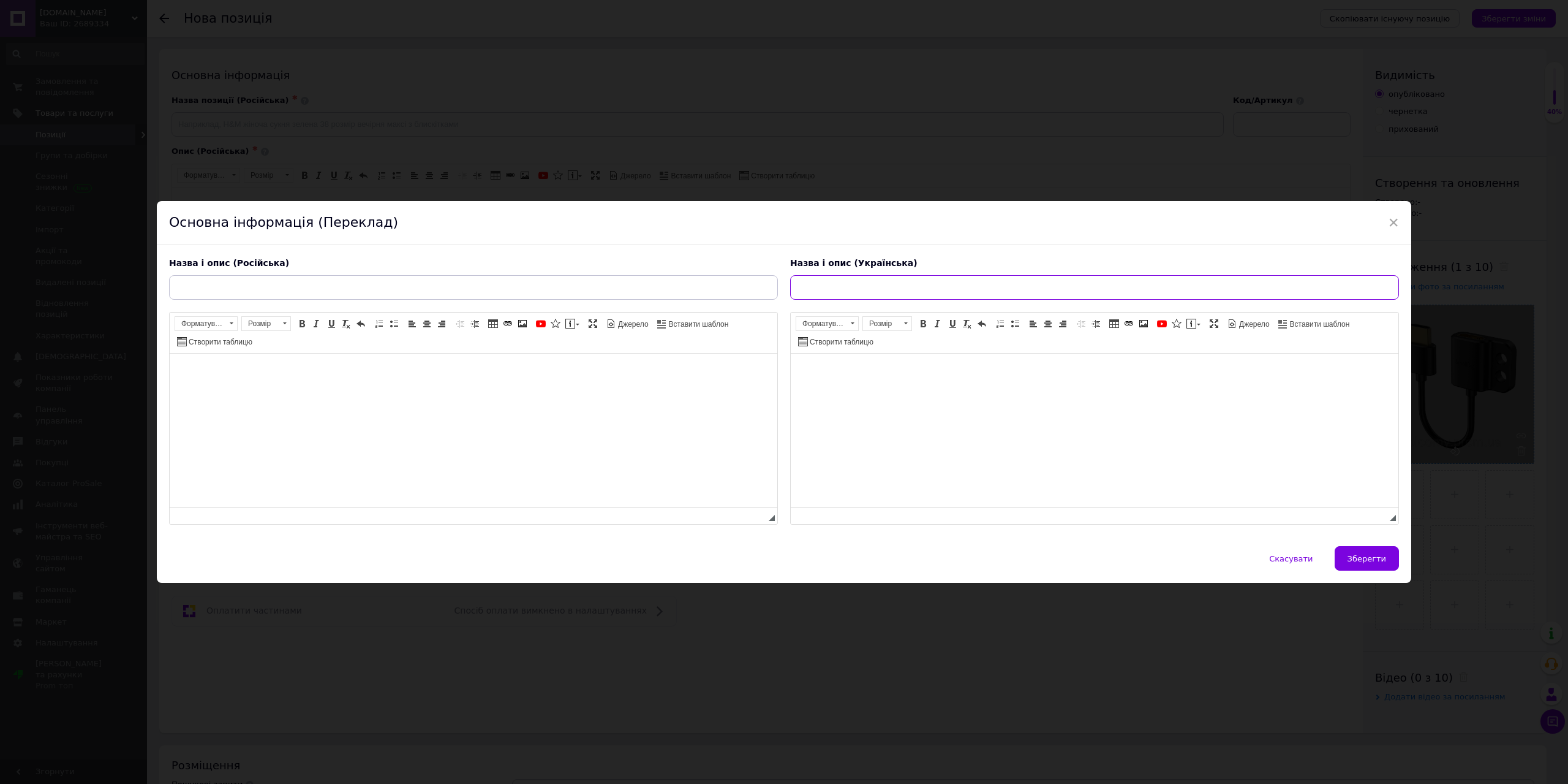
paste input "SmallRig надтонкий 4K HDMI адаптер-кабель A–A для BMPCC 4K/6K (модель 3019)"
click at [974, 287] on input "SmallRig надтонкий 4K HDMI адаптер-кабель A–A для BMPCC 4K/6K (модель 3019)" at bounding box center [1094, 287] width 609 height 25
type input "SmallRig надтонкий 4K HDMI адаптер-кабель A-A для BMPCC 4K/6K модель 3019"
click at [451, 287] on input "text" at bounding box center [473, 287] width 609 height 25
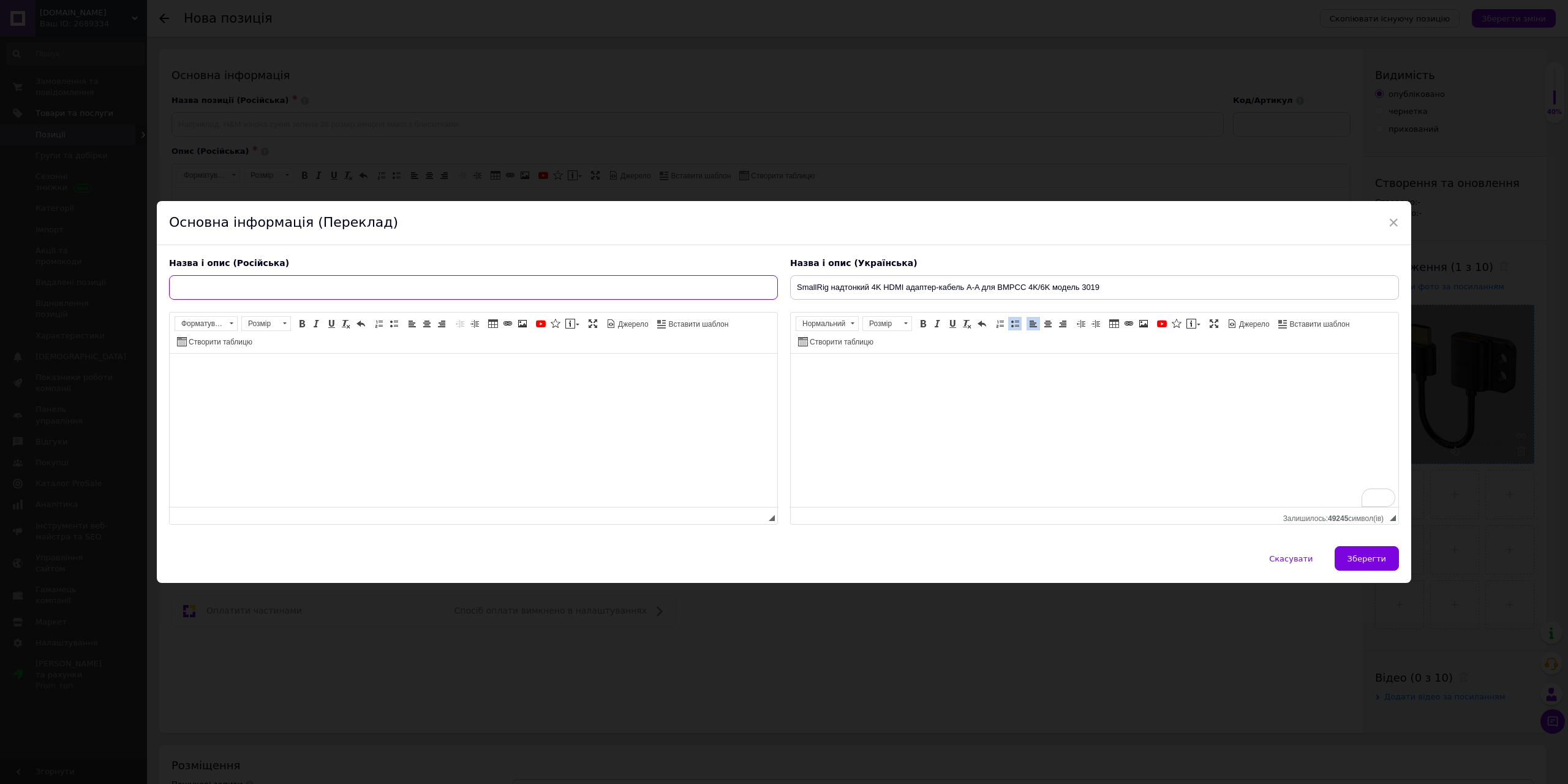
paste input "SmallRig ультратонкий 4K HDMI адаптер-кабель A–A для BMPCC 4K/6K (модель 3019)"
click at [445, 281] on input "SmallRig ультратонкий 4K HDMI адаптер-кабель A–A для BMPCC 4K/6K (модель 3019)" at bounding box center [473, 287] width 609 height 25
type input "SmallRig ультратонкий 4K HDMI адаптер-кабель A–A для BMPCC 4K/6K модель 3019"
click at [1369, 554] on span "Зберегти" at bounding box center [1367, 559] width 39 height 10
type input "SmallRig ультратонкий 4K HDMI адаптер-кабель A–A для BMPCC 4K/6K модель 3019"
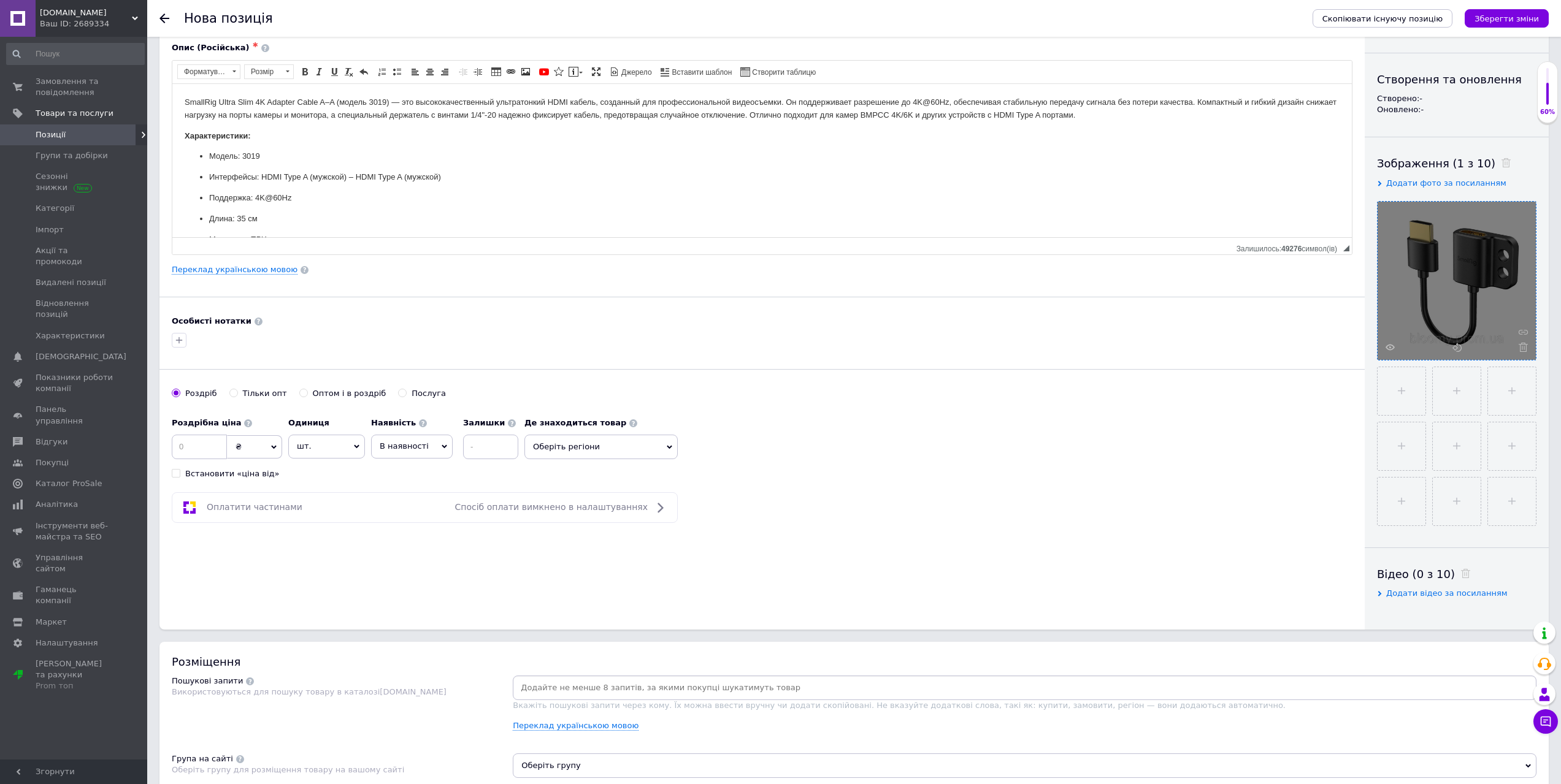
scroll to position [123, 0]
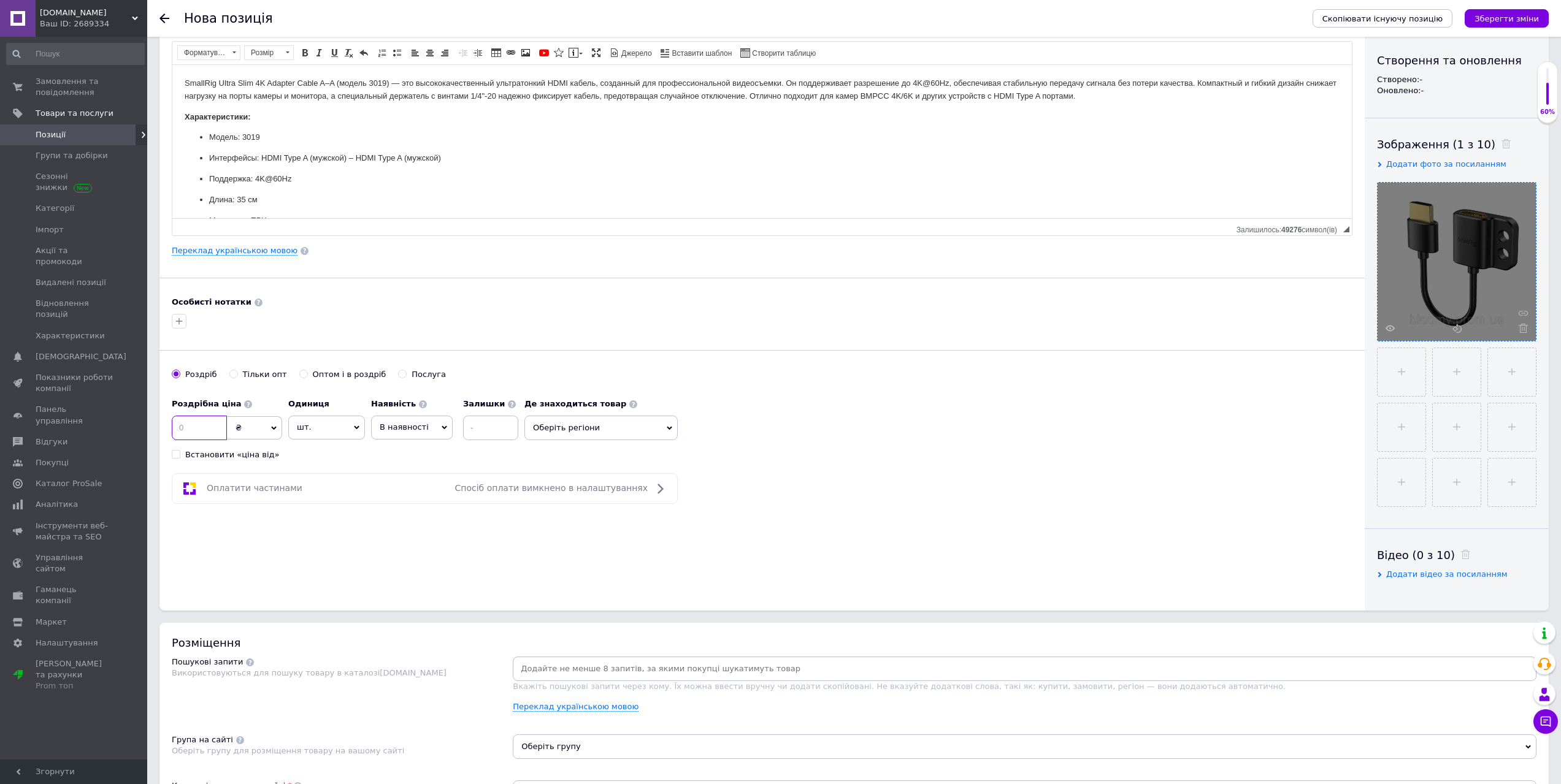
click at [213, 434] on input at bounding box center [199, 427] width 56 height 25
type input "873.75"
click at [412, 418] on span "В наявності" at bounding box center [412, 426] width 82 height 23
click at [431, 511] on li "Готово до відправки" at bounding box center [412, 504] width 80 height 29
click at [479, 445] on div "Роздрібна ціна 873.75 ₴ $ EUR CHF GBP ¥ PLN ₸ MDL HUF KGS CNY TRY KRW lei Встан…" at bounding box center [364, 426] width 385 height 68
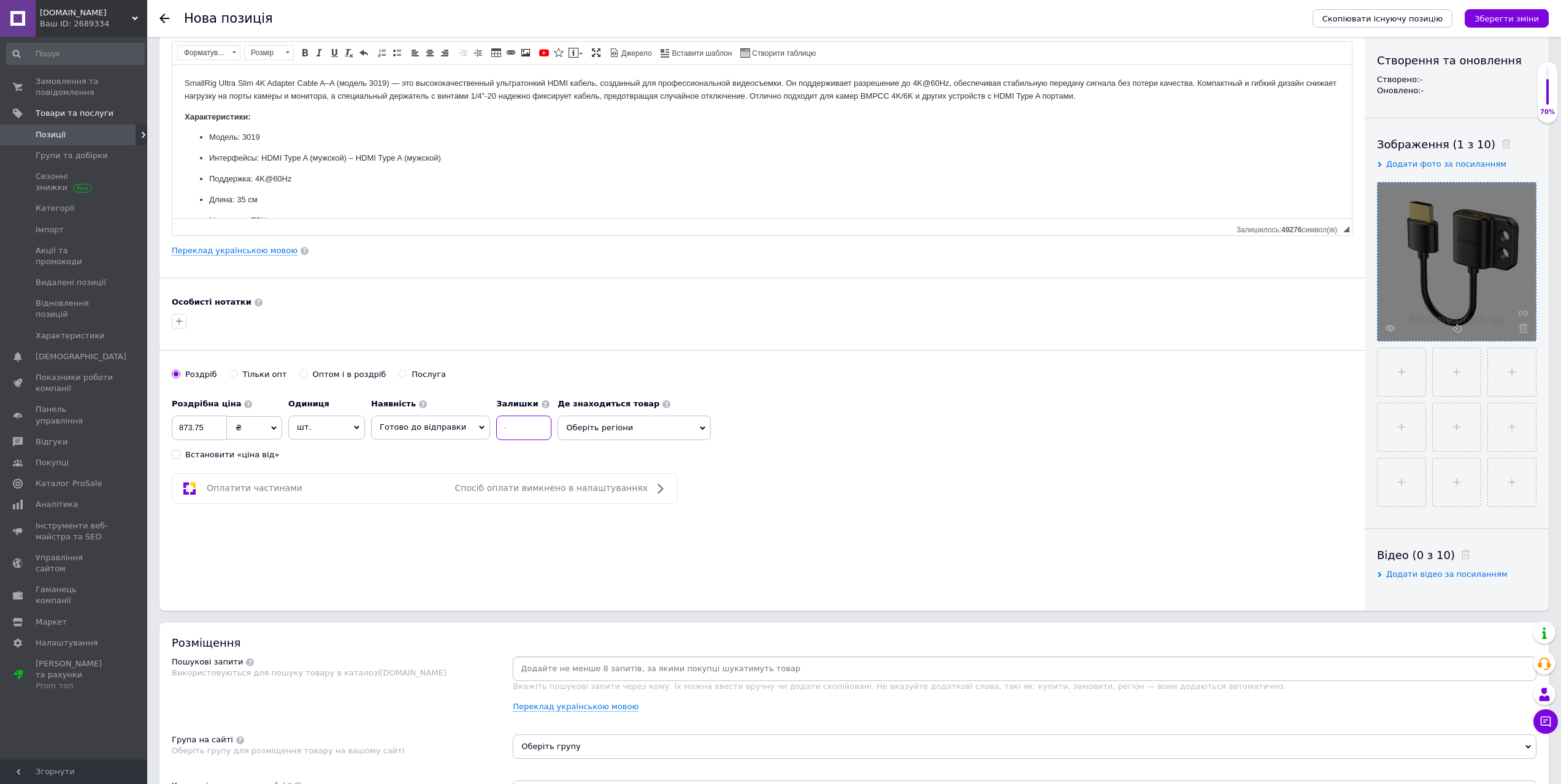
click at [508, 431] on input at bounding box center [524, 427] width 56 height 25
type input "3"
drag, startPoint x: 589, startPoint y: 430, endPoint x: 588, endPoint y: 438, distance: 8.1
click at [588, 430] on span "Оберіть регіони" at bounding box center [634, 427] width 153 height 25
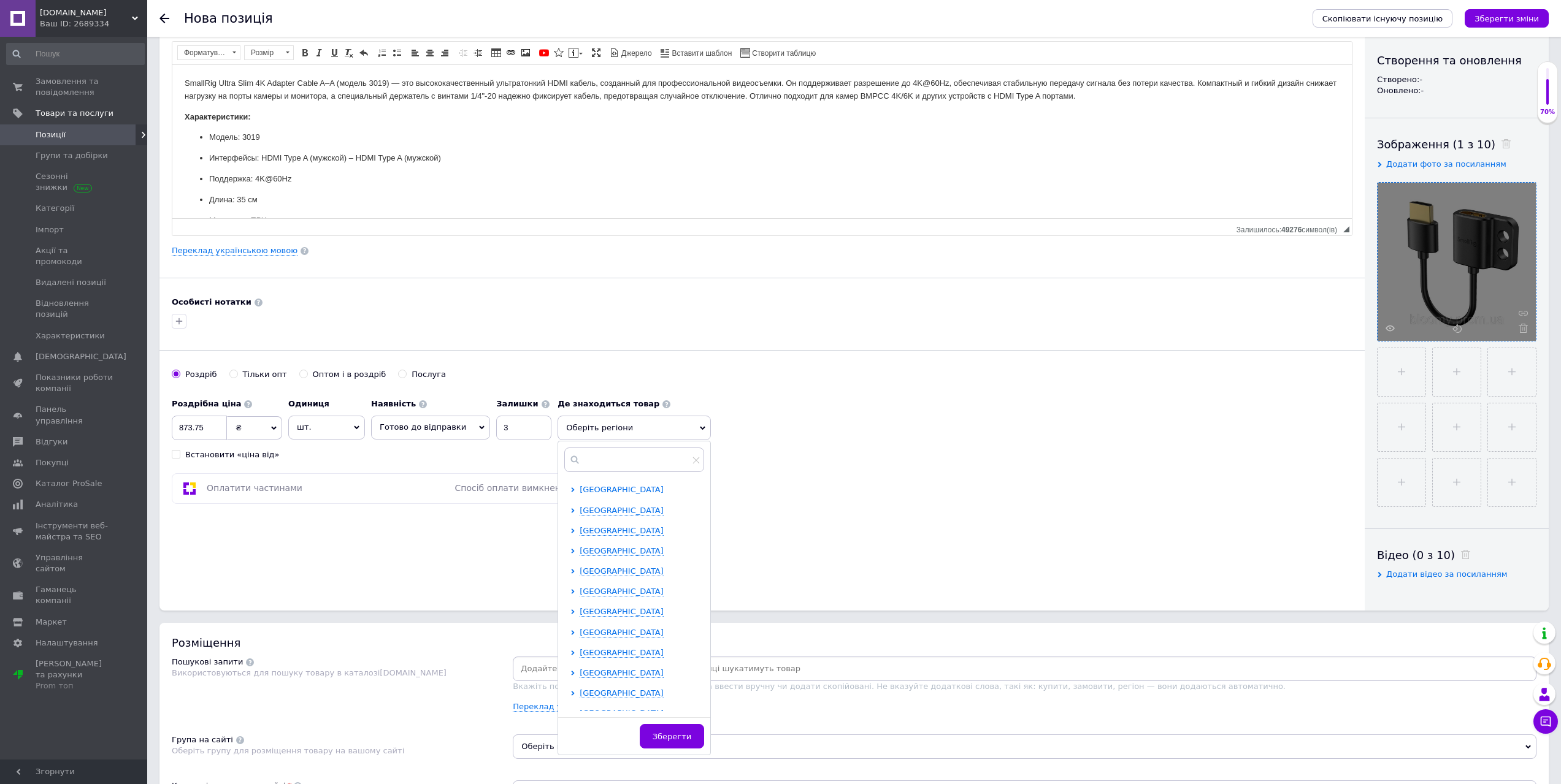
click at [596, 488] on span "Івано-Франківська область" at bounding box center [622, 490] width 84 height 10
click at [592, 512] on div at bounding box center [596, 511] width 10 height 11
click at [580, 508] on input "checkbox" at bounding box center [584, 510] width 8 height 8
checkbox input "true"
drag, startPoint x: 1048, startPoint y: 293, endPoint x: 1053, endPoint y: 320, distance: 27.5
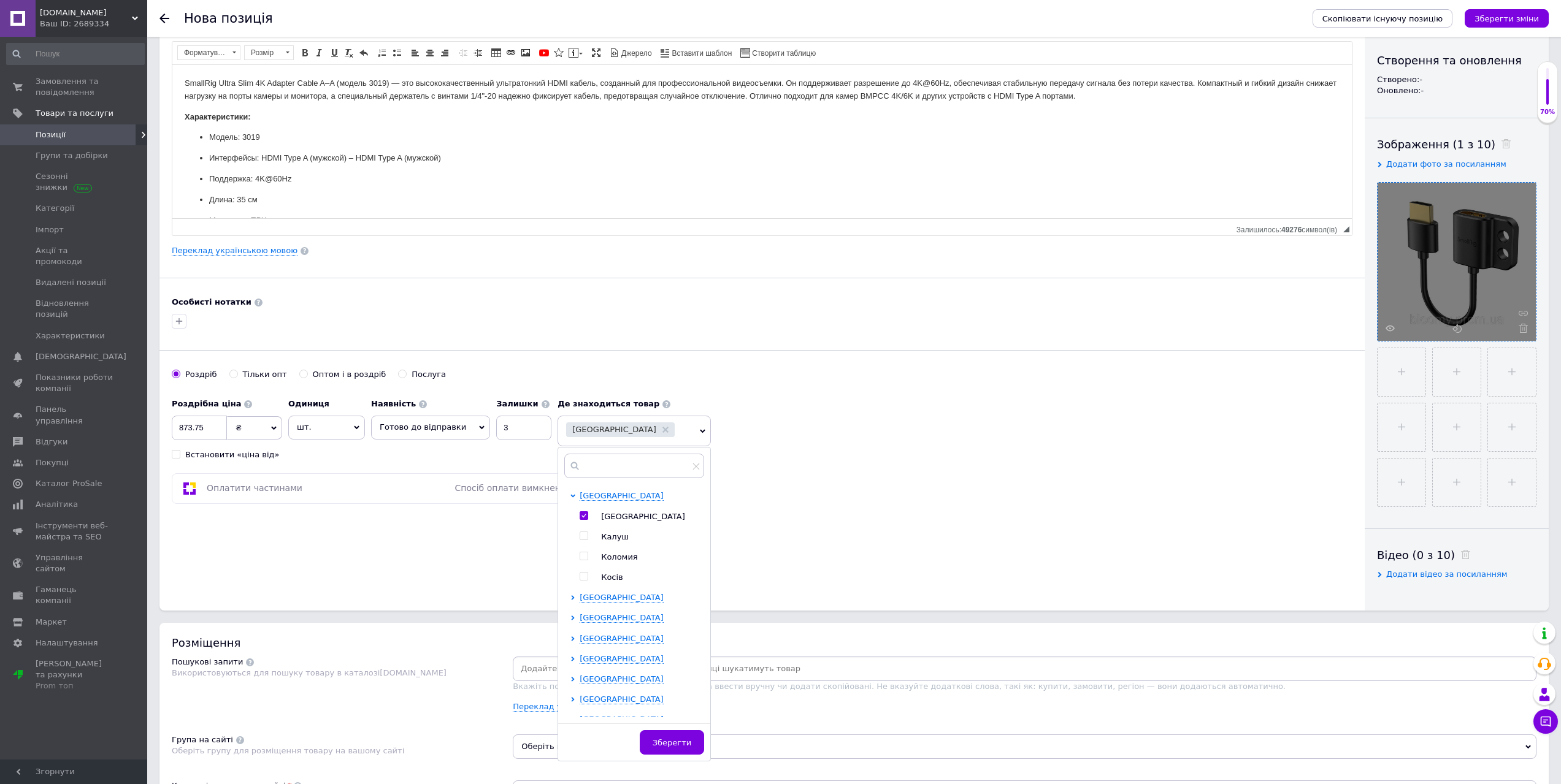
click at [1048, 293] on div "Основна інформація Назва позиції (Російська) ✱ SmallRig ультратонкий 4K HDMI ад…" at bounding box center [761, 268] width 1205 height 684
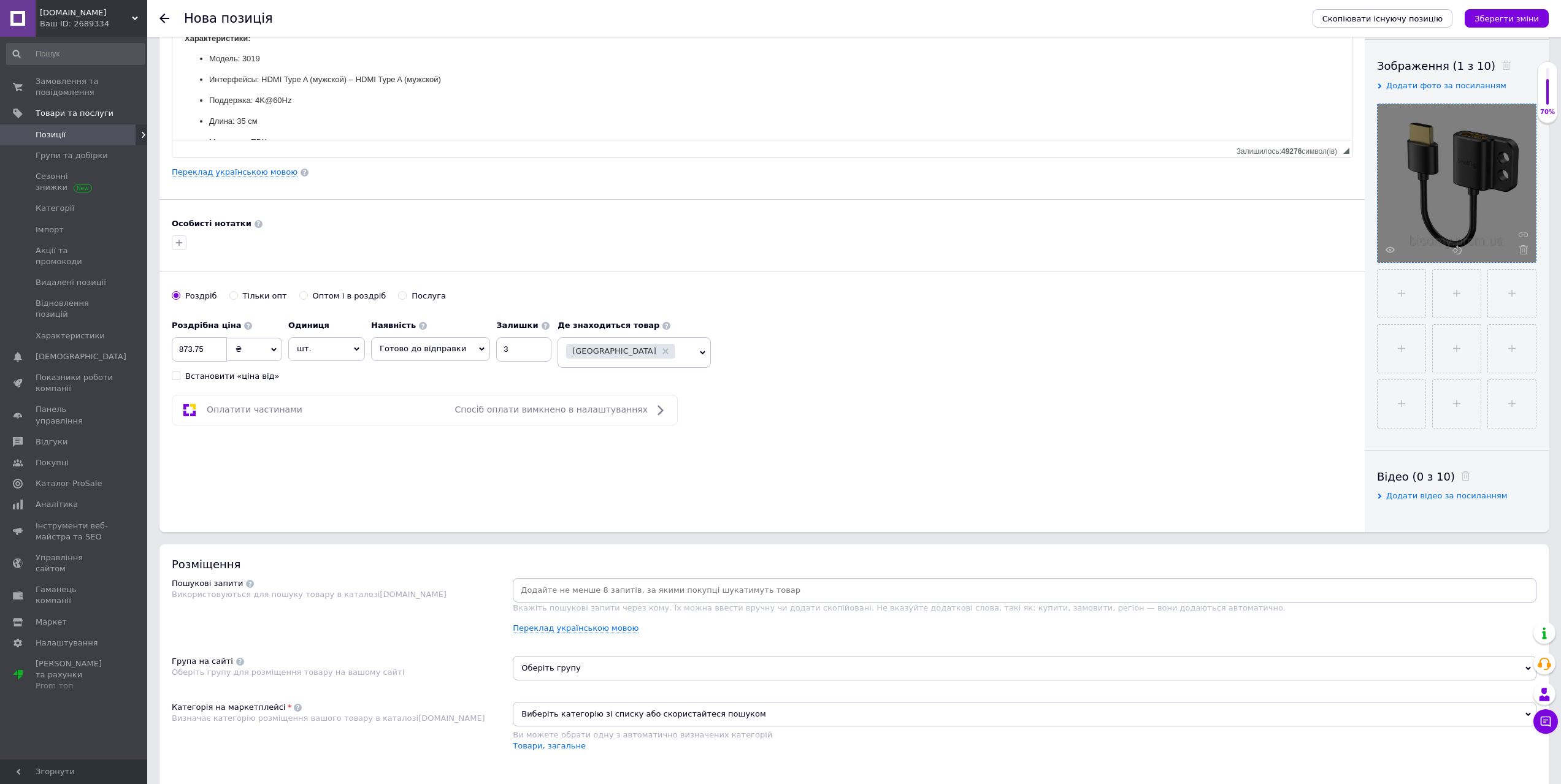
scroll to position [307, 0]
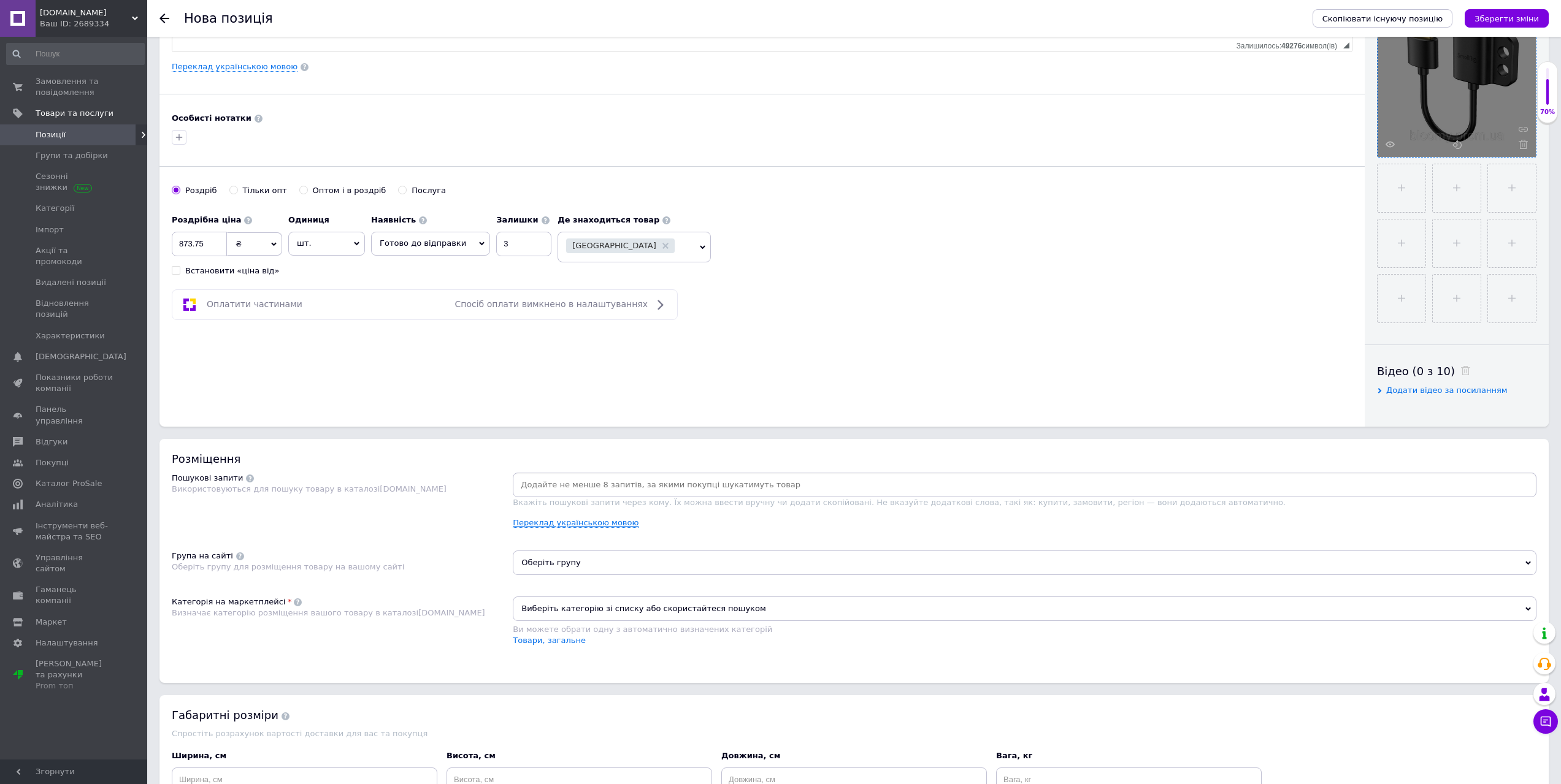
click at [566, 526] on link "Переклад українською мовою" at bounding box center [575, 522] width 126 height 10
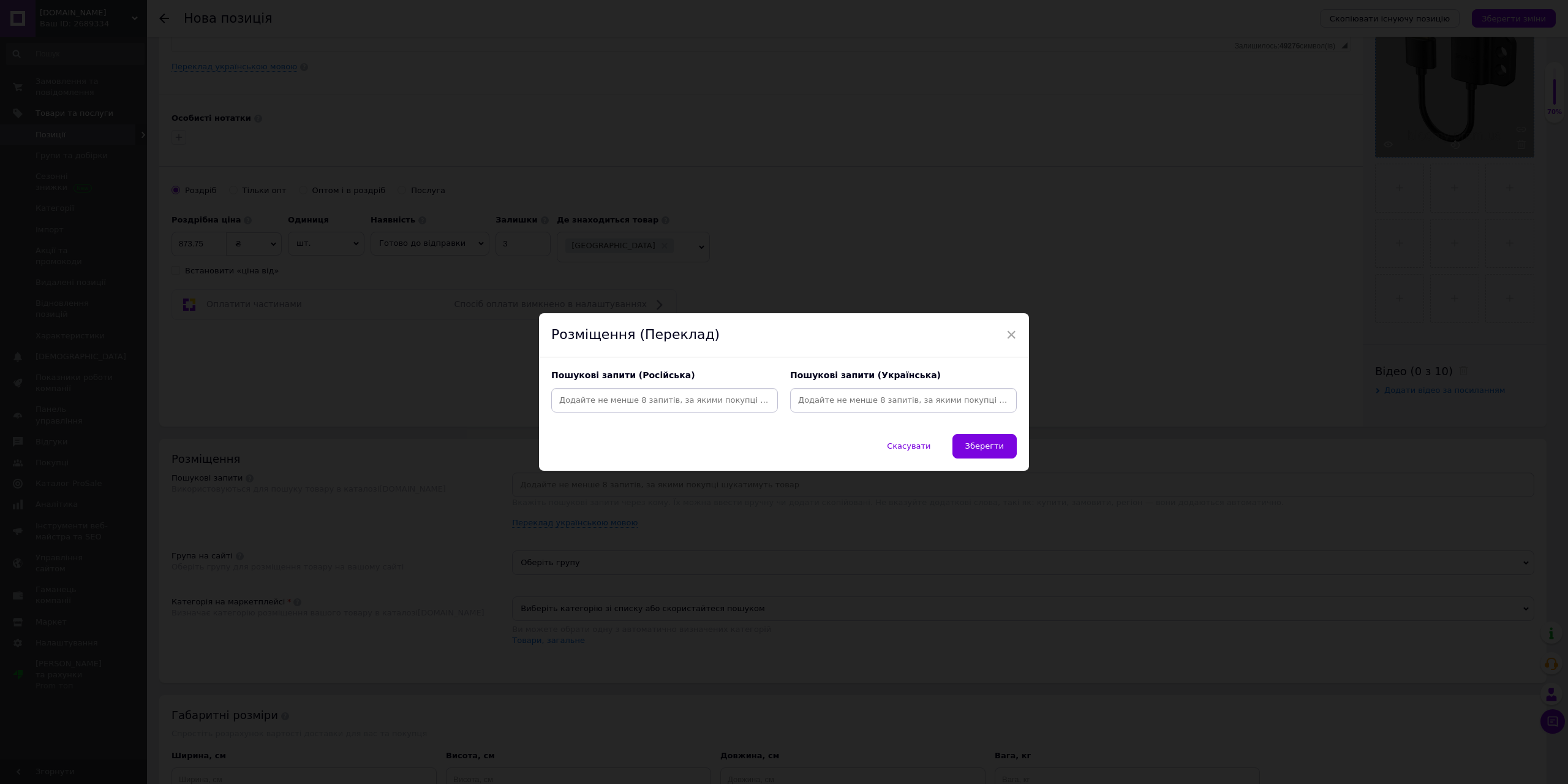
click at [851, 396] on input at bounding box center [904, 400] width 222 height 18
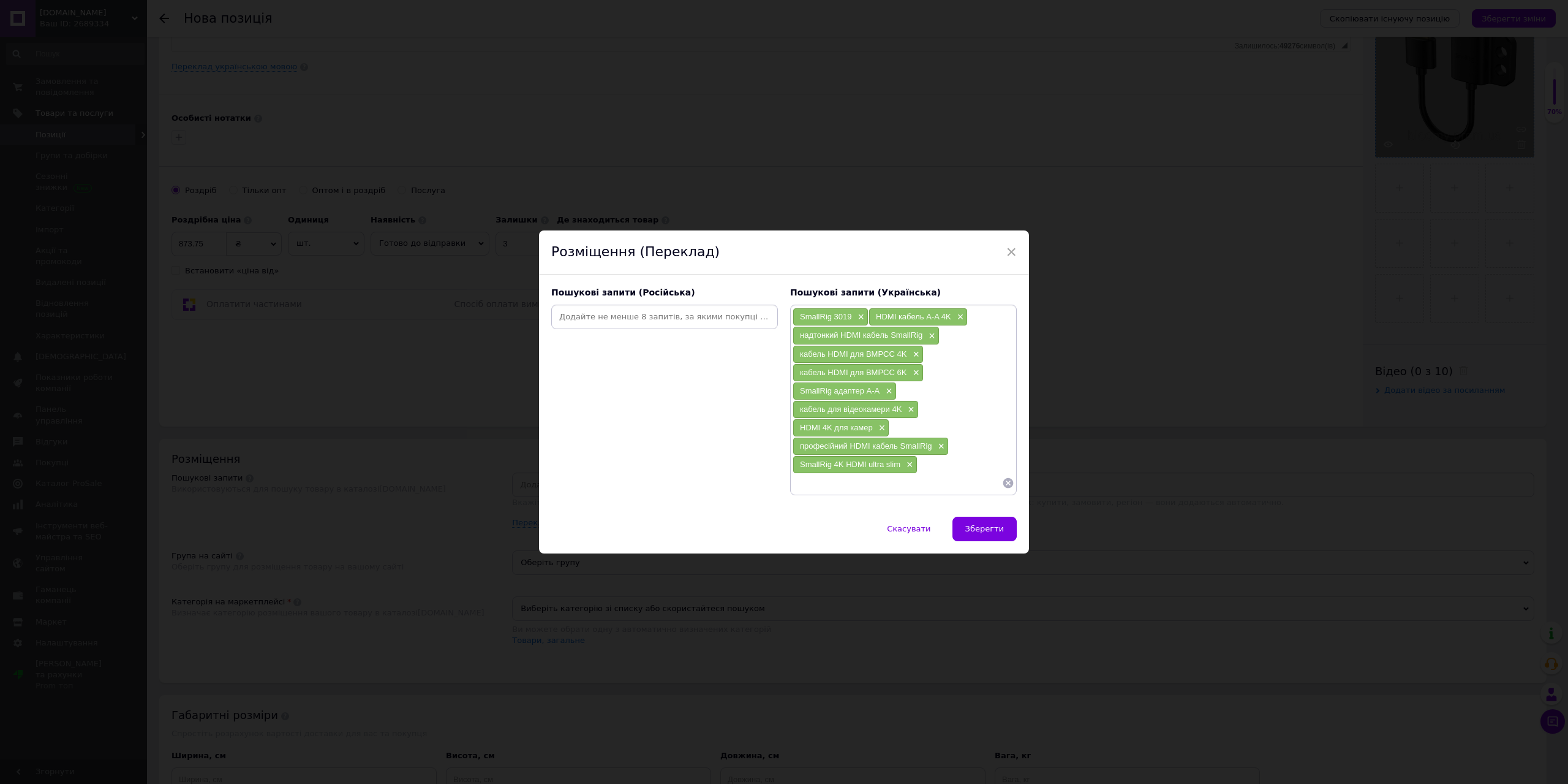
click at [708, 323] on input at bounding box center [665, 316] width 222 height 18
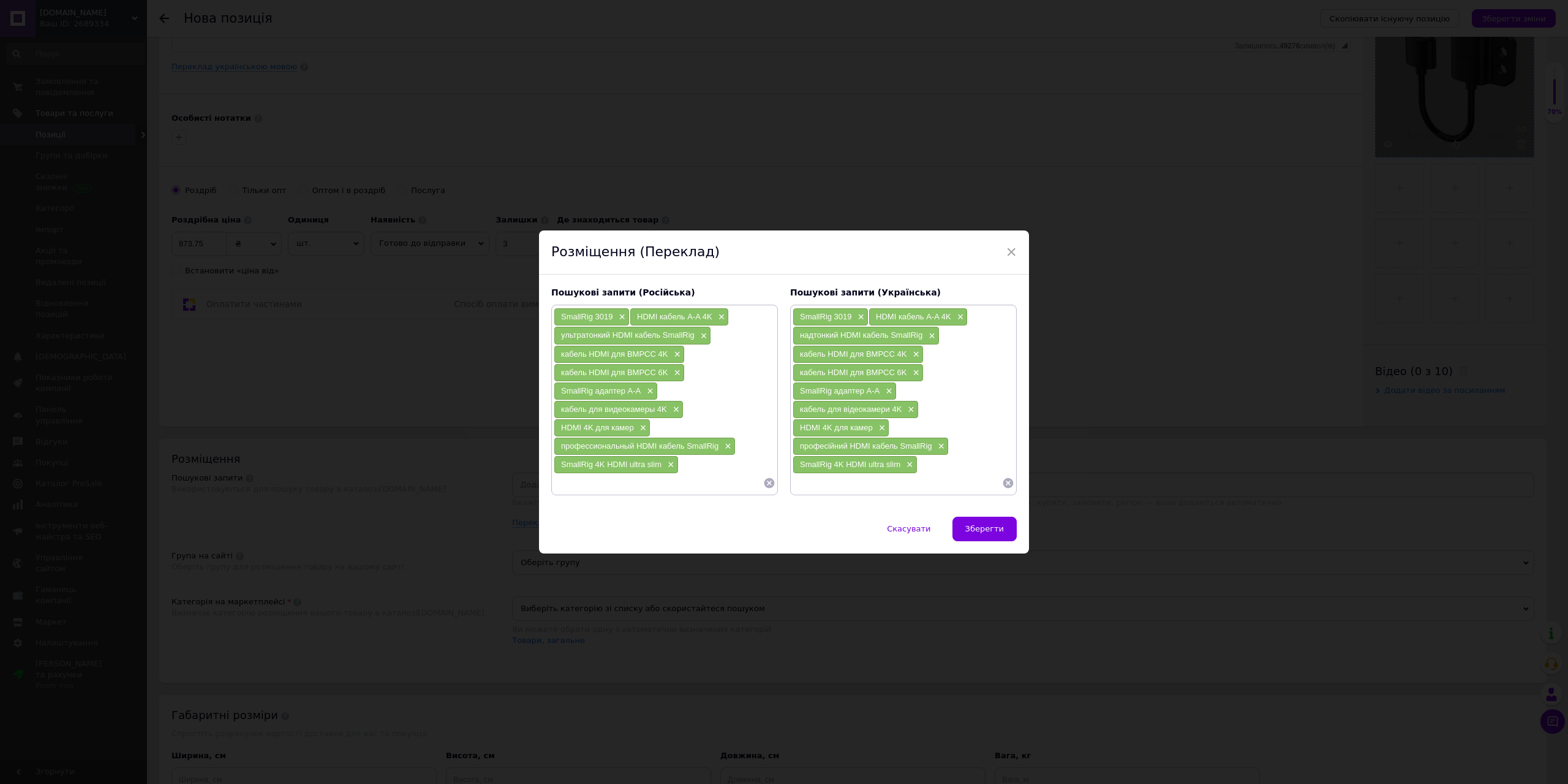
click at [989, 544] on div "Скасувати   Зберегти" at bounding box center [784, 535] width 490 height 36
click at [988, 530] on span "Зберегти" at bounding box center [985, 529] width 39 height 10
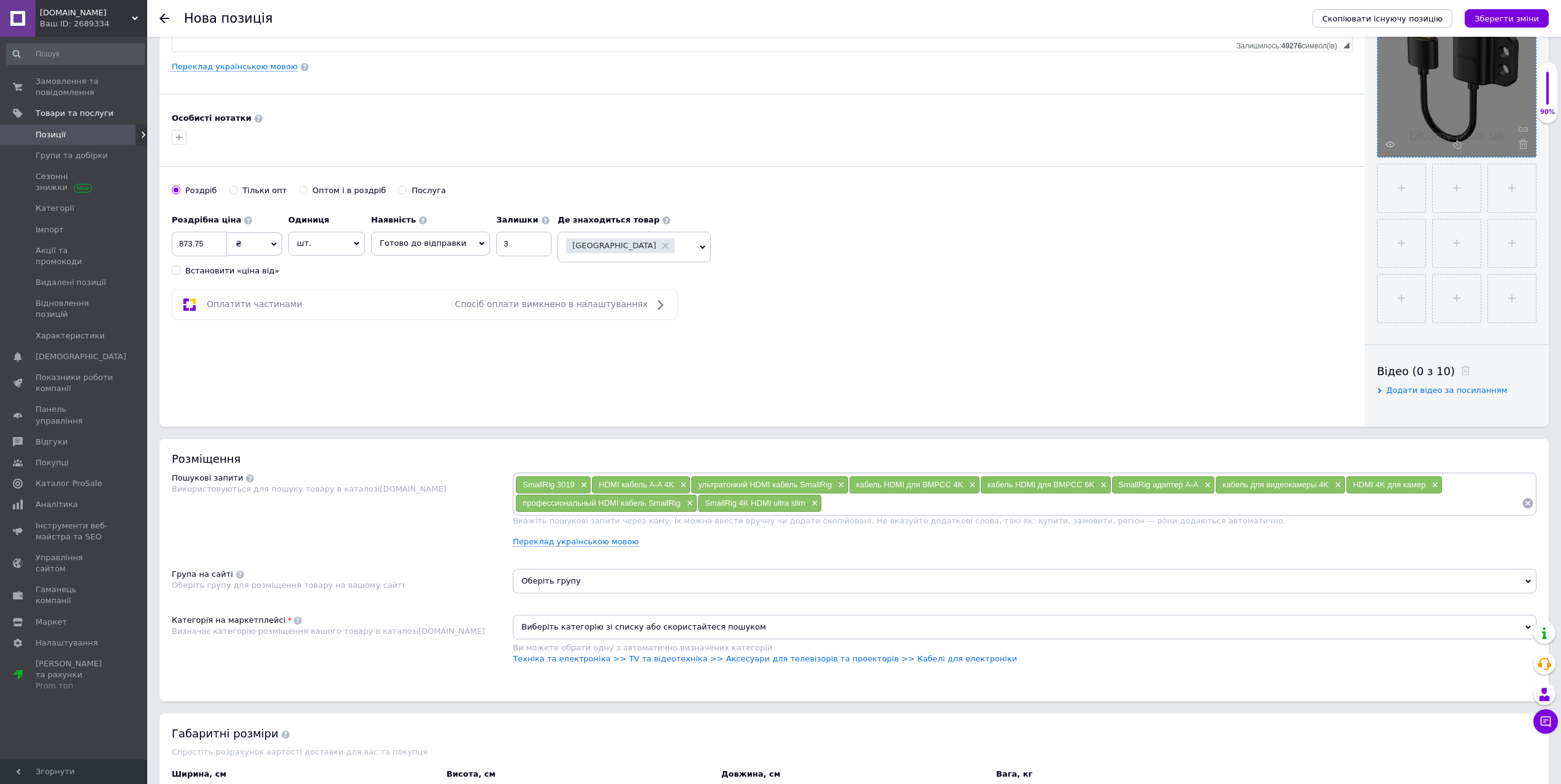
click at [683, 639] on span "Виберіть категорію зі списку або скористайтеся пошуком" at bounding box center [1024, 627] width 1023 height 25
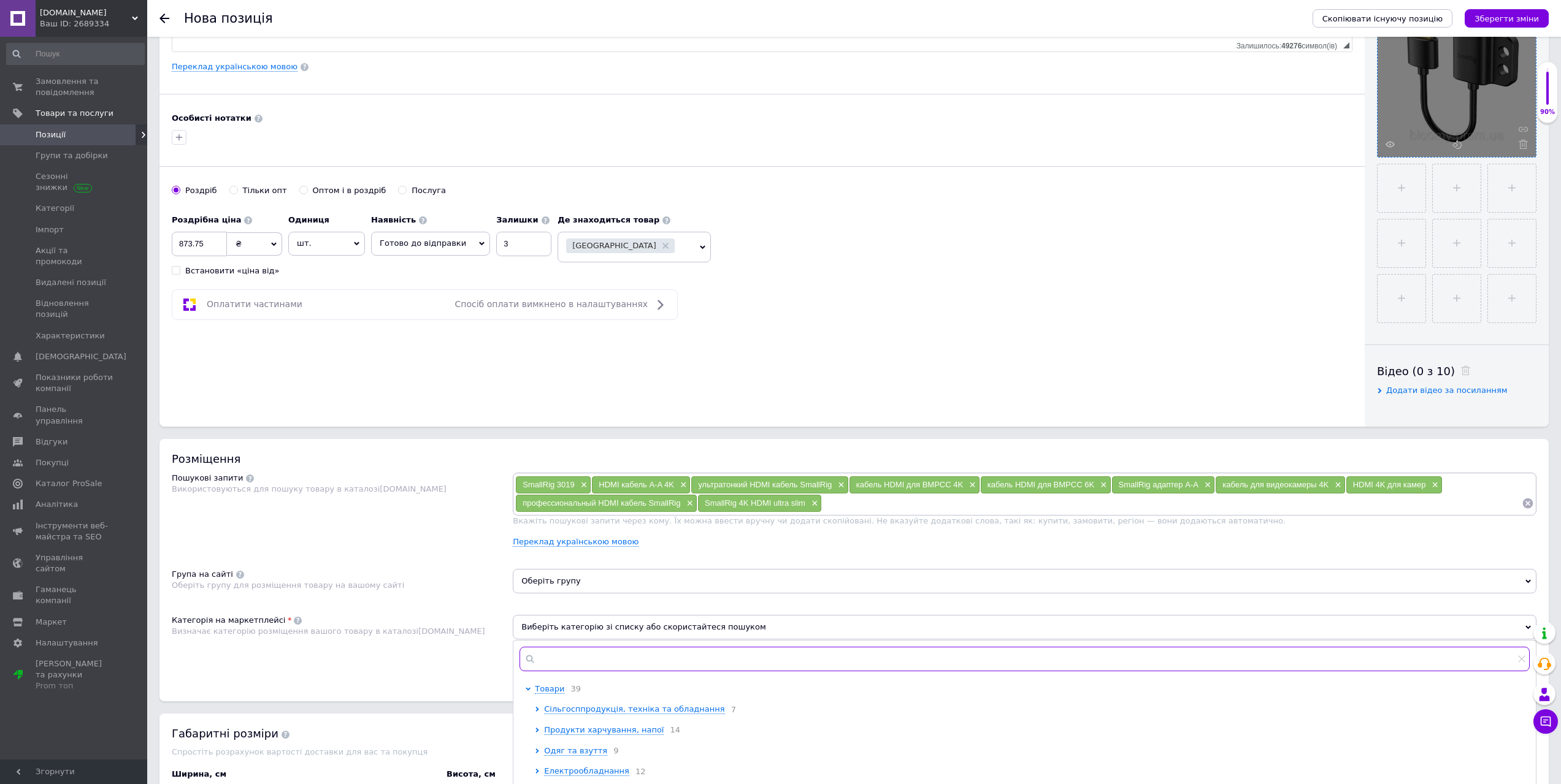
click at [654, 656] on input "text" at bounding box center [1024, 659] width 1010 height 25
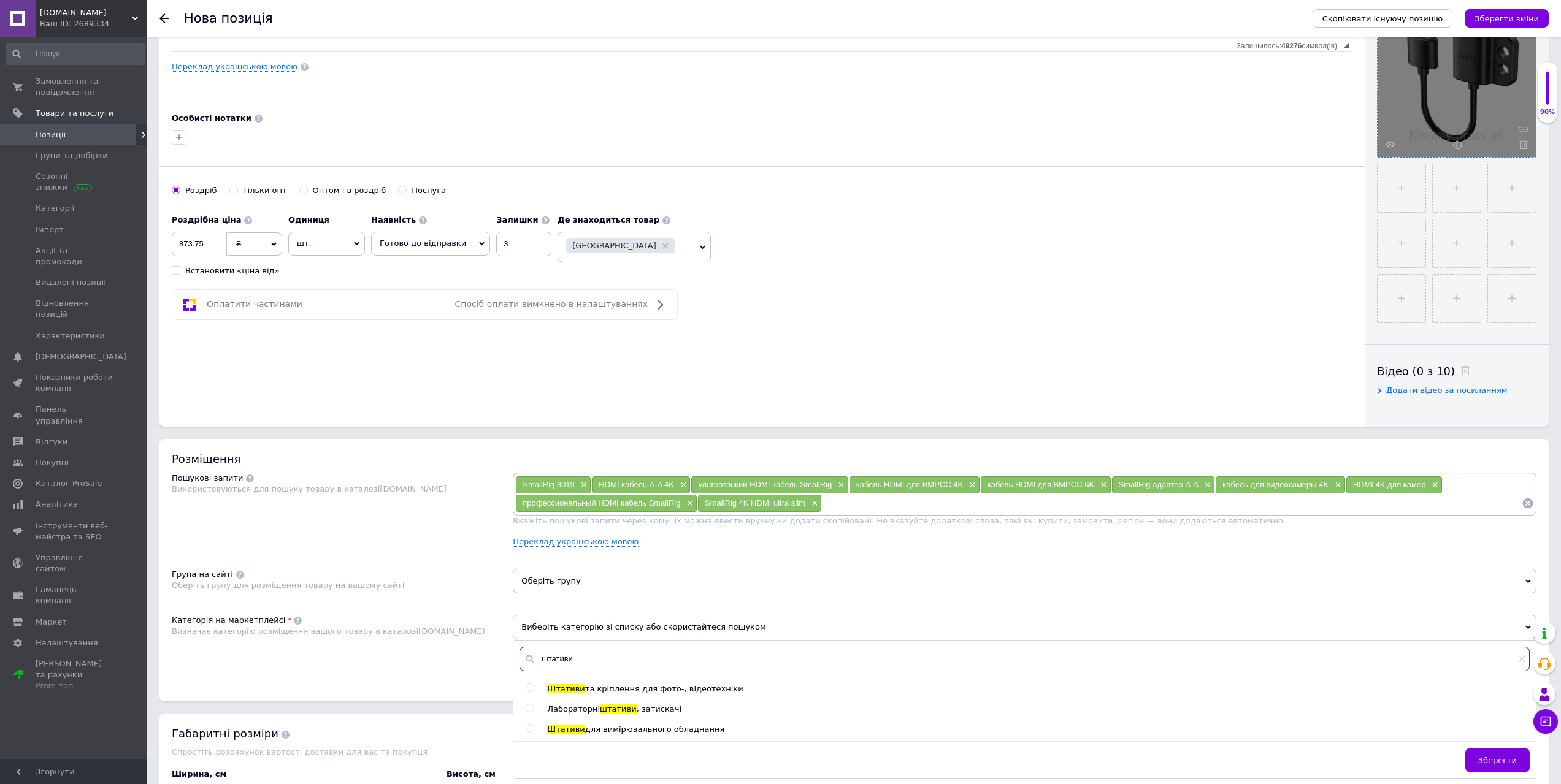
type input "штативи"
click at [635, 688] on span "та кріплення для фото-, відеотехніки" at bounding box center [664, 689] width 158 height 10
radio input "true"
click at [476, 650] on div "Категорія на маркетплейсі Визначає категорію розміщення вашого товару в каталоз…" at bounding box center [342, 646] width 341 height 62
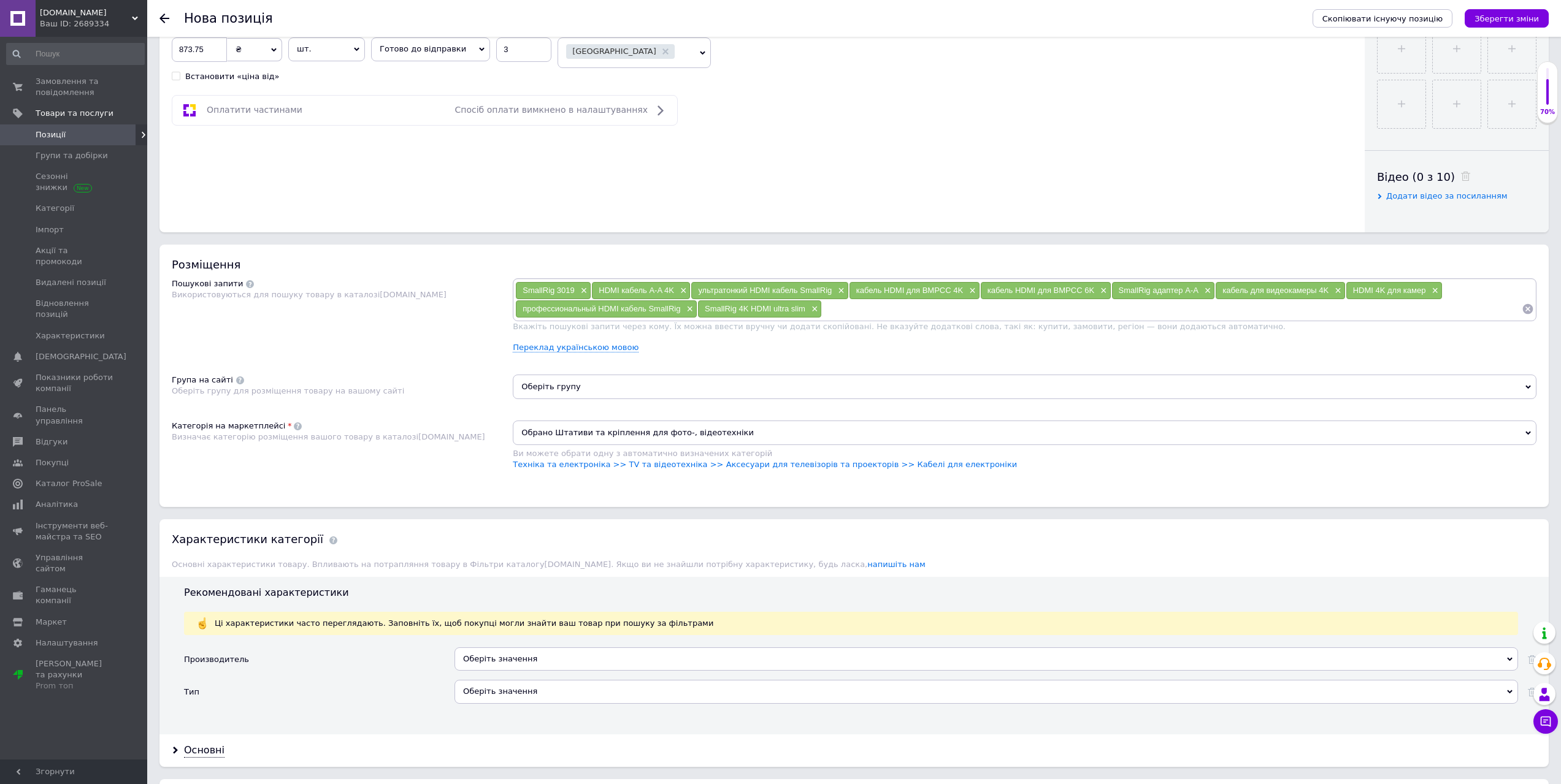
scroll to position [552, 0]
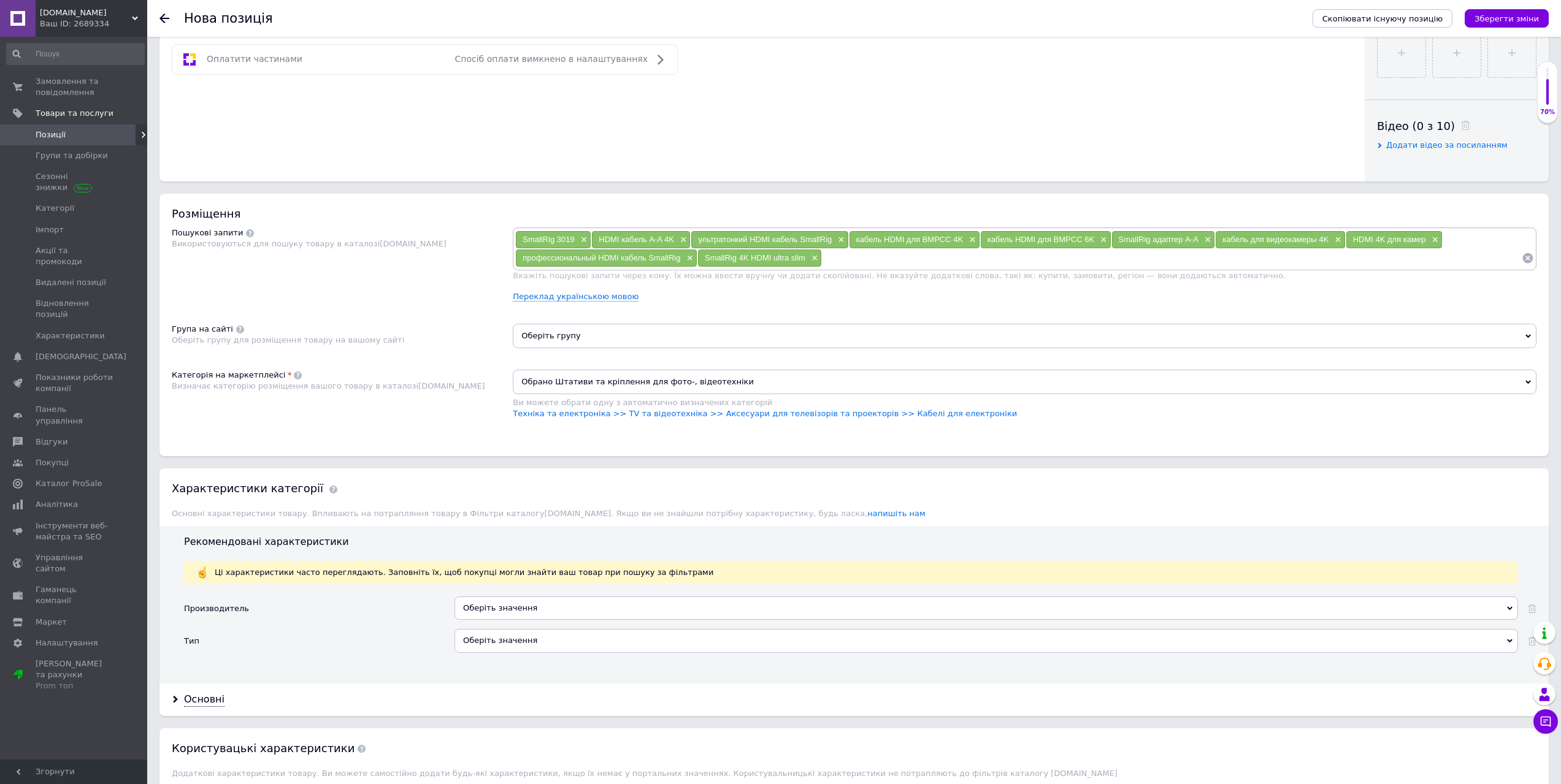
click at [520, 602] on div "Оберіть значення" at bounding box center [986, 607] width 1064 height 23
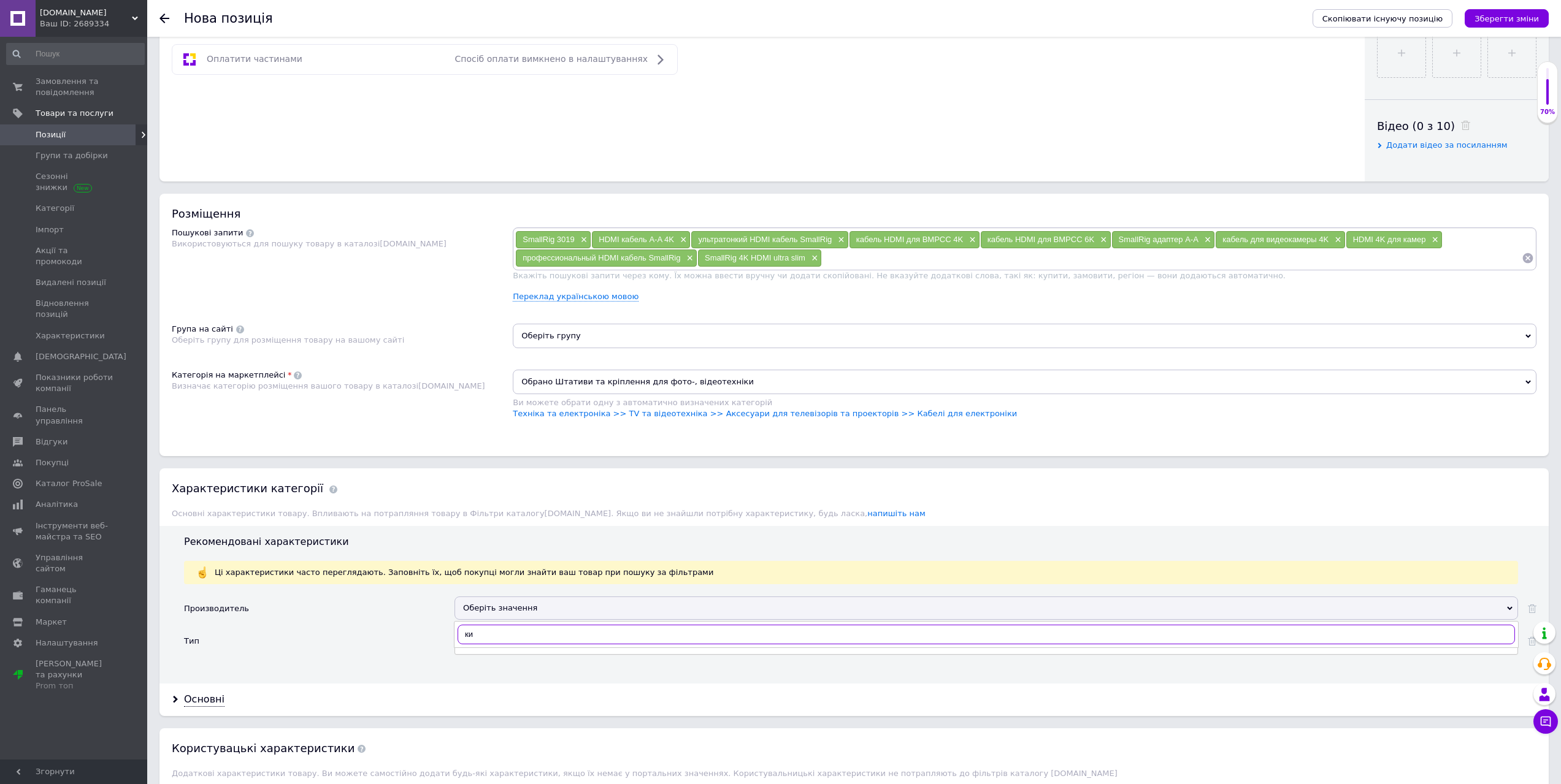
type input "кит"
drag, startPoint x: 488, startPoint y: 638, endPoint x: 456, endPoint y: 633, distance: 32.4
click at [456, 633] on div "кит" at bounding box center [986, 634] width 1064 height 27
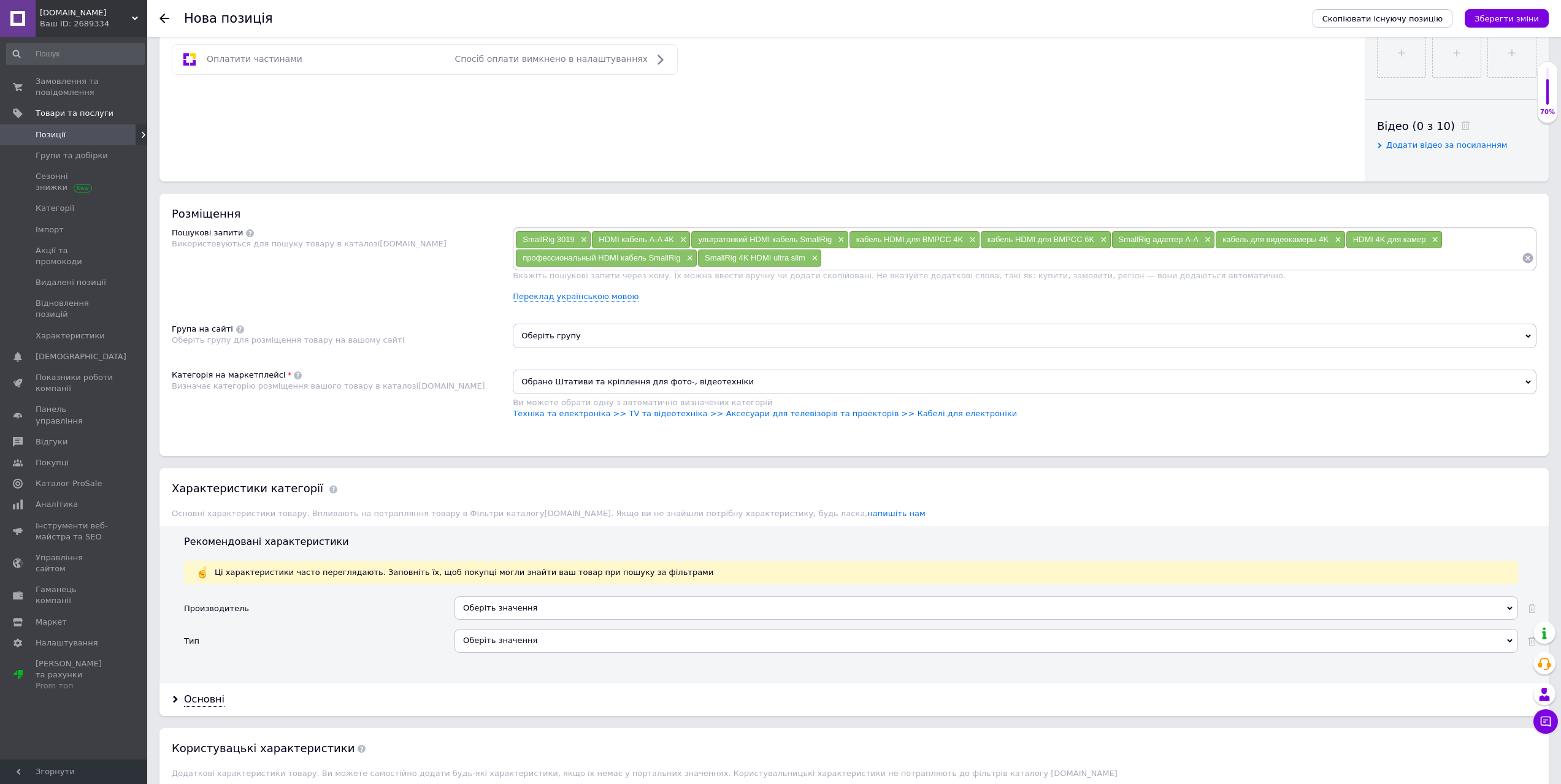
click at [481, 610] on div "Оберіть значення" at bounding box center [986, 607] width 1064 height 23
click at [481, 610] on div "Оберіть значення" at bounding box center [986, 607] width 1064 height 23
click at [495, 613] on div "Оберіть значення" at bounding box center [986, 607] width 1064 height 23
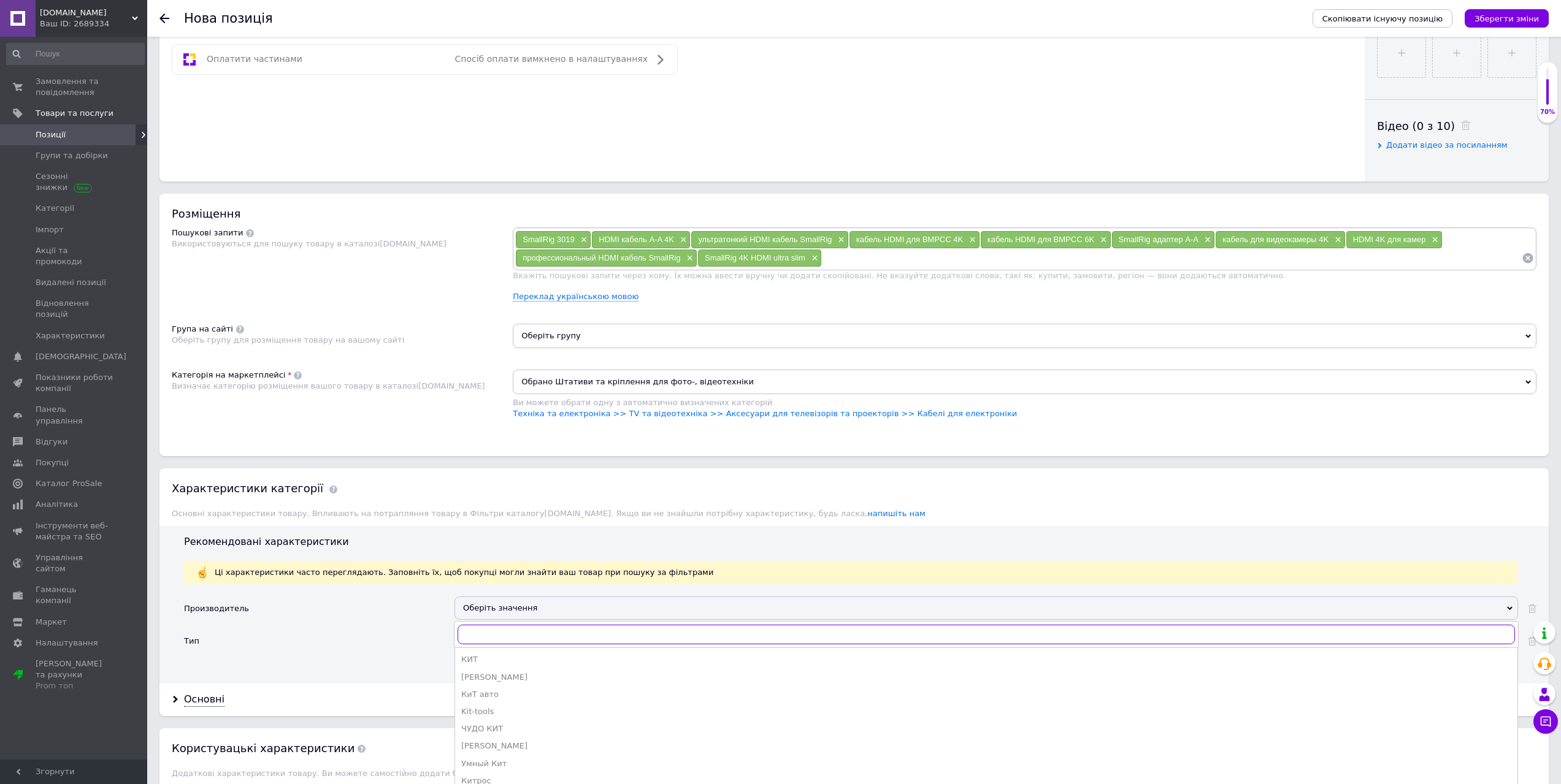
click at [497, 639] on input "text" at bounding box center [986, 634] width 1057 height 20
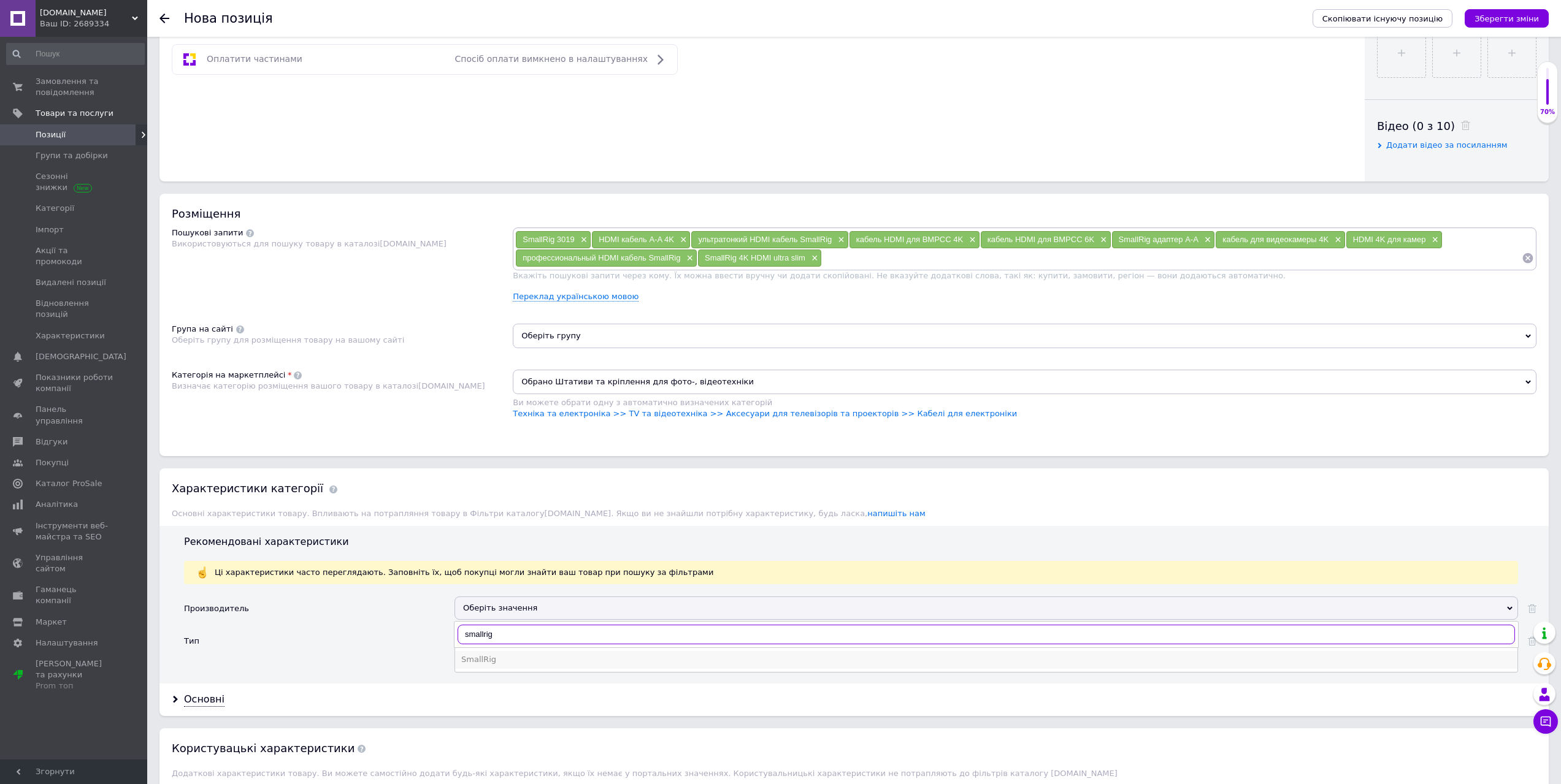
type input "smallrig"
drag, startPoint x: 505, startPoint y: 660, endPoint x: 507, endPoint y: 652, distance: 8.2
click at [507, 652] on li "SmallRig" at bounding box center [986, 660] width 1062 height 17
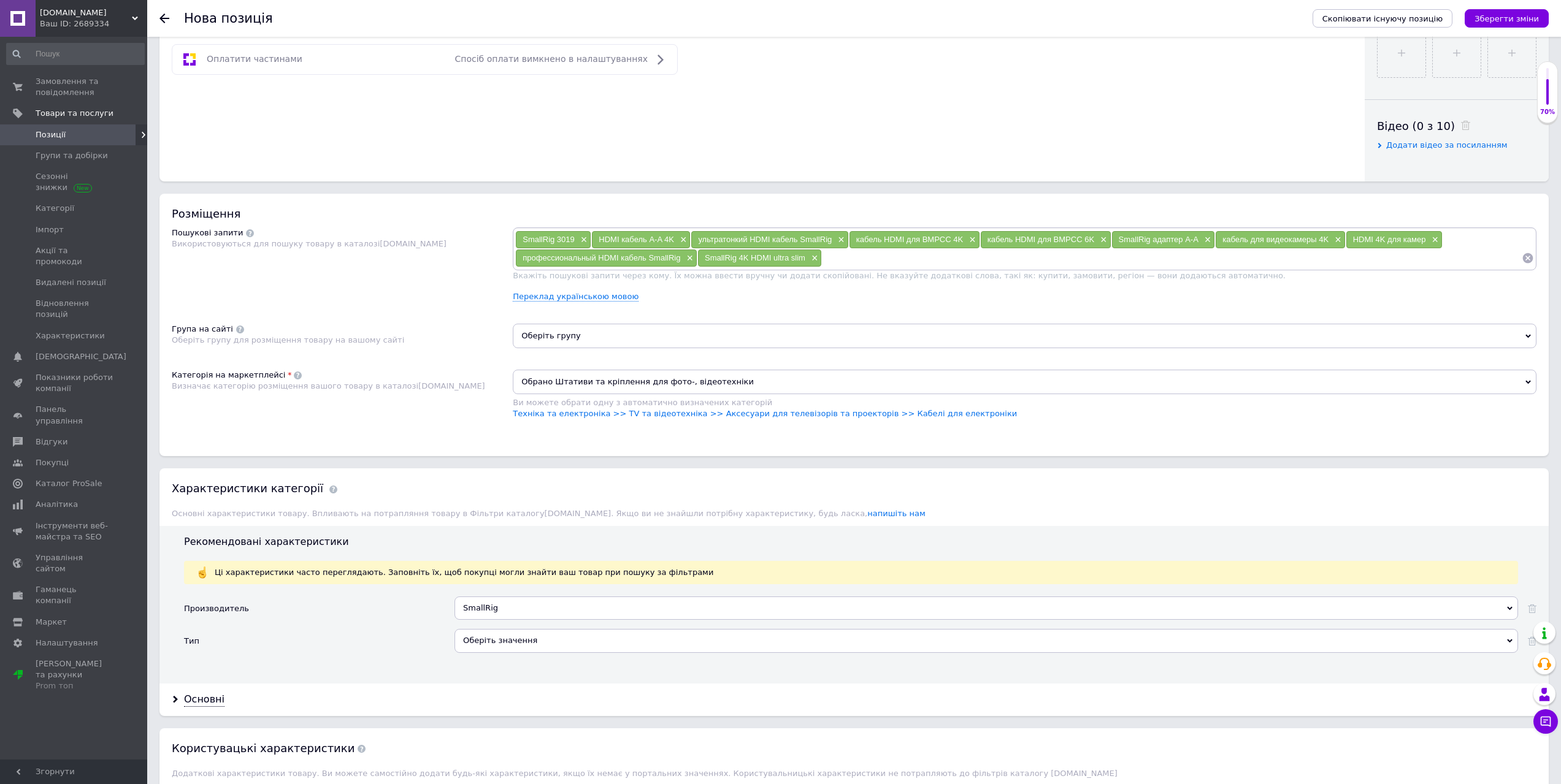
click at [544, 645] on div "Оберіть значення" at bounding box center [986, 640] width 1064 height 23
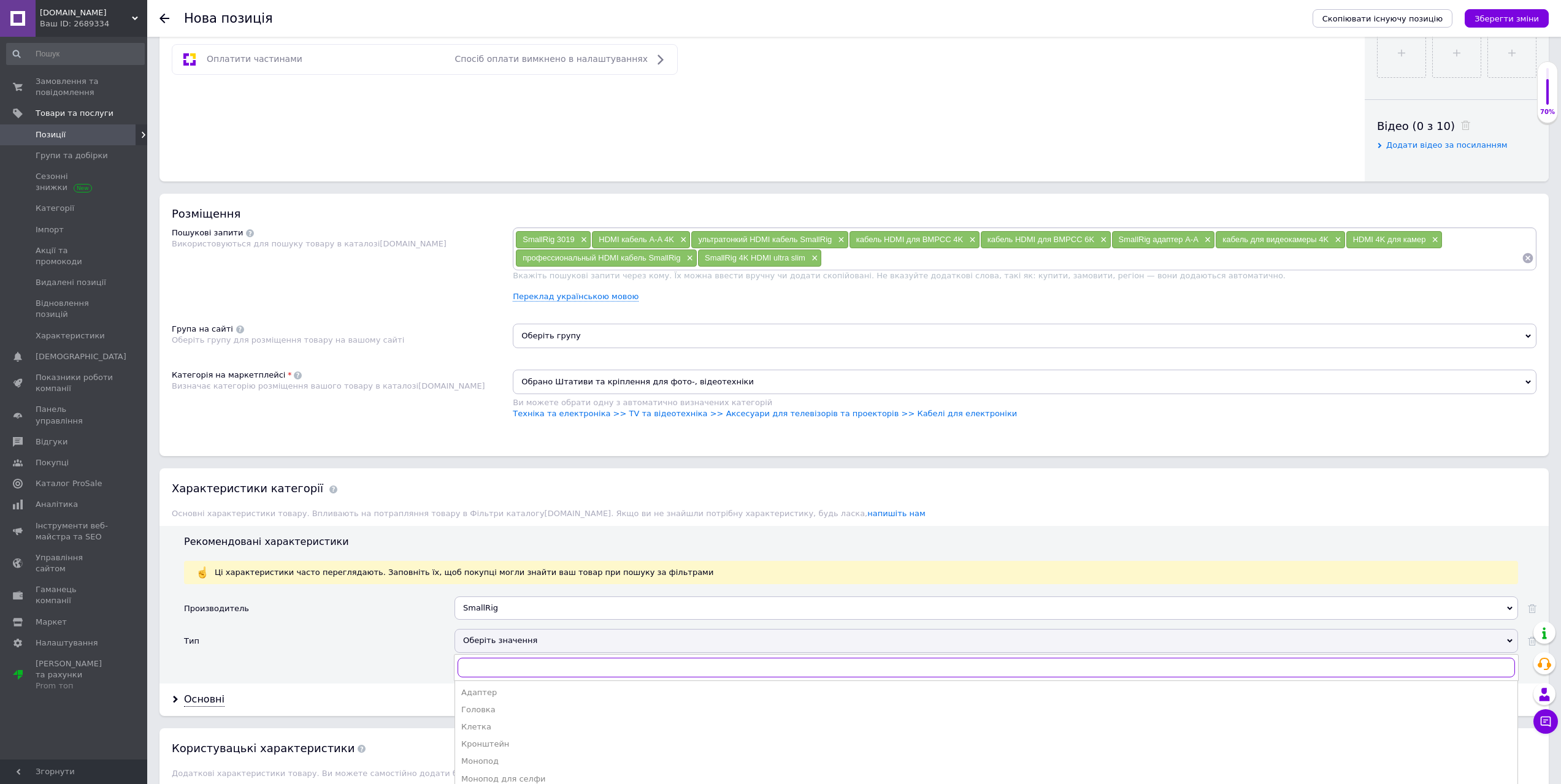
type input "к"
click at [480, 671] on input "к" at bounding box center [986, 667] width 1057 height 20
drag, startPoint x: 477, startPoint y: 671, endPoint x: 422, endPoint y: 671, distance: 55.0
click at [431, 671] on div "Производитель SmallRig КИТ Кит Со КиТ авто Kit-tools ЧУДО КИТ Кит Патти Умный К…" at bounding box center [860, 634] width 1352 height 77
click at [488, 698] on li "Адаптер" at bounding box center [986, 693] width 1062 height 17
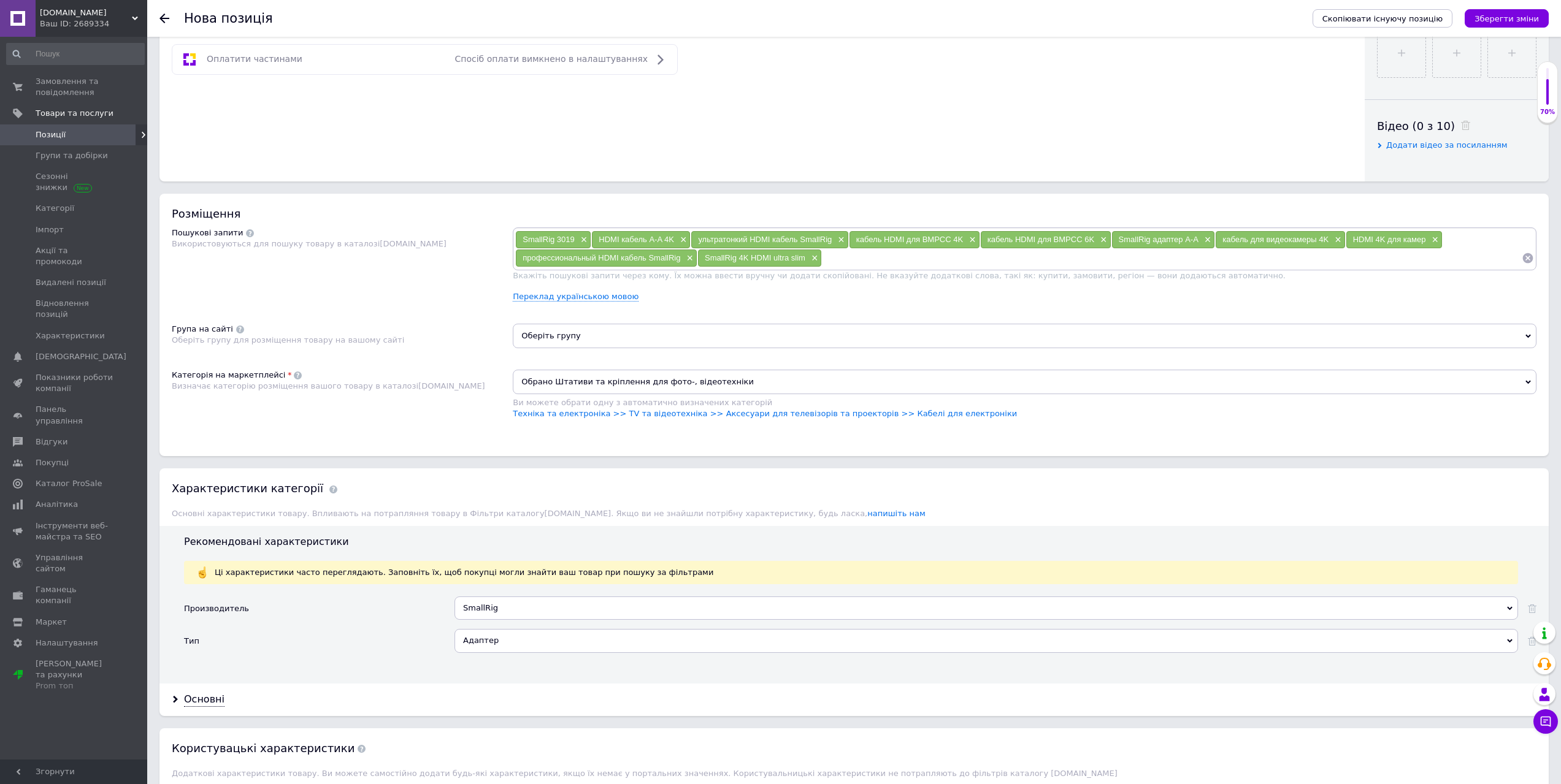
click at [170, 694] on div "Основні" at bounding box center [853, 699] width 1389 height 33
click at [186, 700] on div "Основні" at bounding box center [204, 700] width 40 height 14
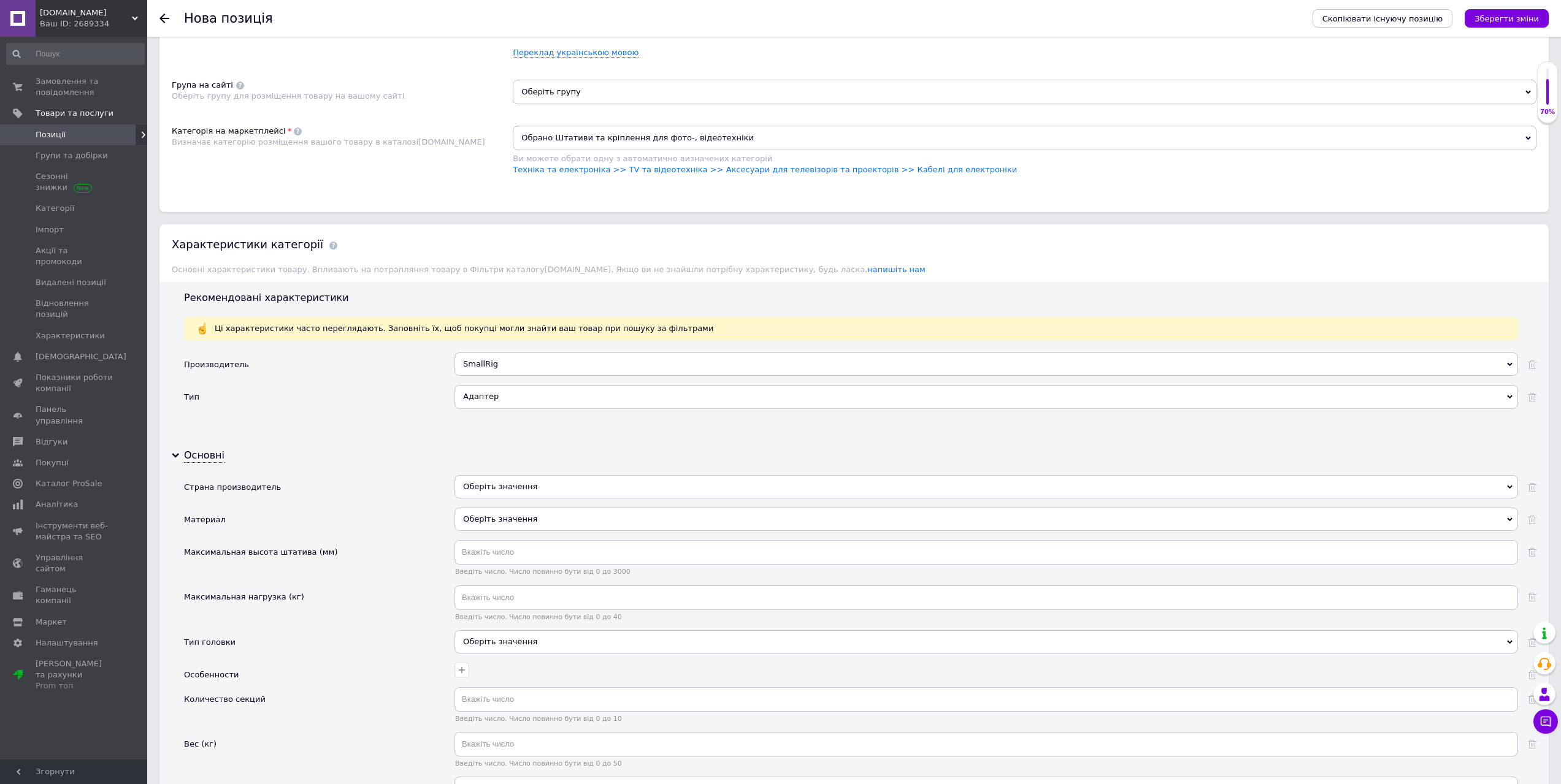
scroll to position [797, 0]
click at [524, 485] on div "Оберіть значення" at bounding box center [986, 485] width 1064 height 23
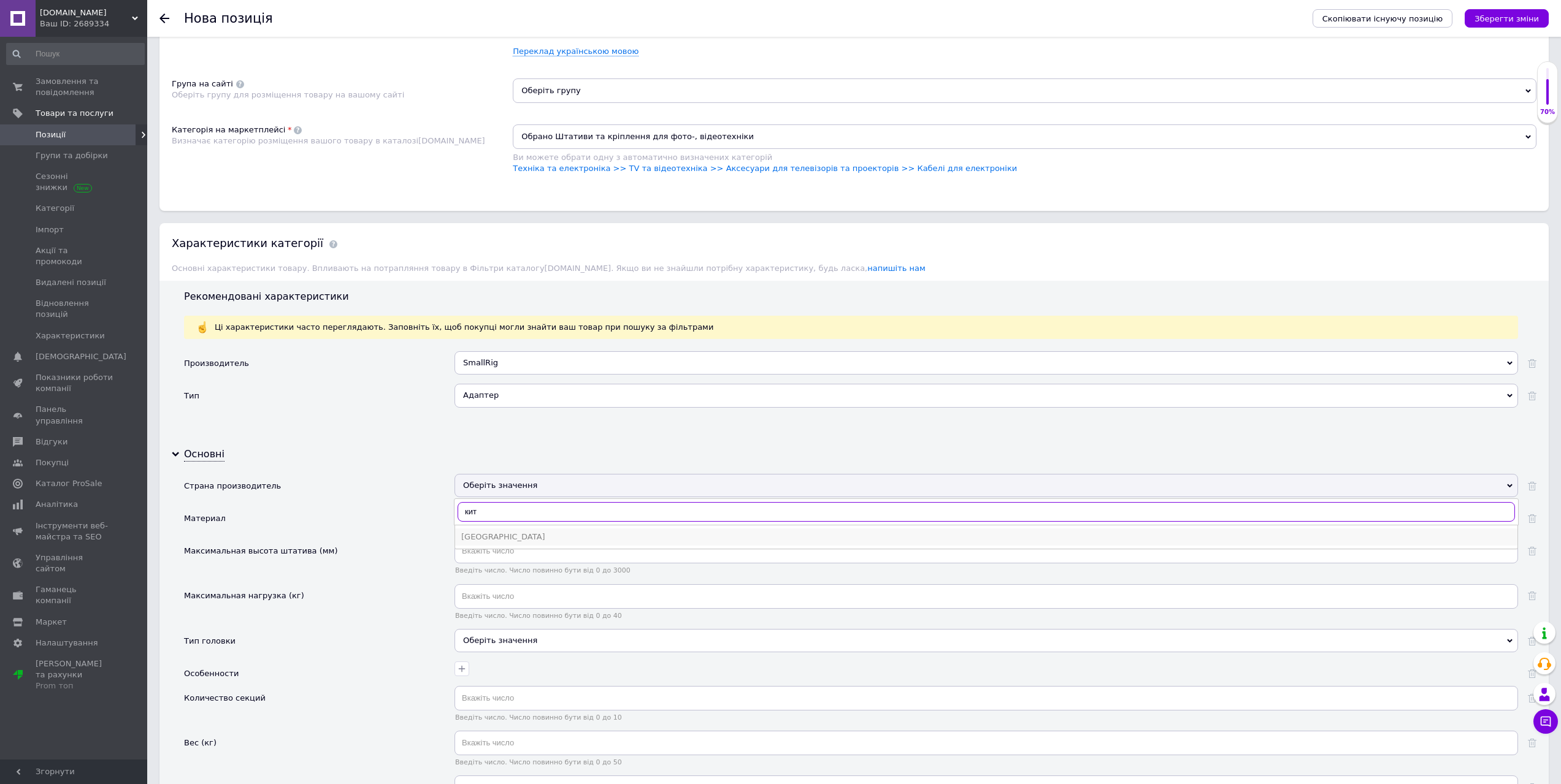
type input "кит"
click at [493, 534] on div "Китай" at bounding box center [986, 537] width 1050 height 11
click at [506, 520] on div "Оберіть значення" at bounding box center [986, 518] width 1064 height 23
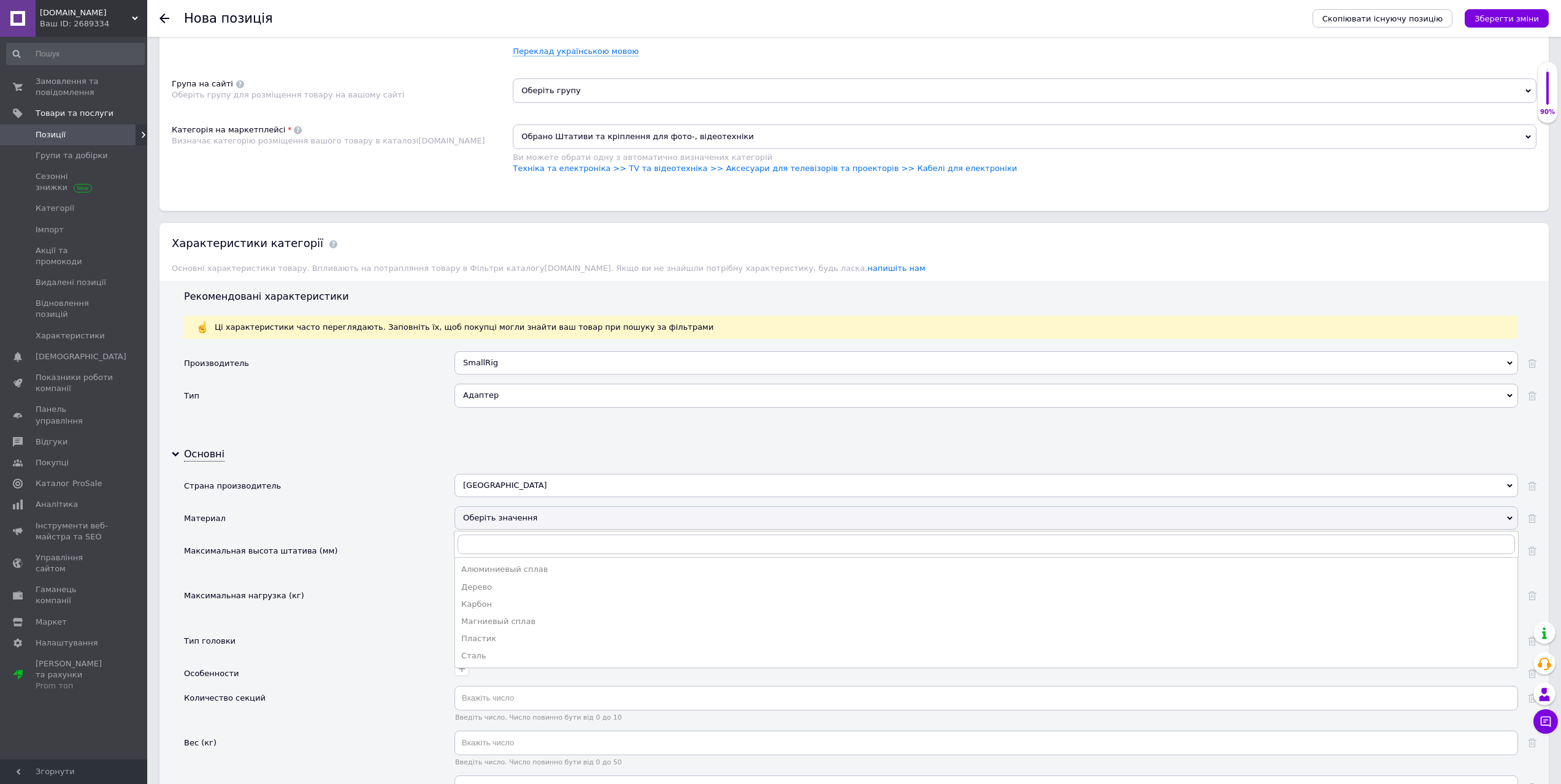
click at [413, 529] on div "Материал" at bounding box center [319, 522] width 270 height 33
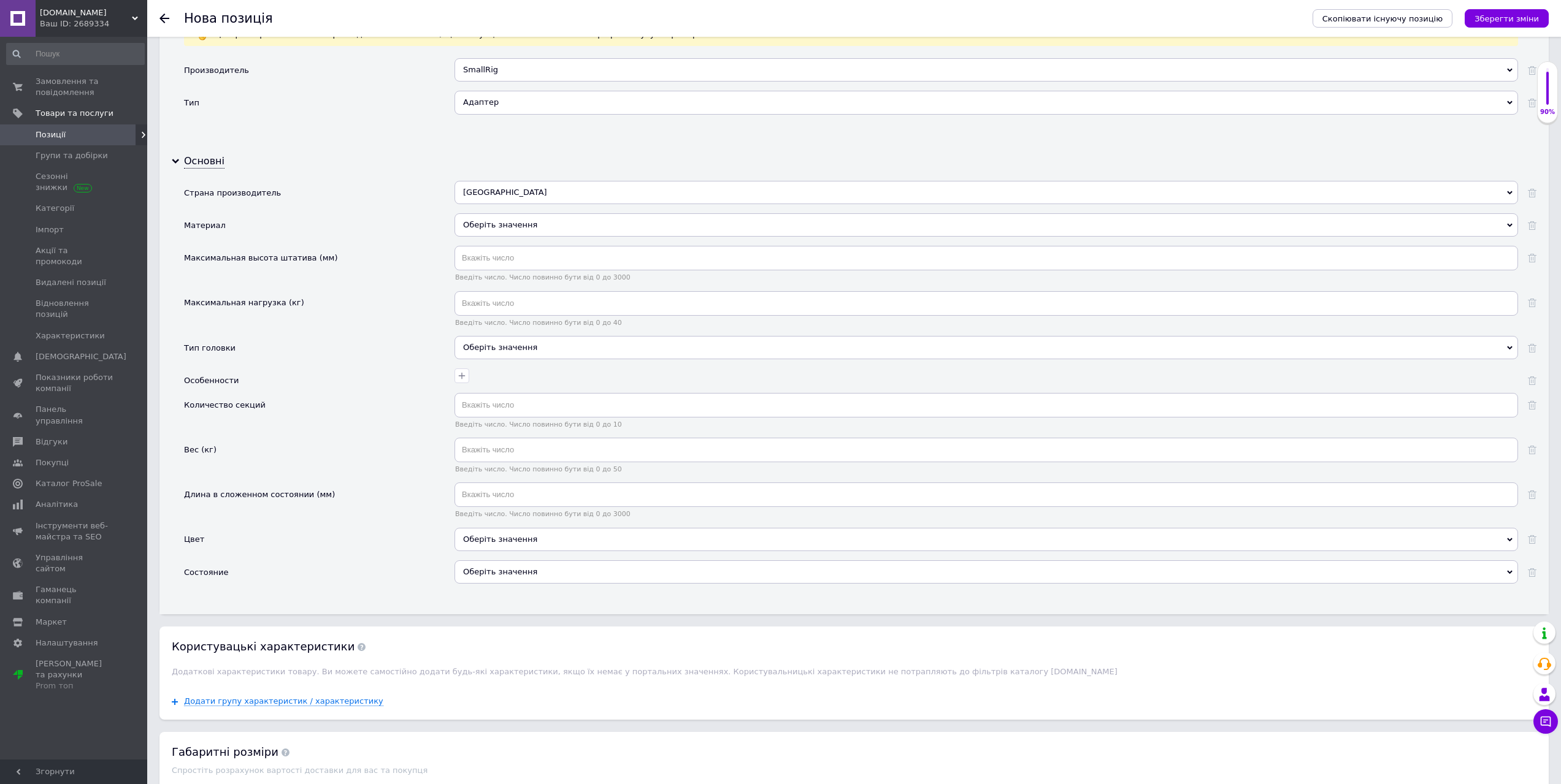
scroll to position [1103, 0]
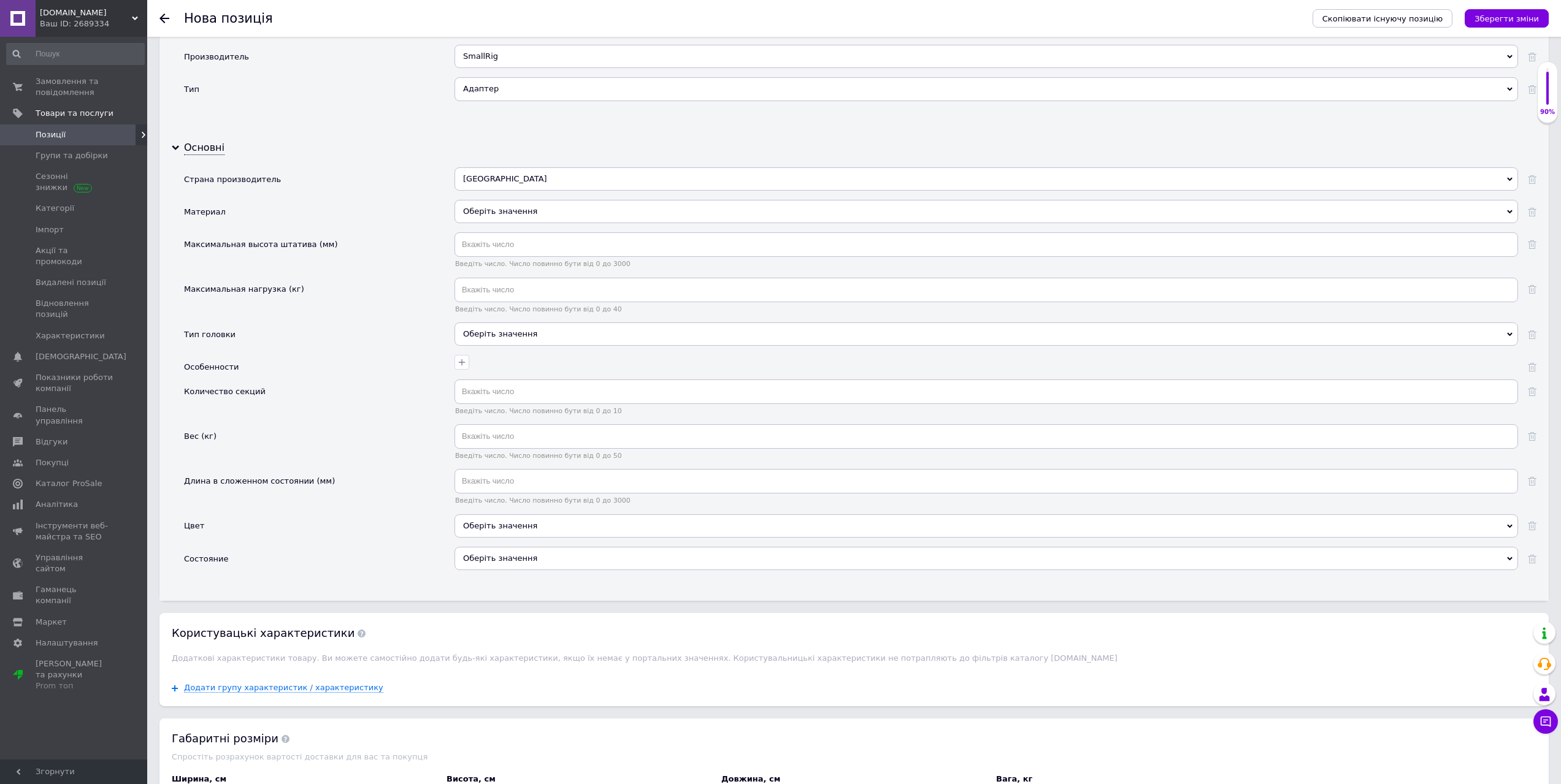
click at [496, 530] on div "Оберіть значення" at bounding box center [986, 526] width 1064 height 23
click at [501, 525] on div "Оберіть значення" at bounding box center [986, 526] width 1064 height 23
click at [504, 564] on div "Оберіть значення" at bounding box center [986, 558] width 1064 height 23
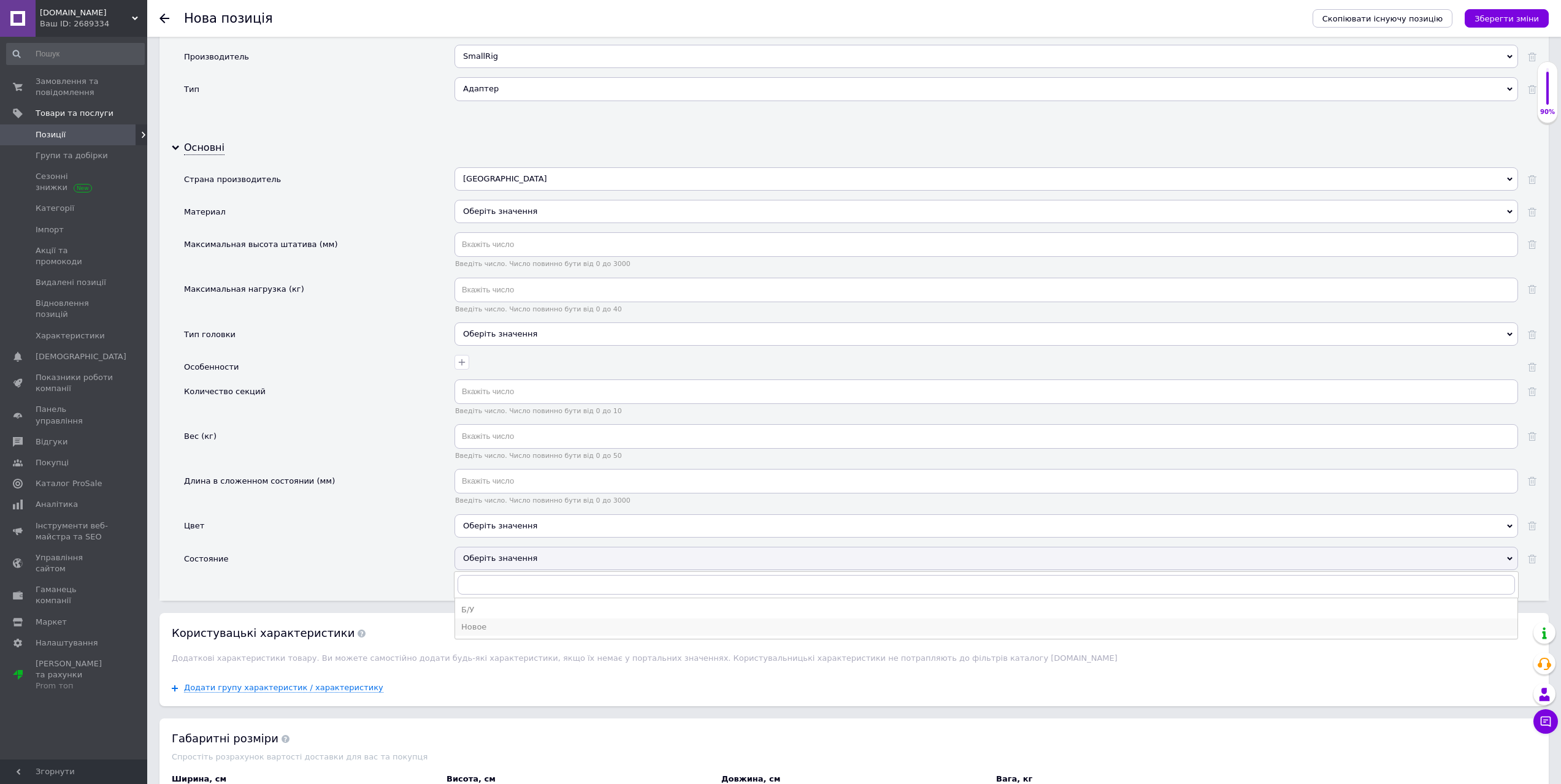
click at [509, 622] on div "Новое" at bounding box center [986, 627] width 1050 height 11
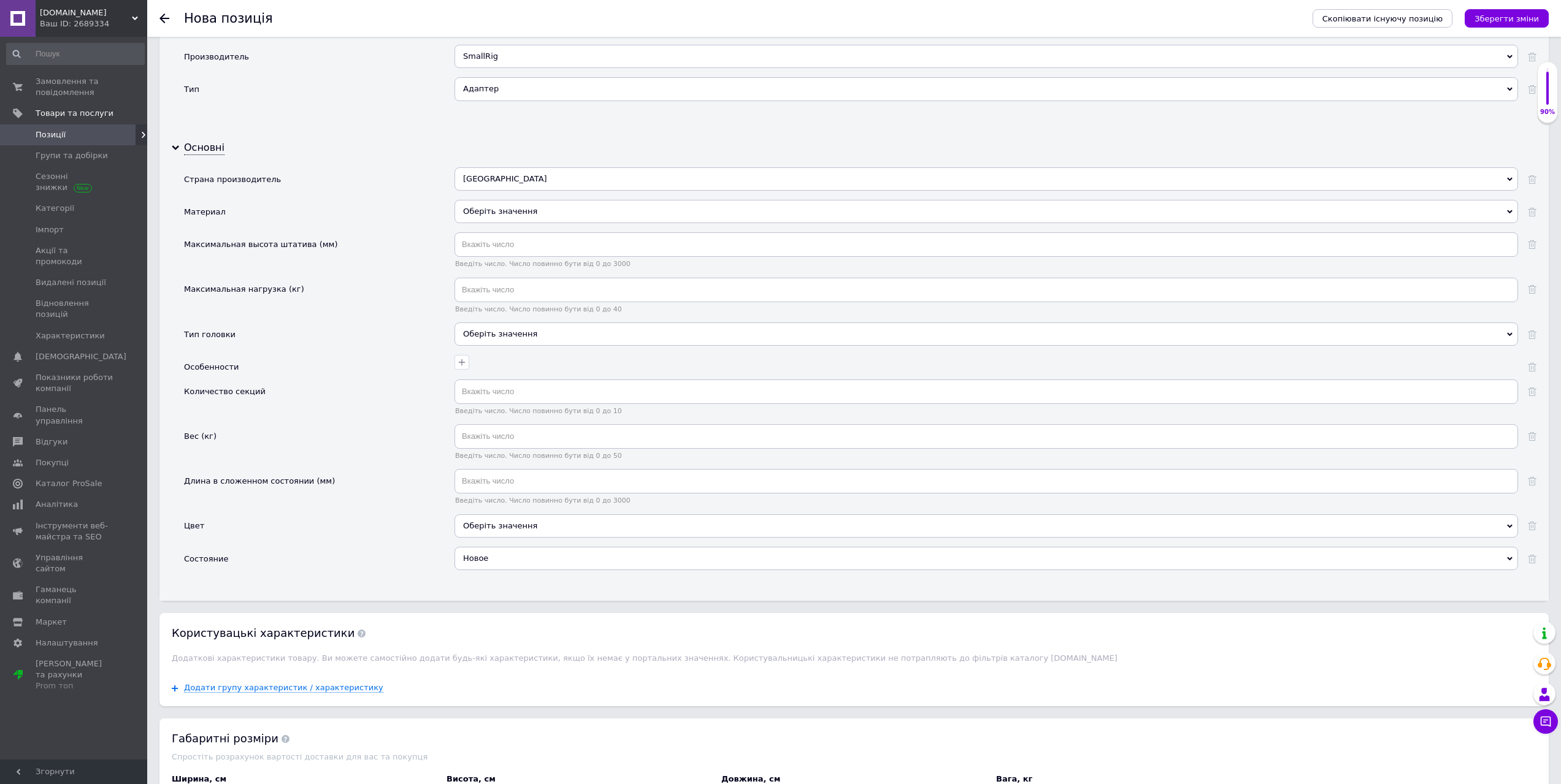
click at [1548, 91] on div at bounding box center [1547, 88] width 2 height 33
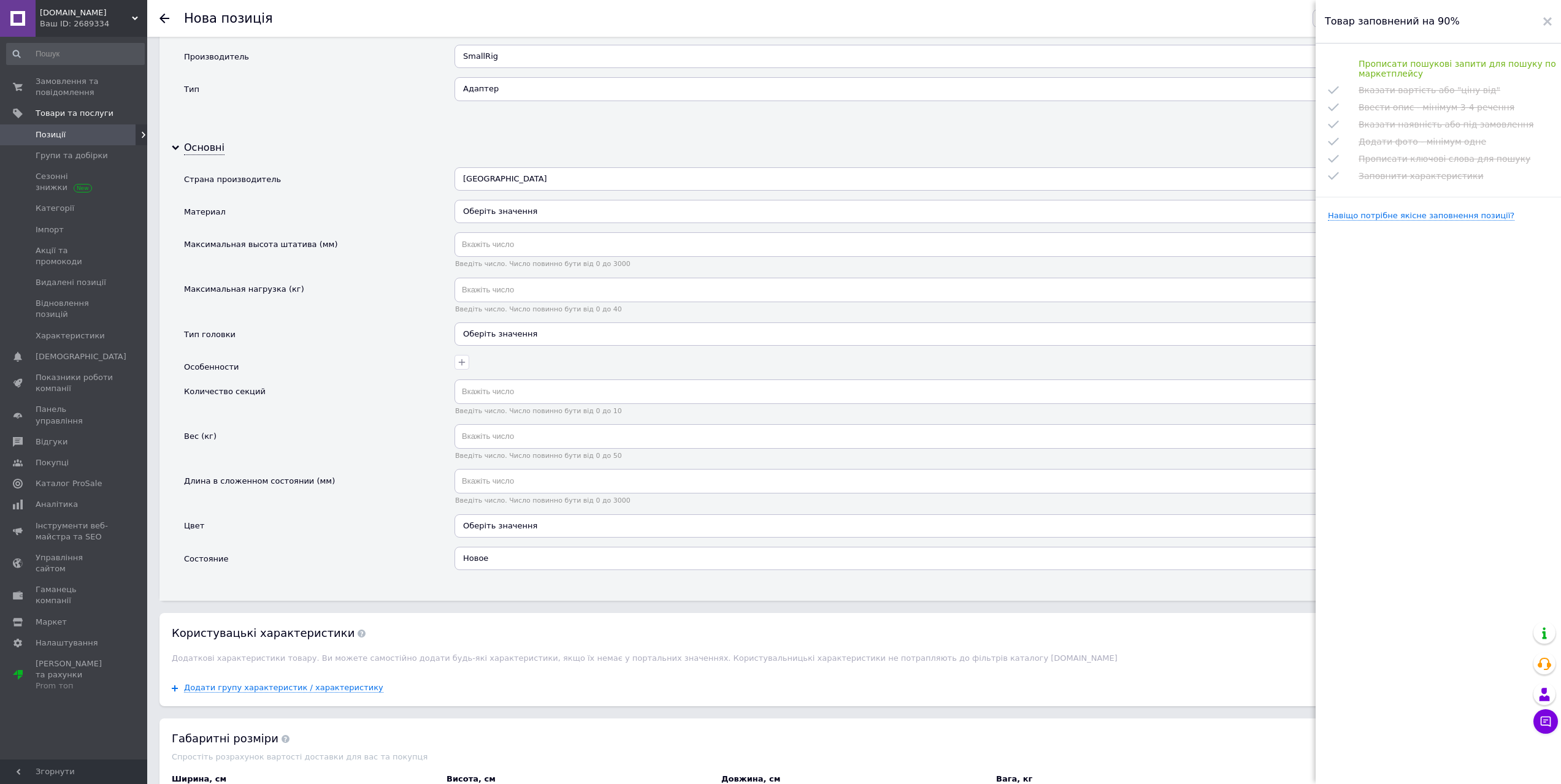
click at [1199, 119] on div "Производитель SmallRig КИТ Кит Со КиТ авто Kit-tools ЧУДО КИТ Кит Патти Умный К…" at bounding box center [860, 82] width 1352 height 77
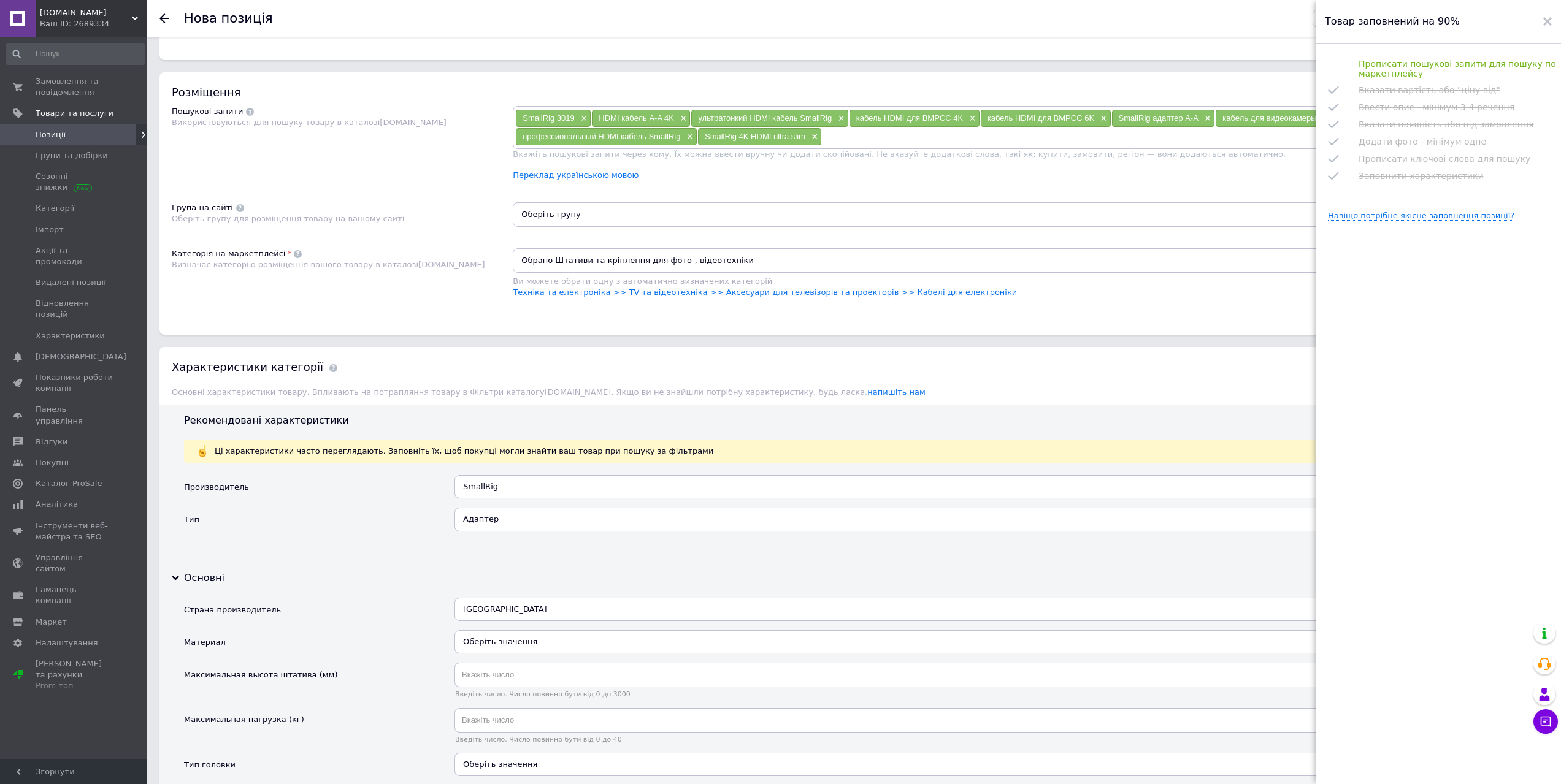
scroll to position [613, 0]
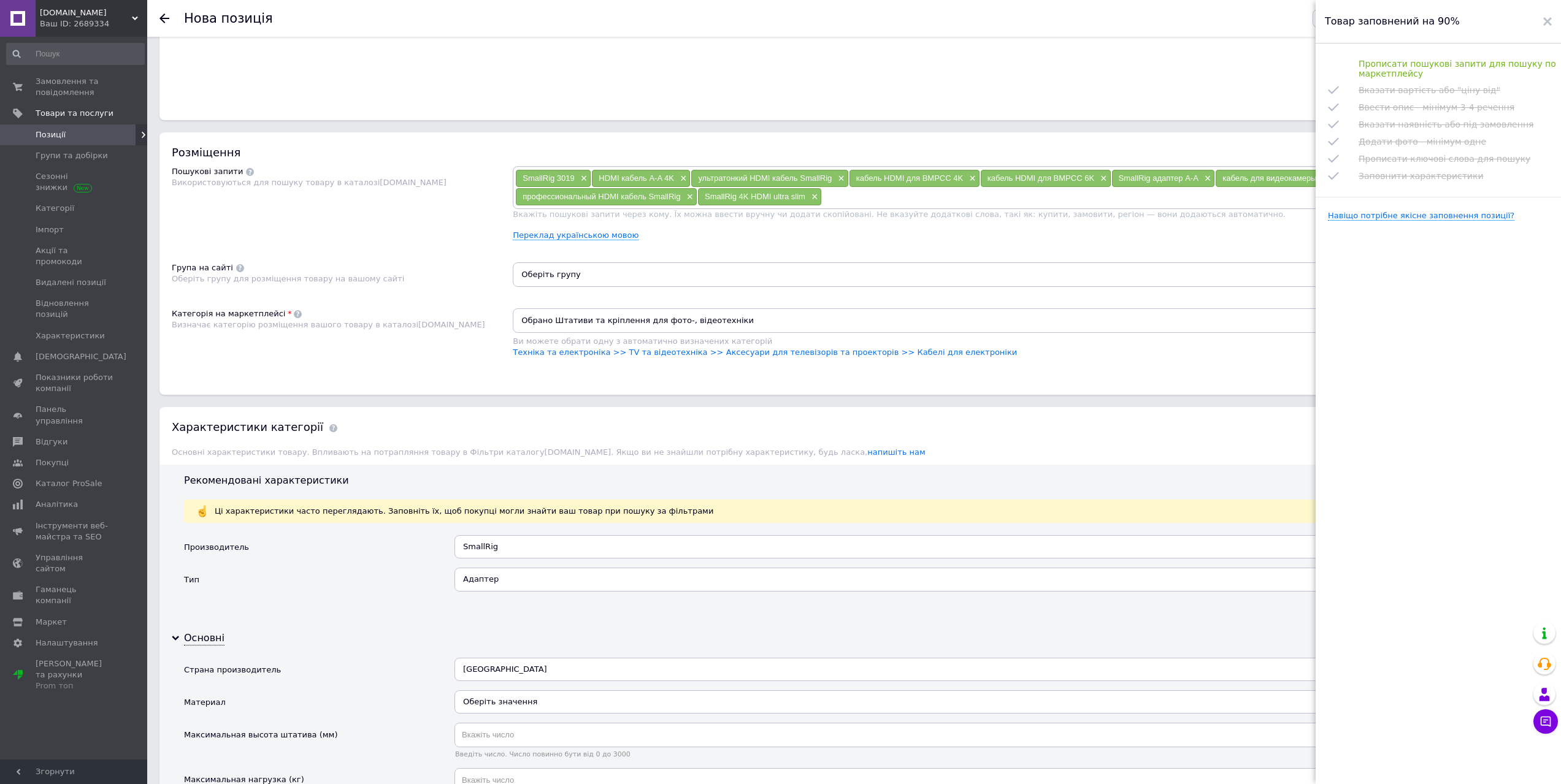
click at [1549, 21] on icon at bounding box center [1547, 21] width 9 height 9
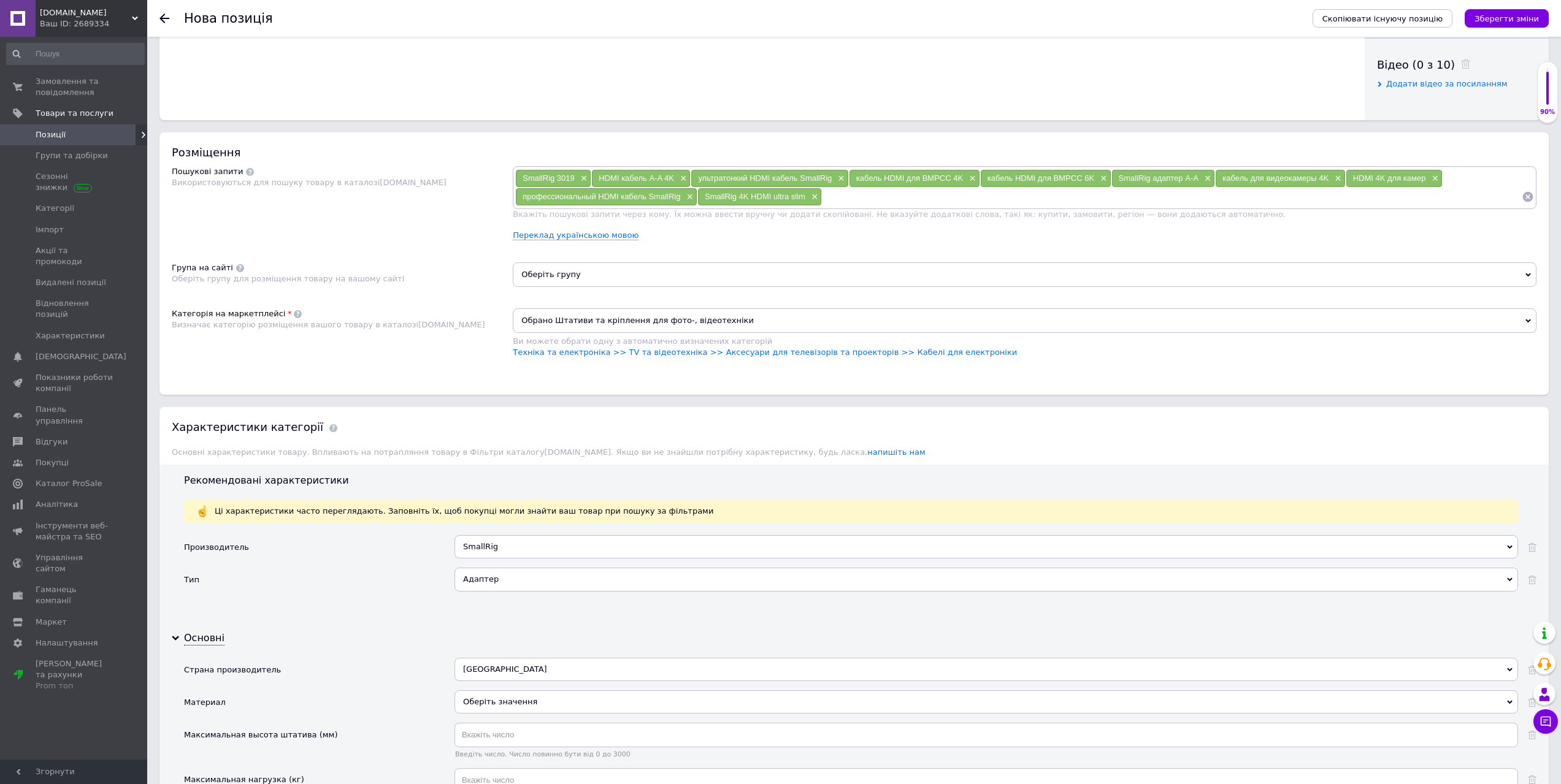
click at [1517, 15] on icon "Зберегти зміни" at bounding box center [1506, 19] width 64 height 10
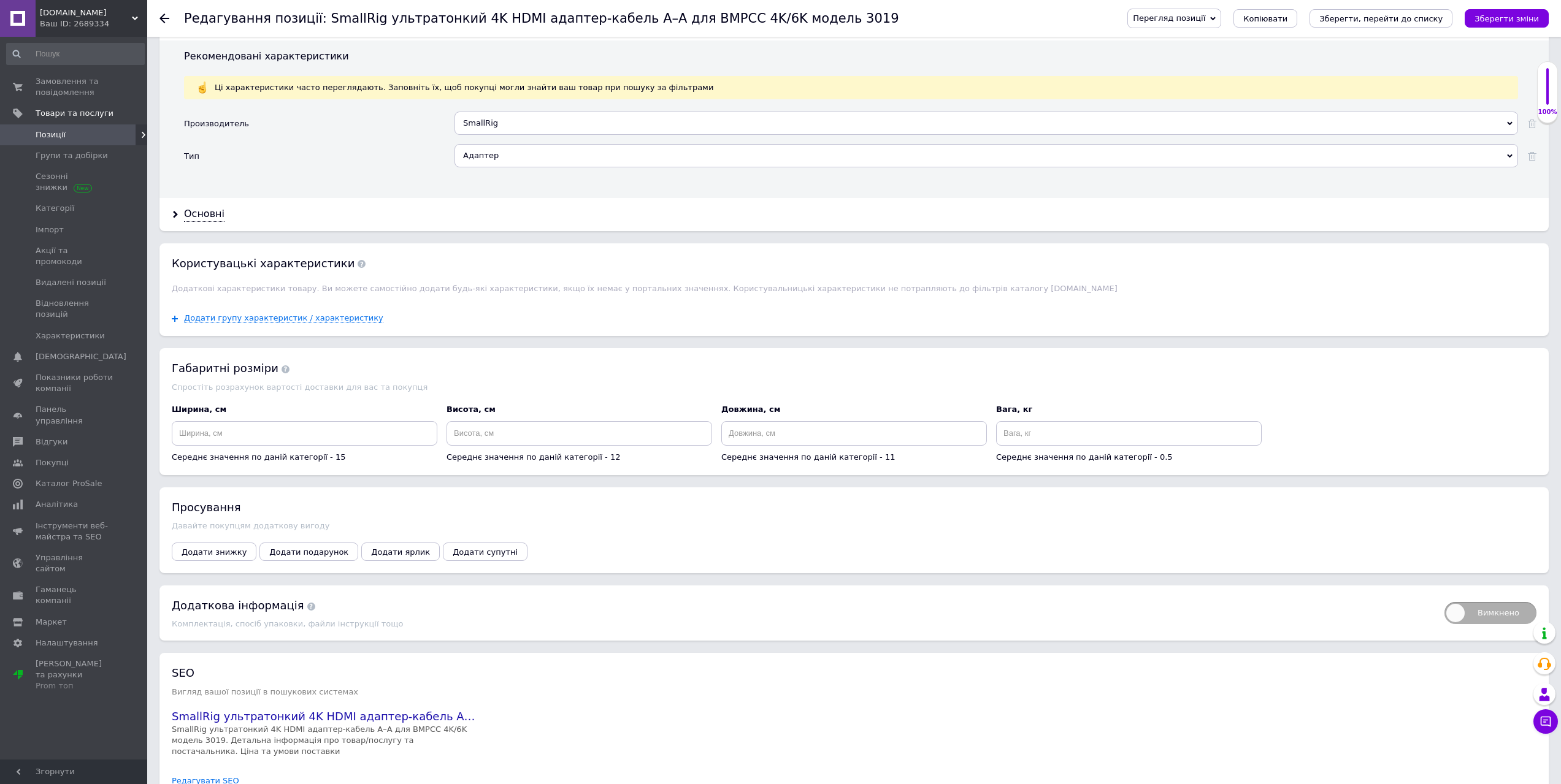
scroll to position [1099, 0]
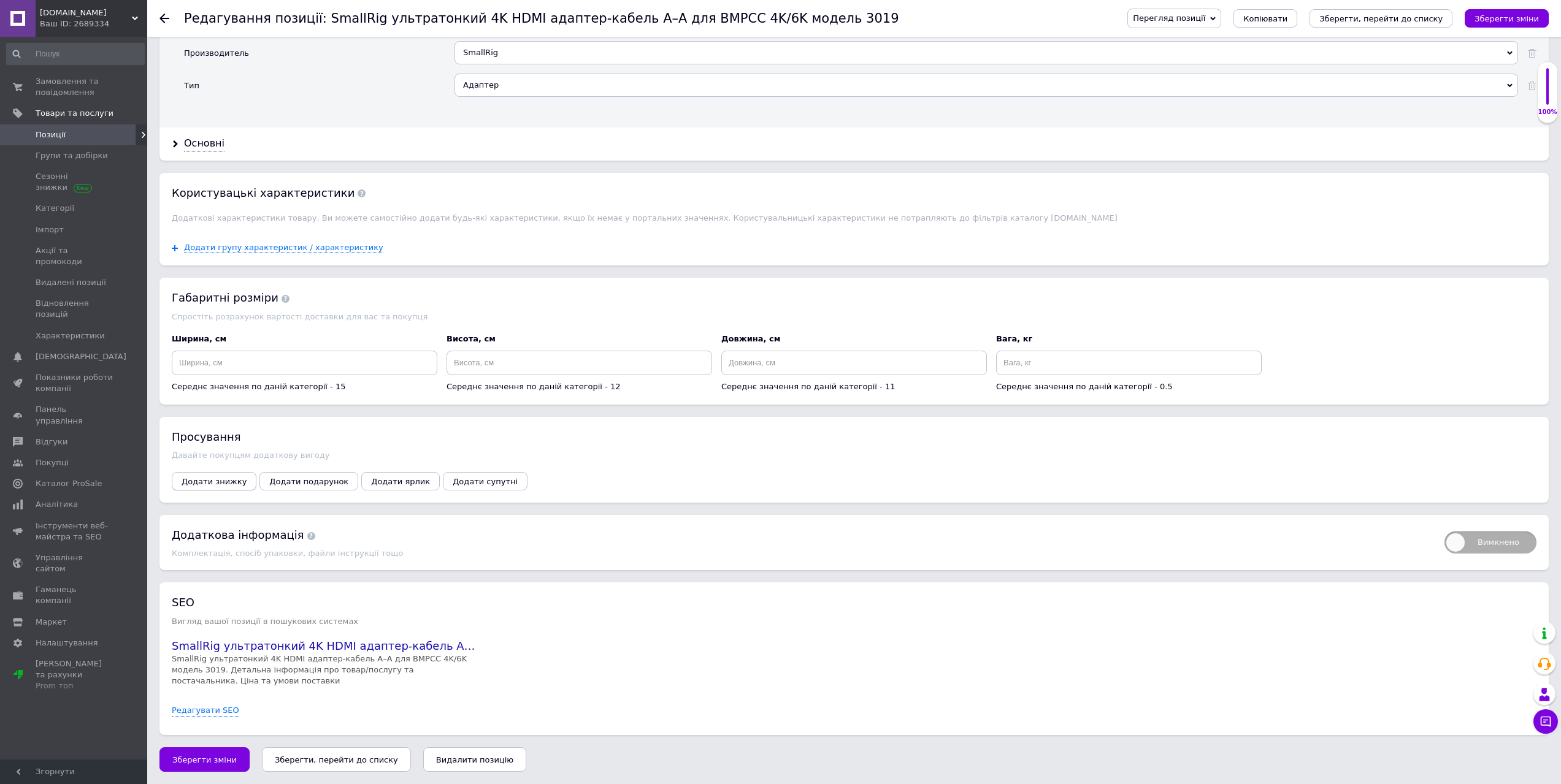
click at [228, 482] on span "Додати знижку" at bounding box center [214, 482] width 65 height 10
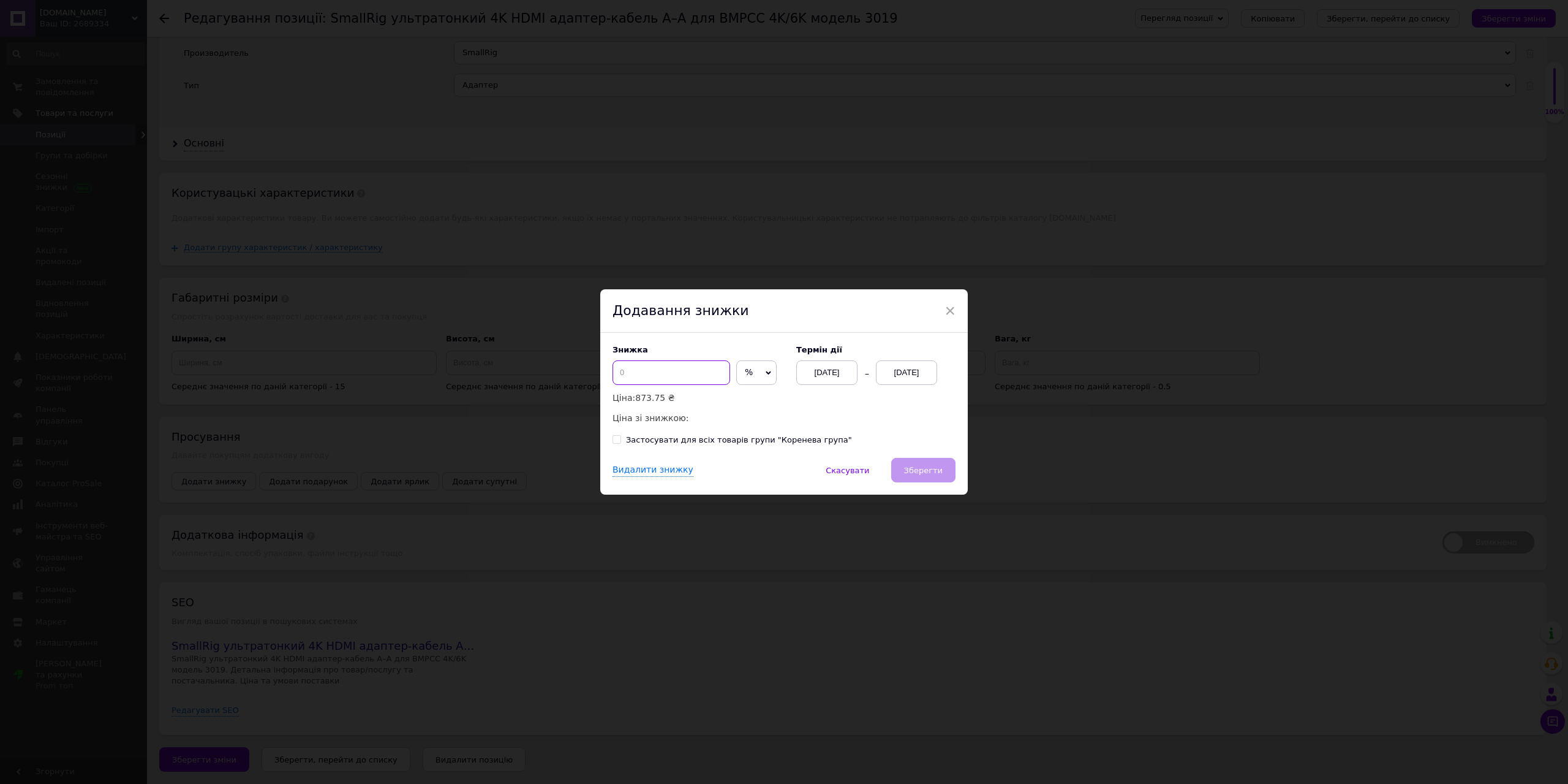
click at [674, 371] on input at bounding box center [671, 373] width 117 height 25
type input "20"
click at [901, 358] on div "Термін дії 12.08.2025 12.08.2025" at bounding box center [870, 365] width 171 height 40
click at [902, 365] on div "[DATE]" at bounding box center [906, 373] width 61 height 25
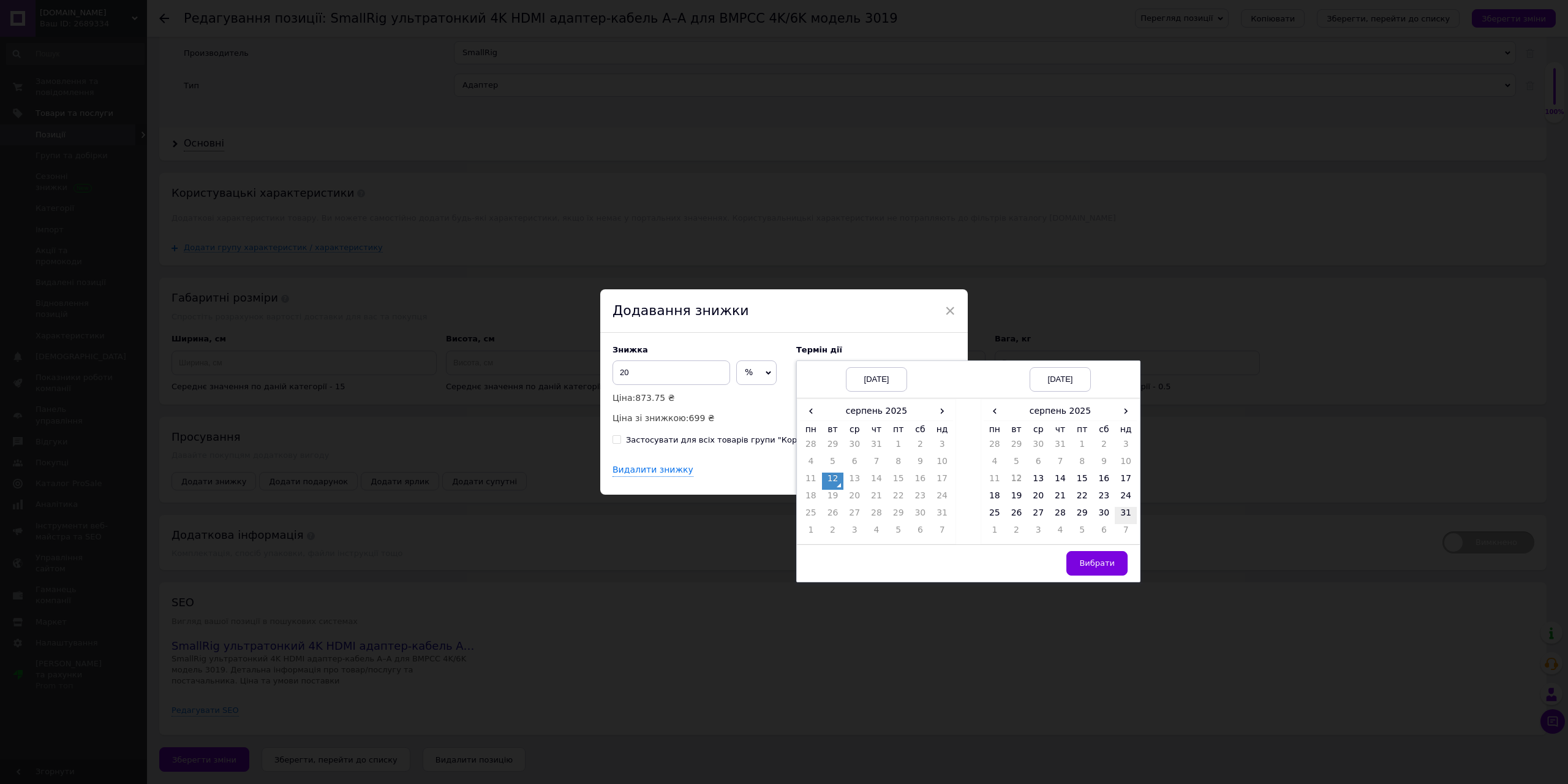
click at [1124, 520] on td "31" at bounding box center [1126, 515] width 22 height 17
click at [1110, 557] on button "Вибрати" at bounding box center [1097, 563] width 61 height 25
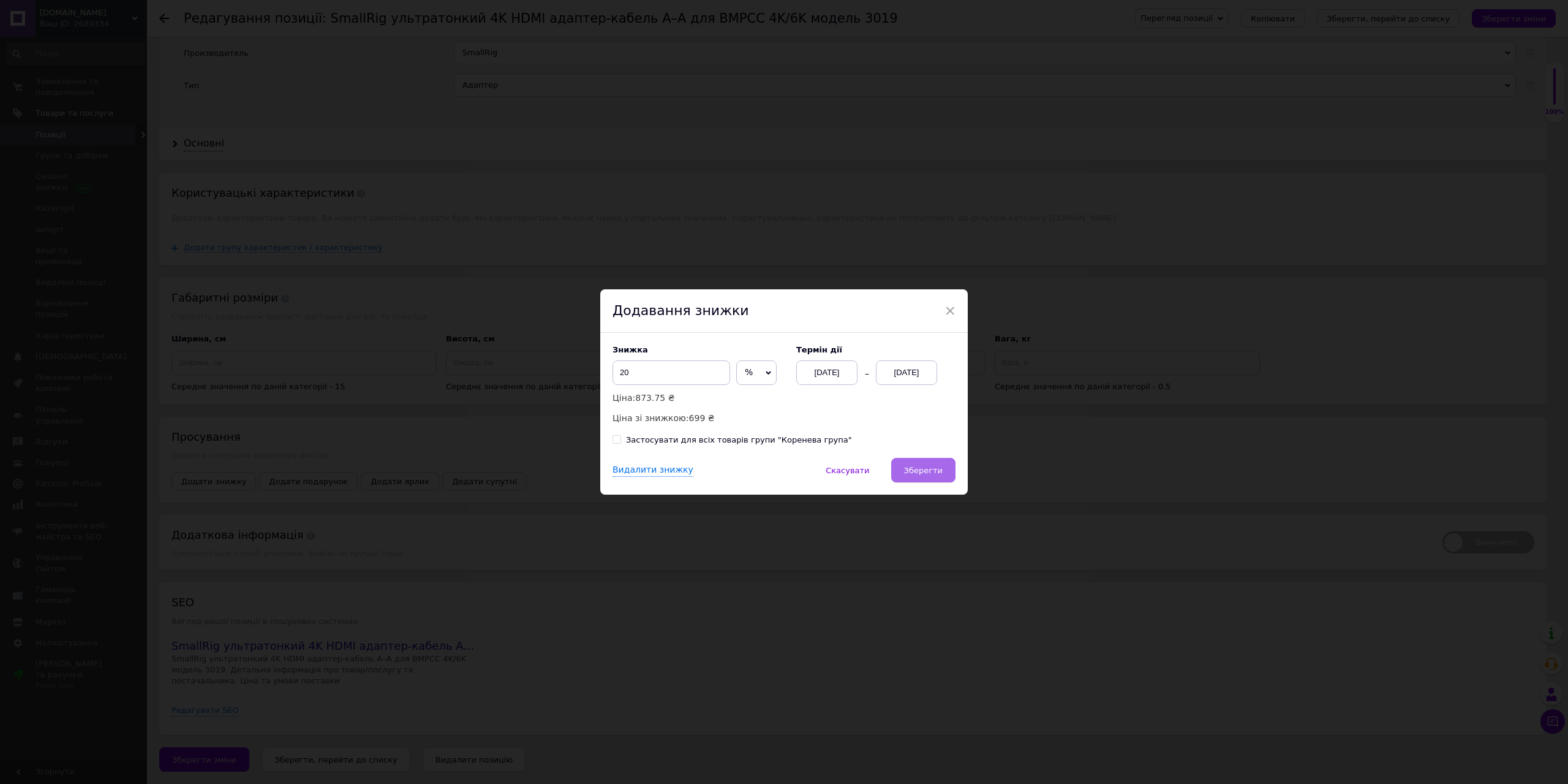
click at [929, 468] on span "Зберегти" at bounding box center [923, 471] width 39 height 10
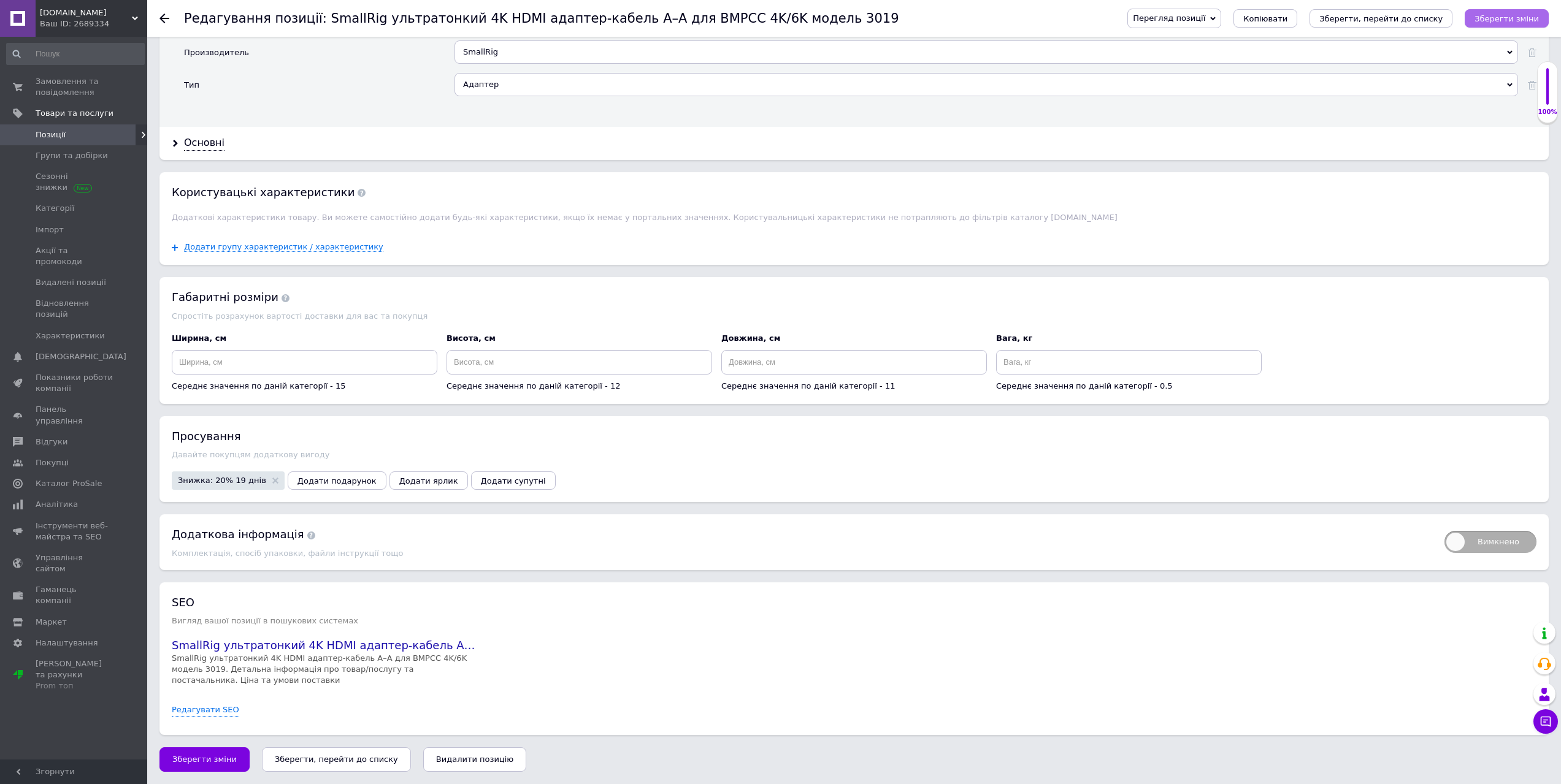
click at [1475, 21] on button "Зберегти зміни" at bounding box center [1506, 18] width 84 height 18
click at [1490, 14] on icon "Зберегти зміни" at bounding box center [1506, 19] width 64 height 10
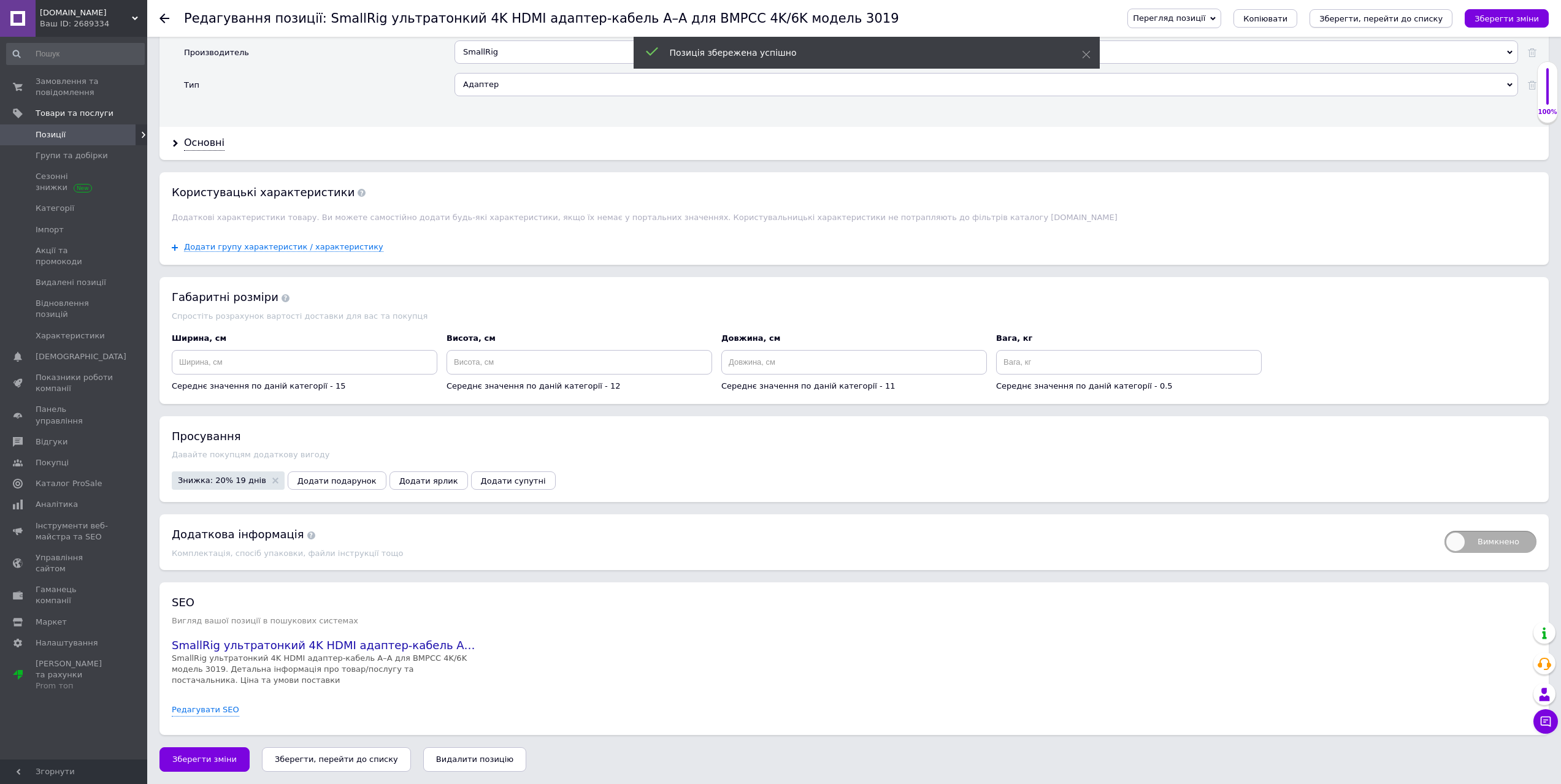
click at [1383, 15] on icon "Зберегти, перейти до списку" at bounding box center [1380, 19] width 123 height 10
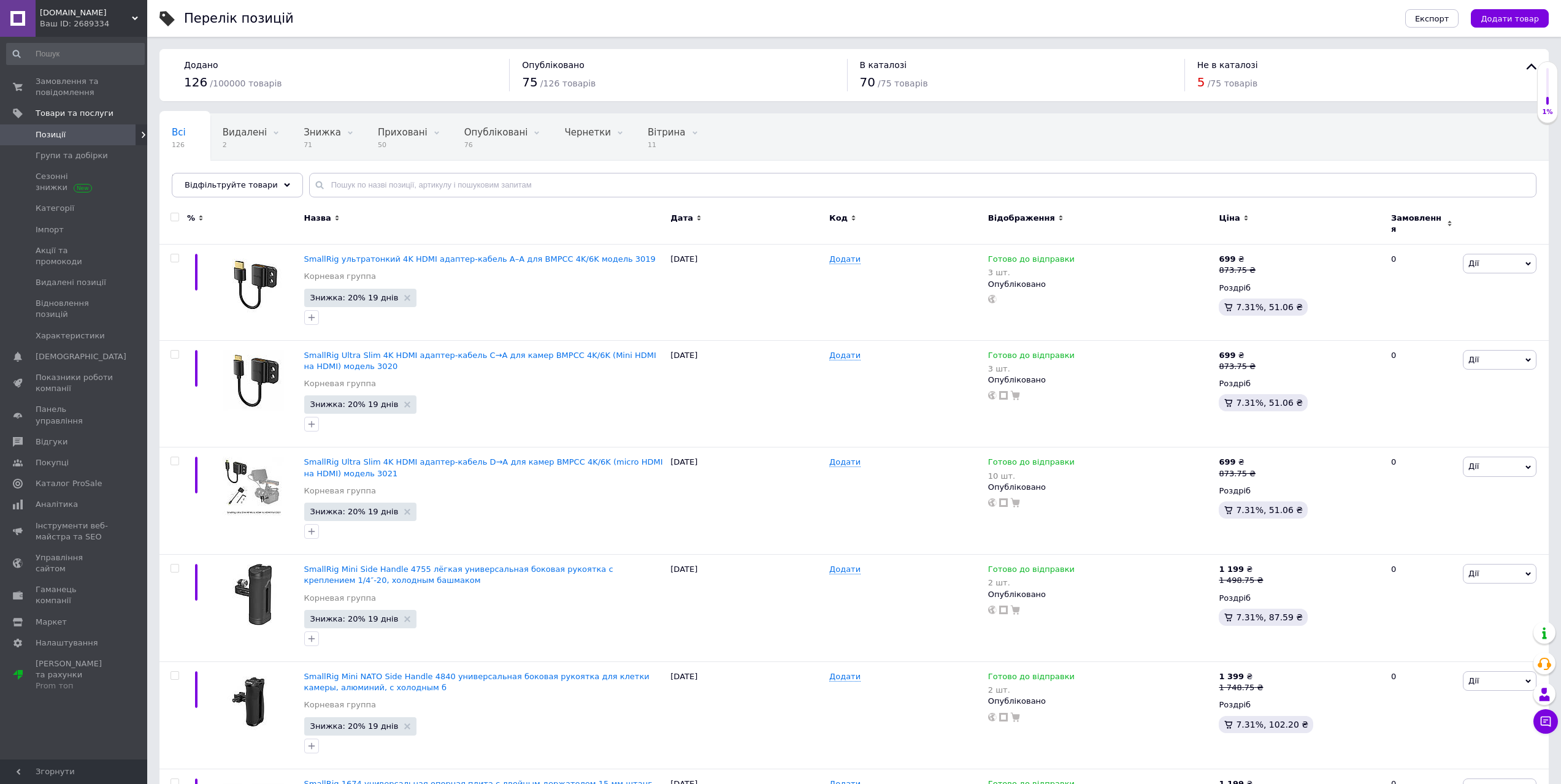
click at [10, 23] on link at bounding box center [17, 18] width 36 height 36
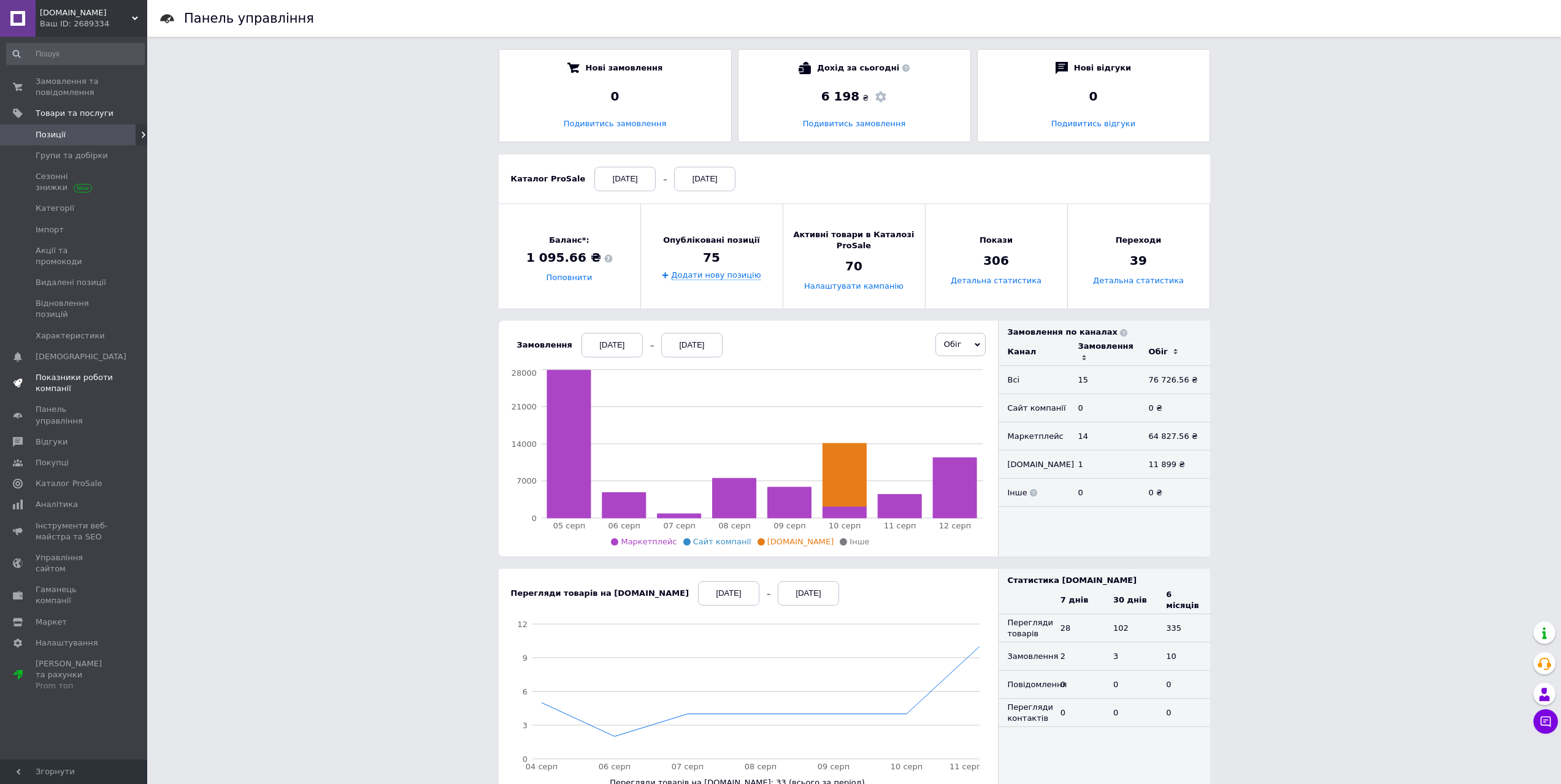
click at [75, 372] on span "Показники роботи компанії" at bounding box center [75, 383] width 78 height 22
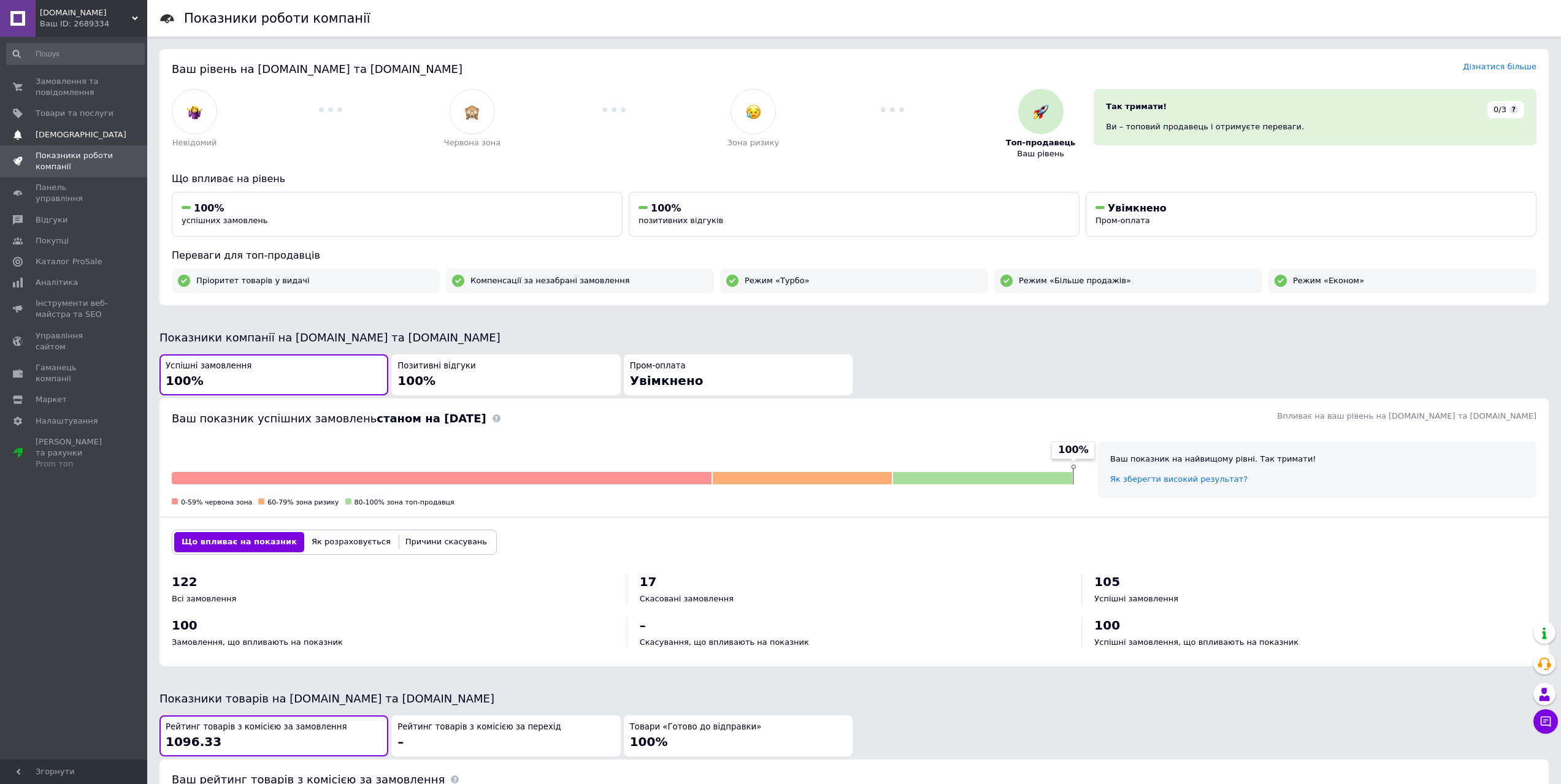
click at [111, 132] on span "[DEMOGRAPHIC_DATA]" at bounding box center [75, 135] width 78 height 11
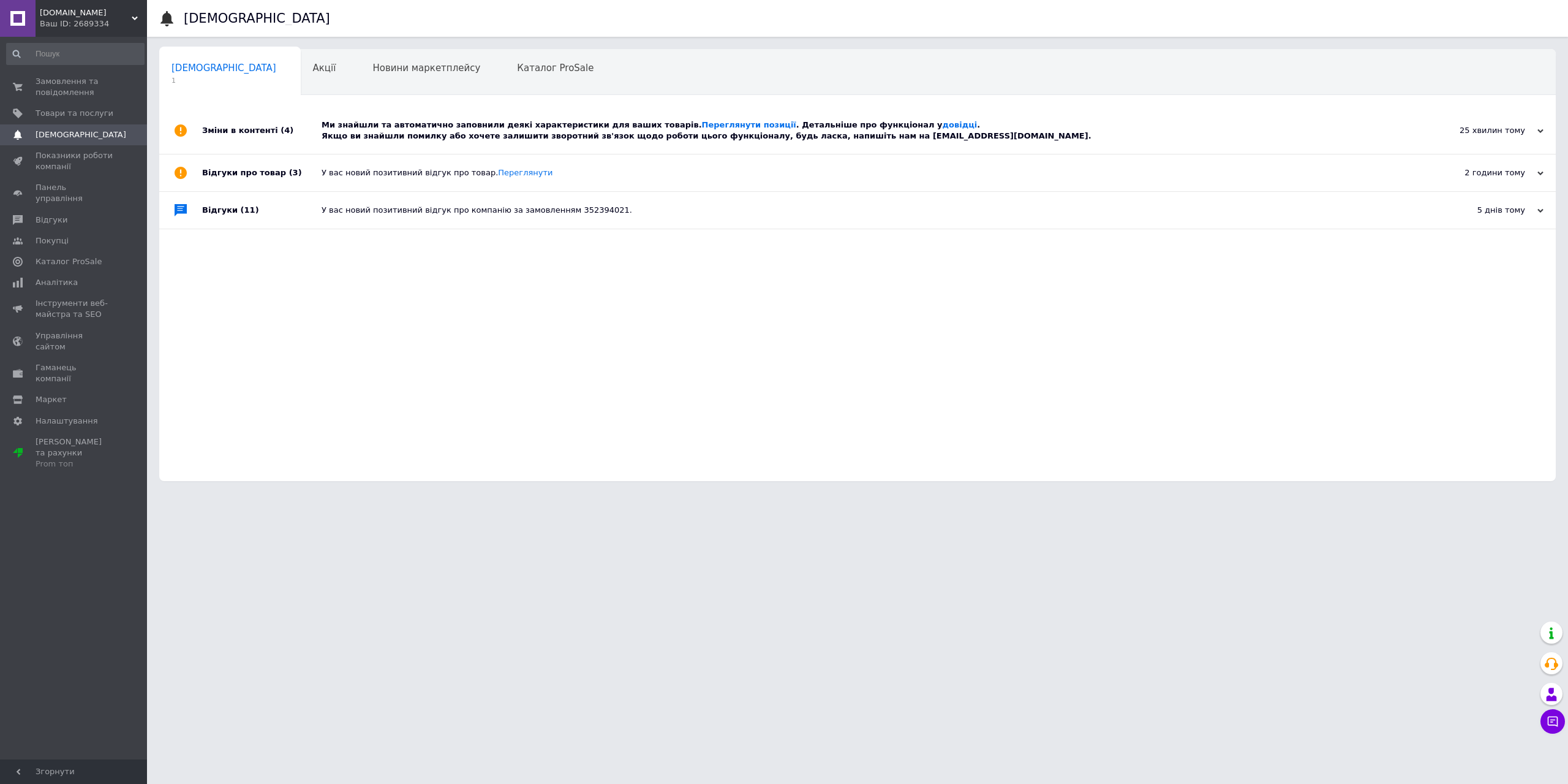
click at [468, 123] on div "Ми знайшли та автоматично заповнили деякі характеристики для ваших товарів. Пер…" at bounding box center [872, 131] width 1100 height 22
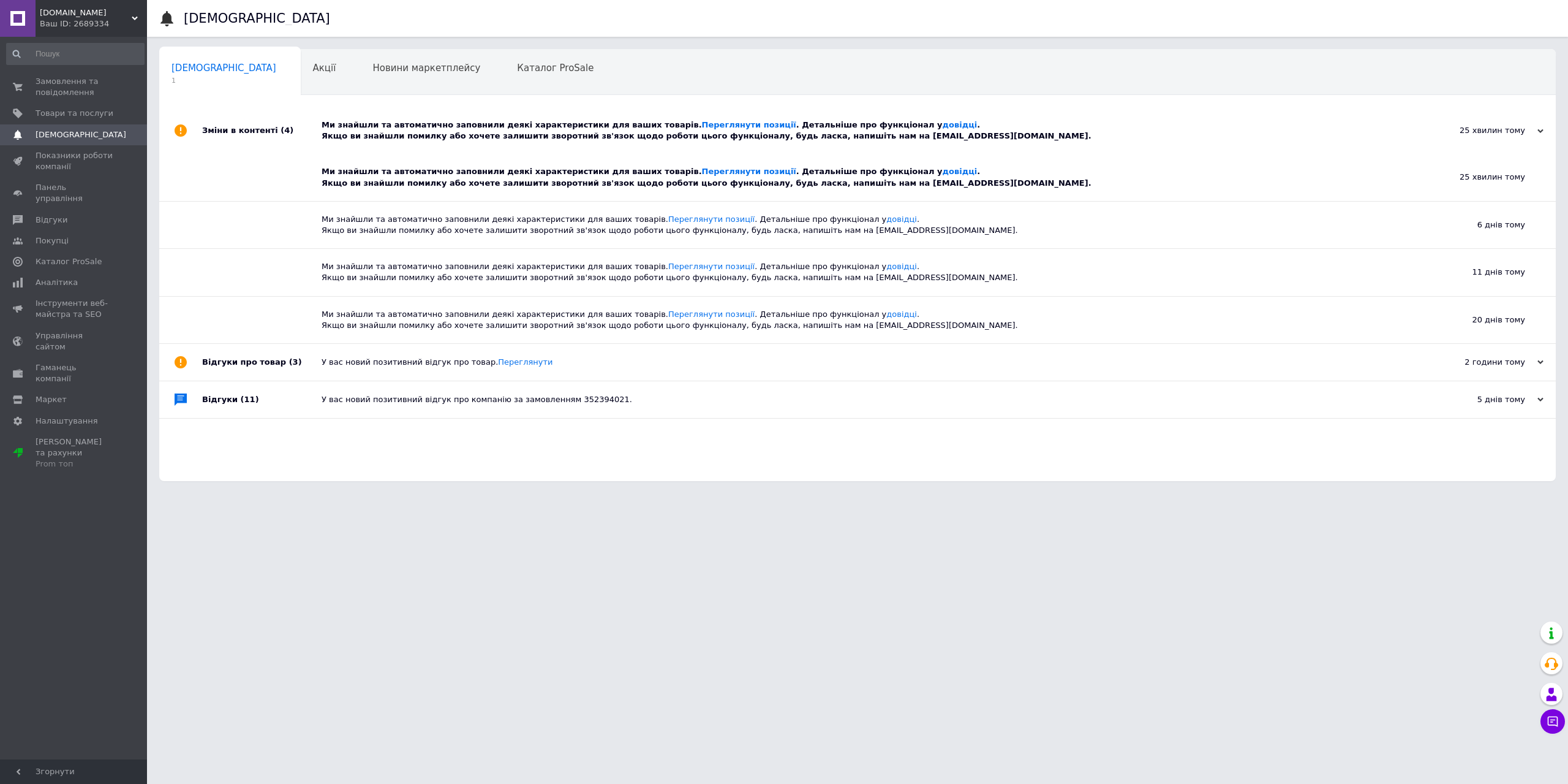
click at [679, 166] on div "Ми знайшли та автоматично заповнили деякі характеристики для ваших товарів. Пер…" at bounding box center [862, 177] width 1082 height 47
click at [702, 169] on link "Переглянути позиції" at bounding box center [749, 171] width 94 height 10
